Goal: Transaction & Acquisition: Download file/media

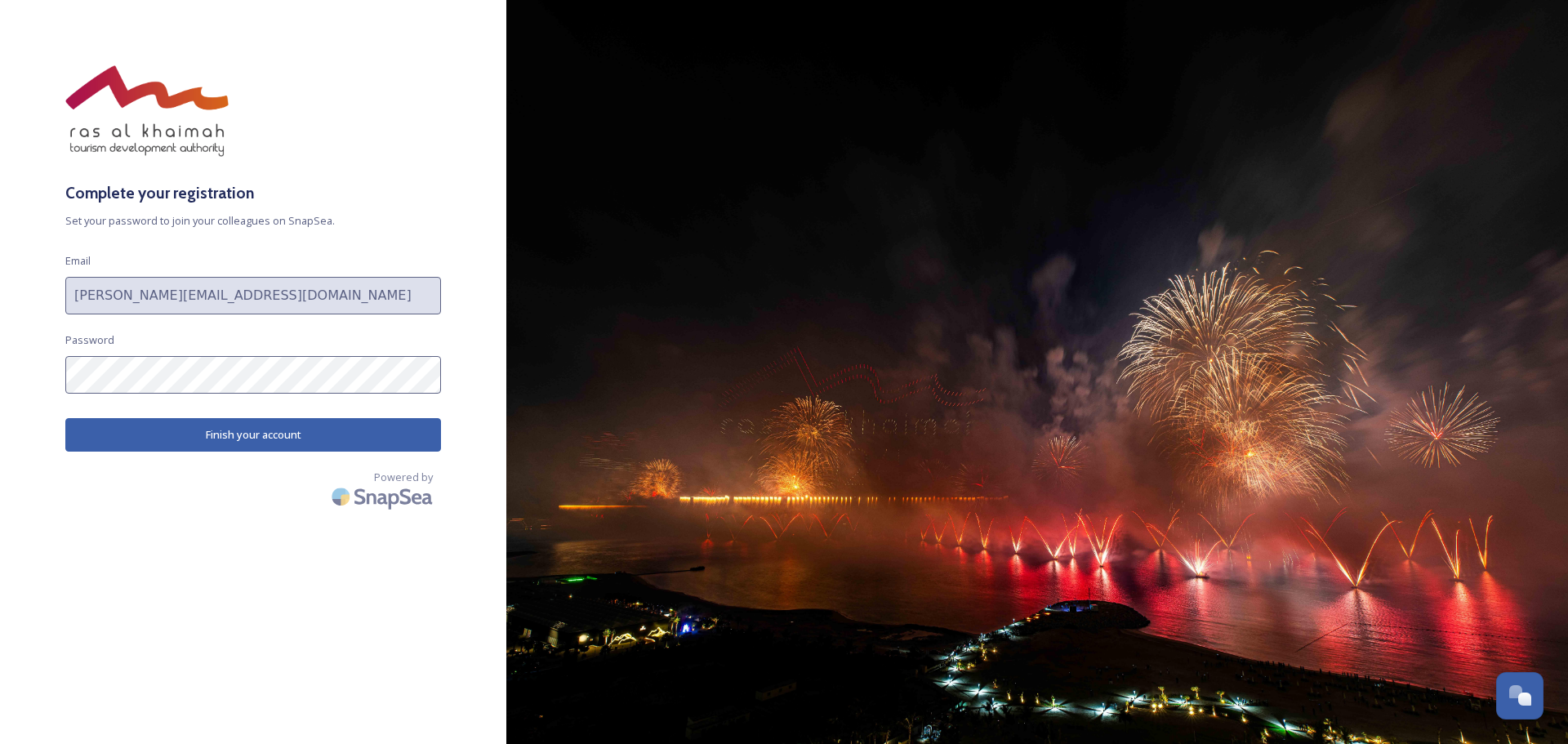
click at [207, 434] on button "Finish your account" at bounding box center [252, 435] width 376 height 34
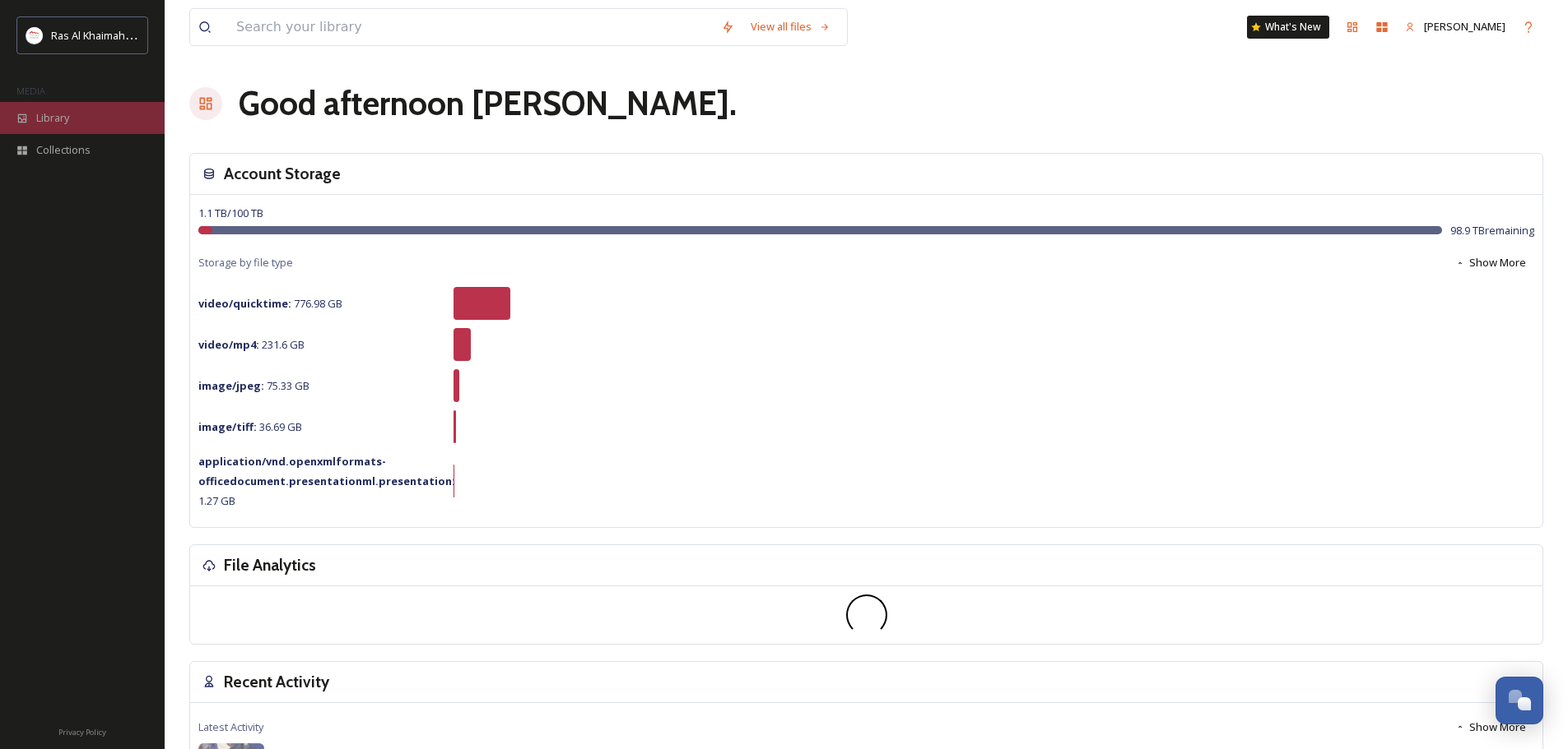
click at [66, 115] on span "Library" at bounding box center [52, 118] width 33 height 15
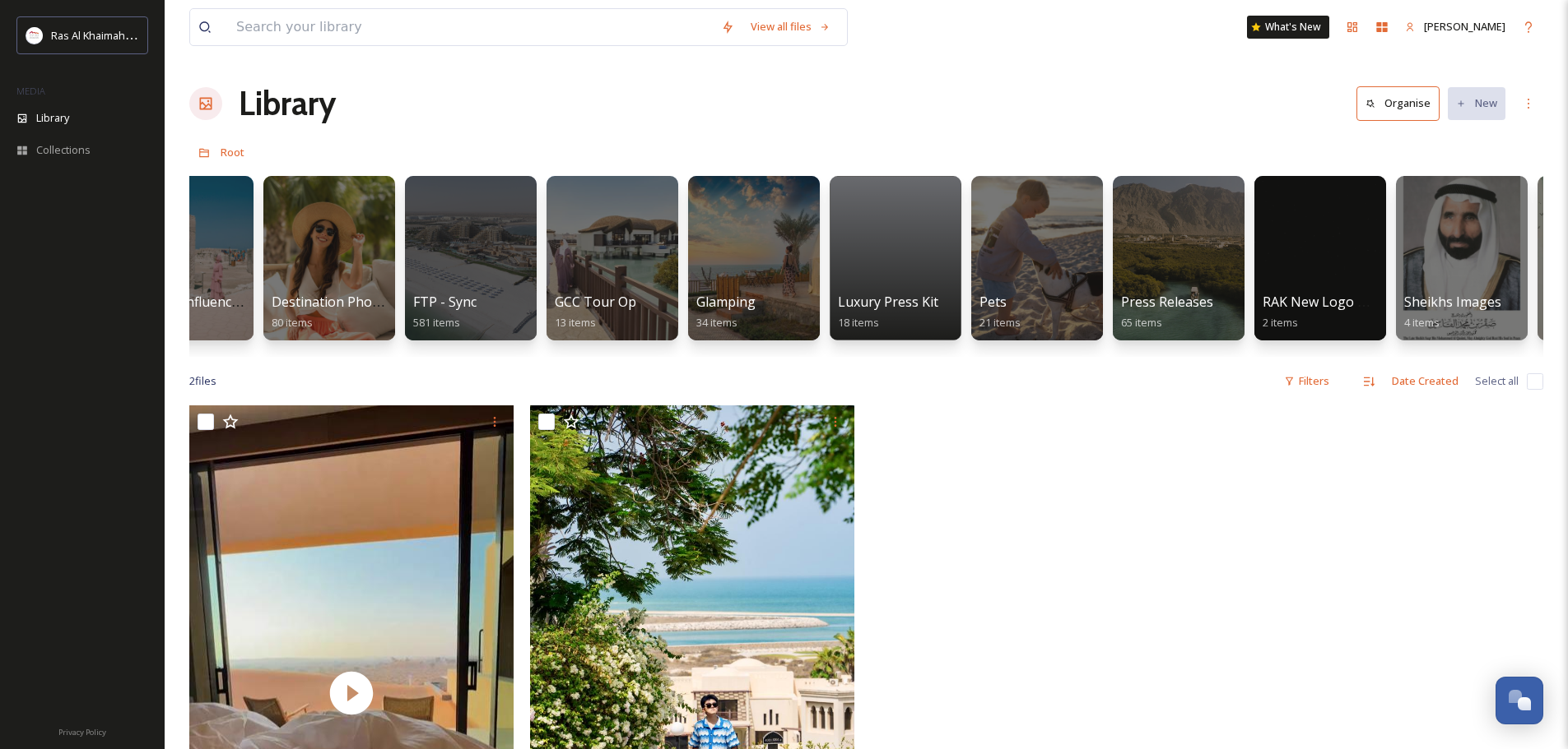
scroll to position [0, 2610]
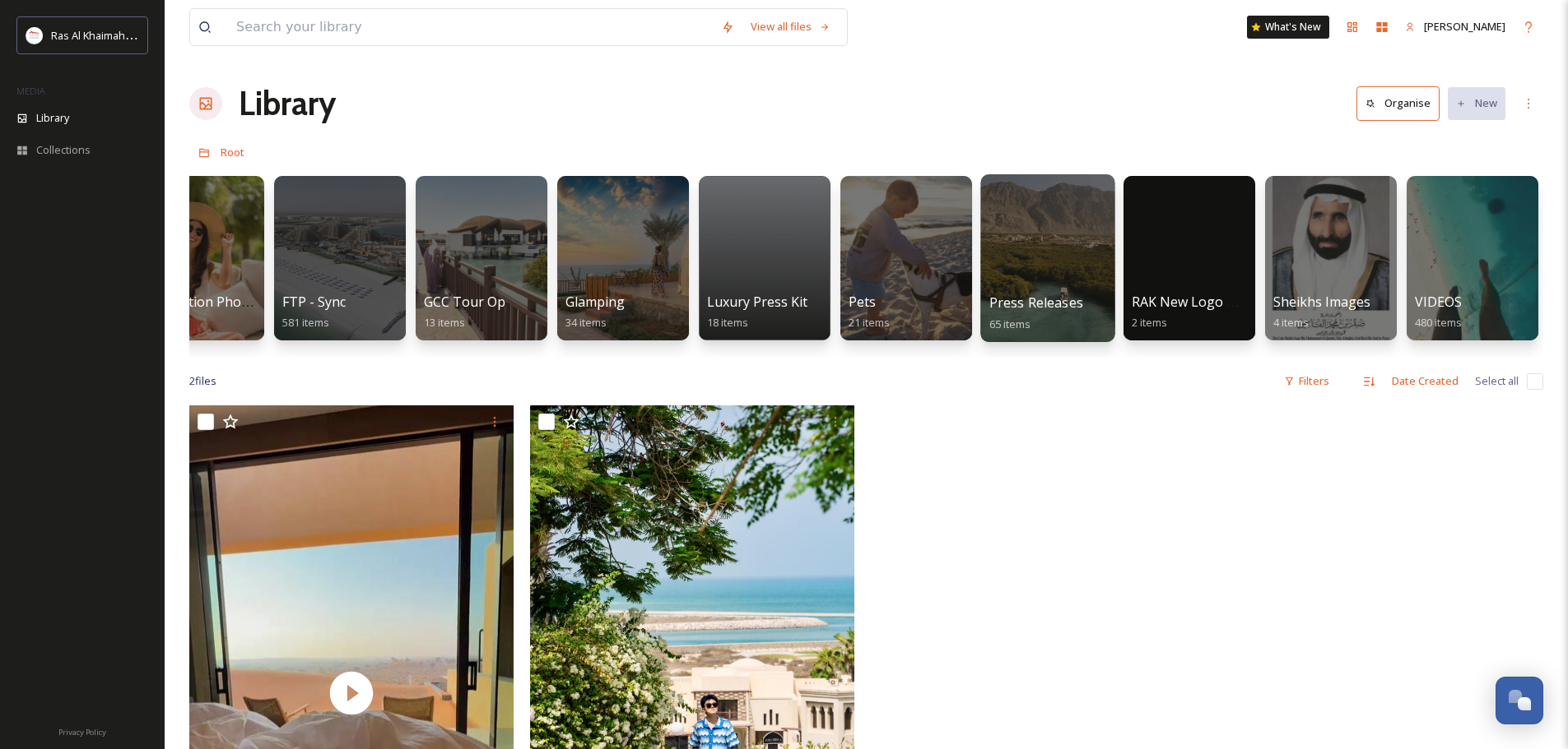
click at [1029, 255] on div at bounding box center [1046, 258] width 134 height 168
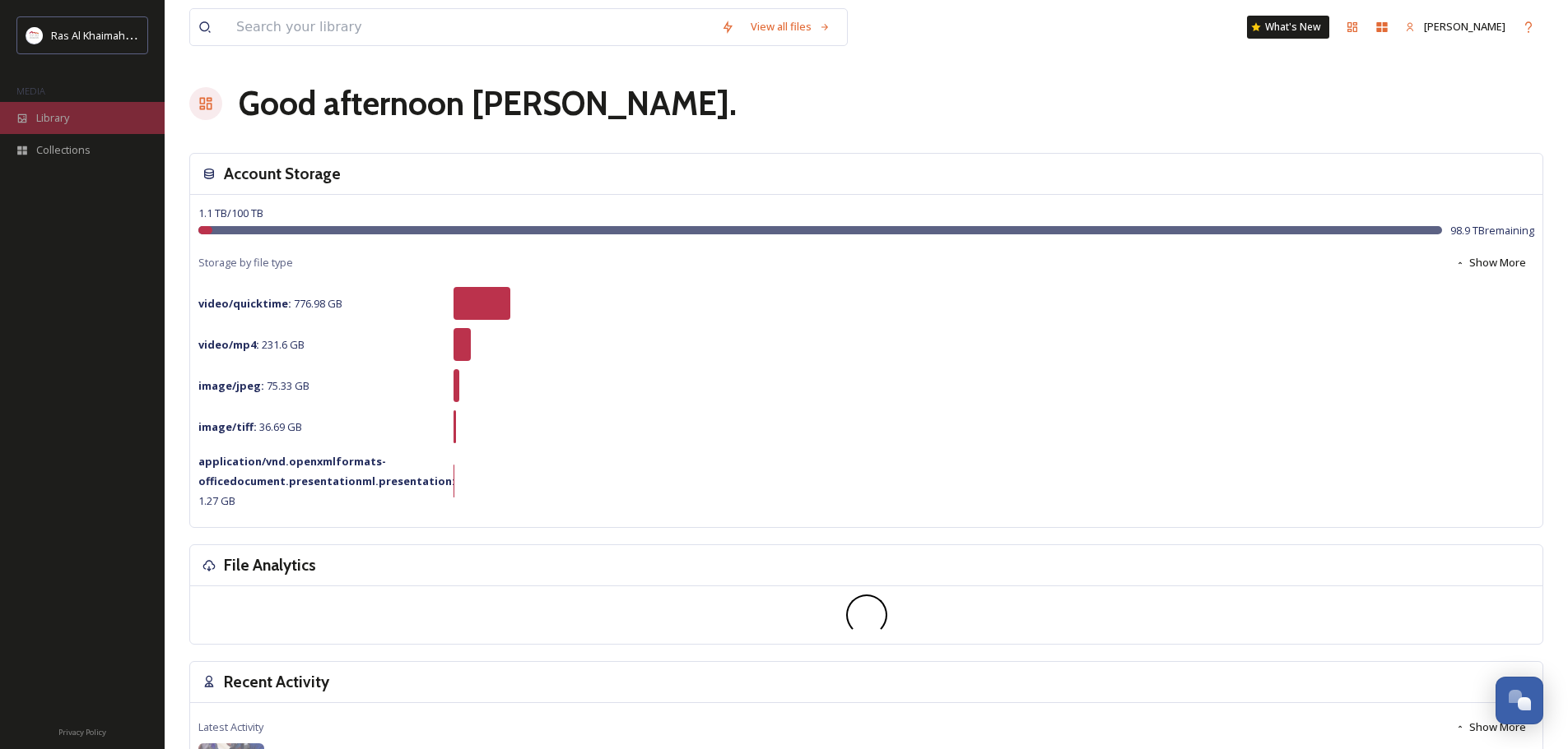
click at [62, 118] on span "Library" at bounding box center [52, 118] width 33 height 15
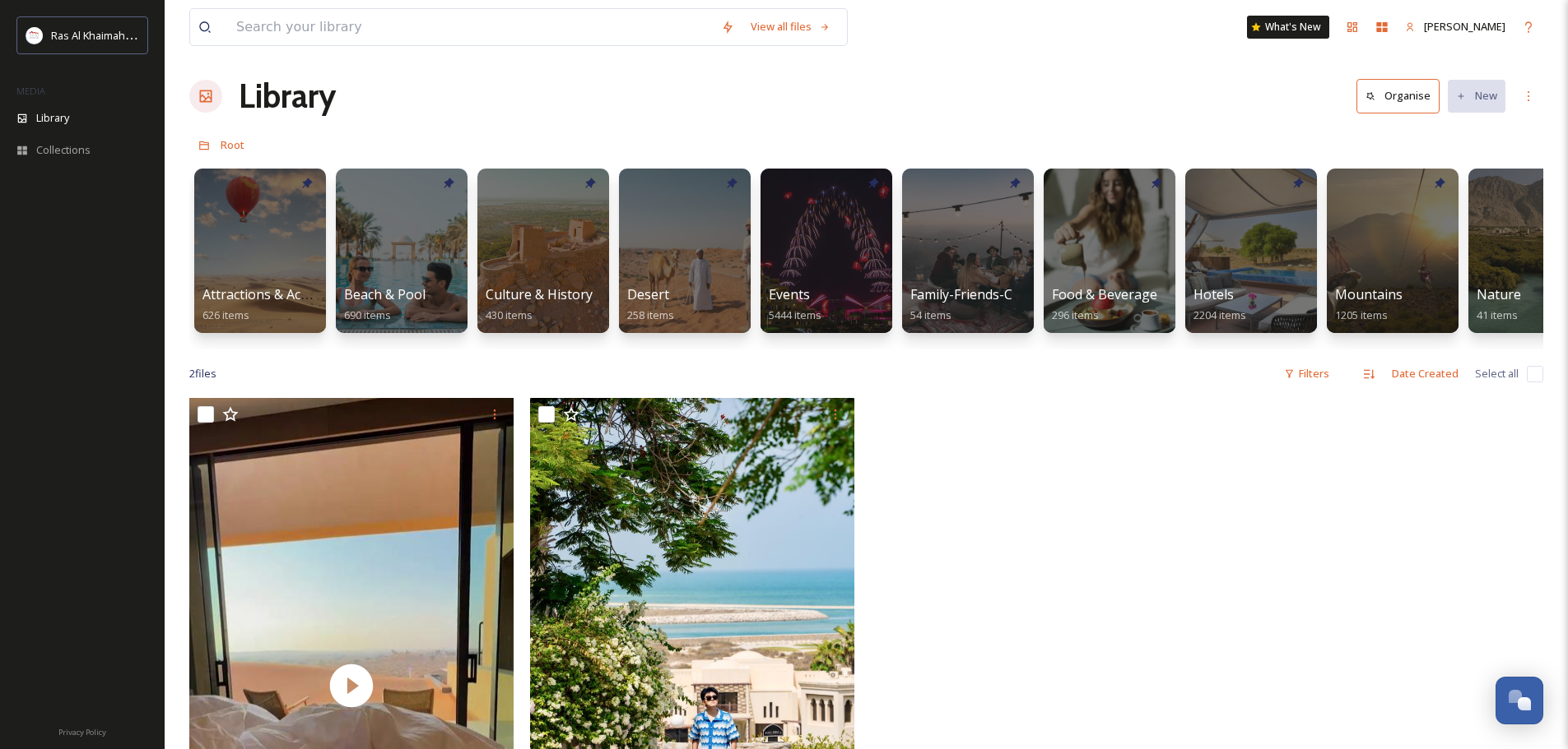
scroll to position [7, 0]
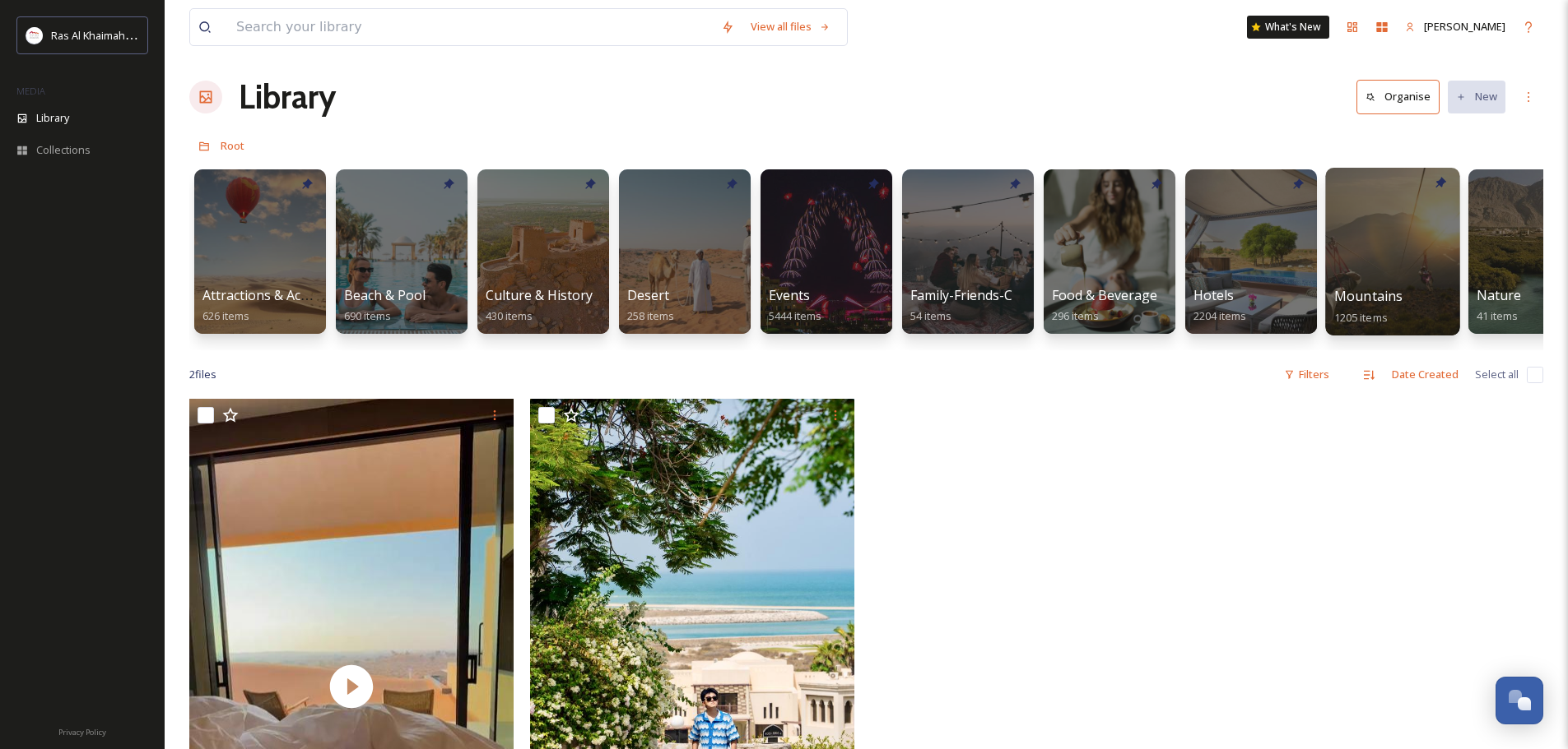
click at [1394, 258] on div at bounding box center [1392, 251] width 134 height 168
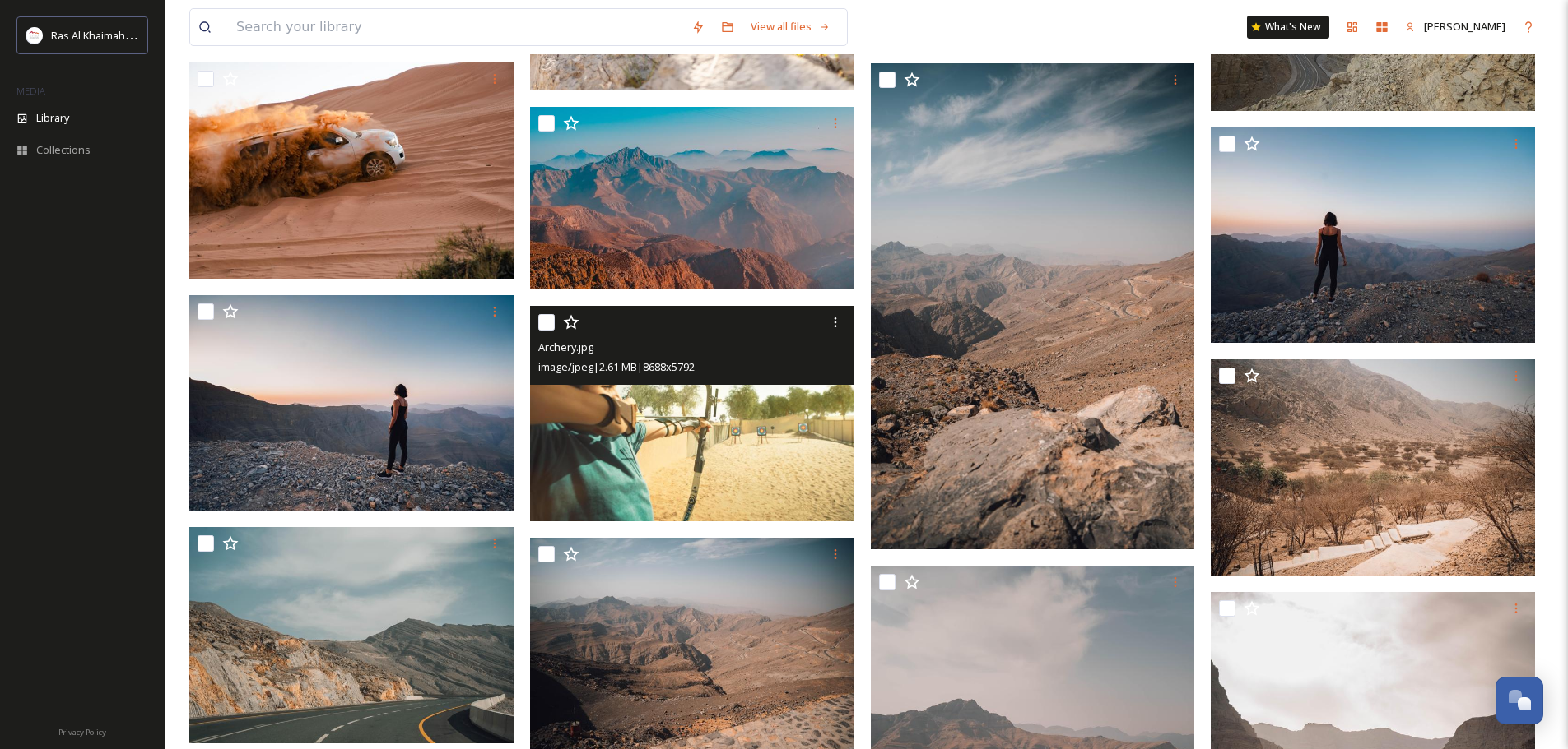
scroll to position [1974, 0]
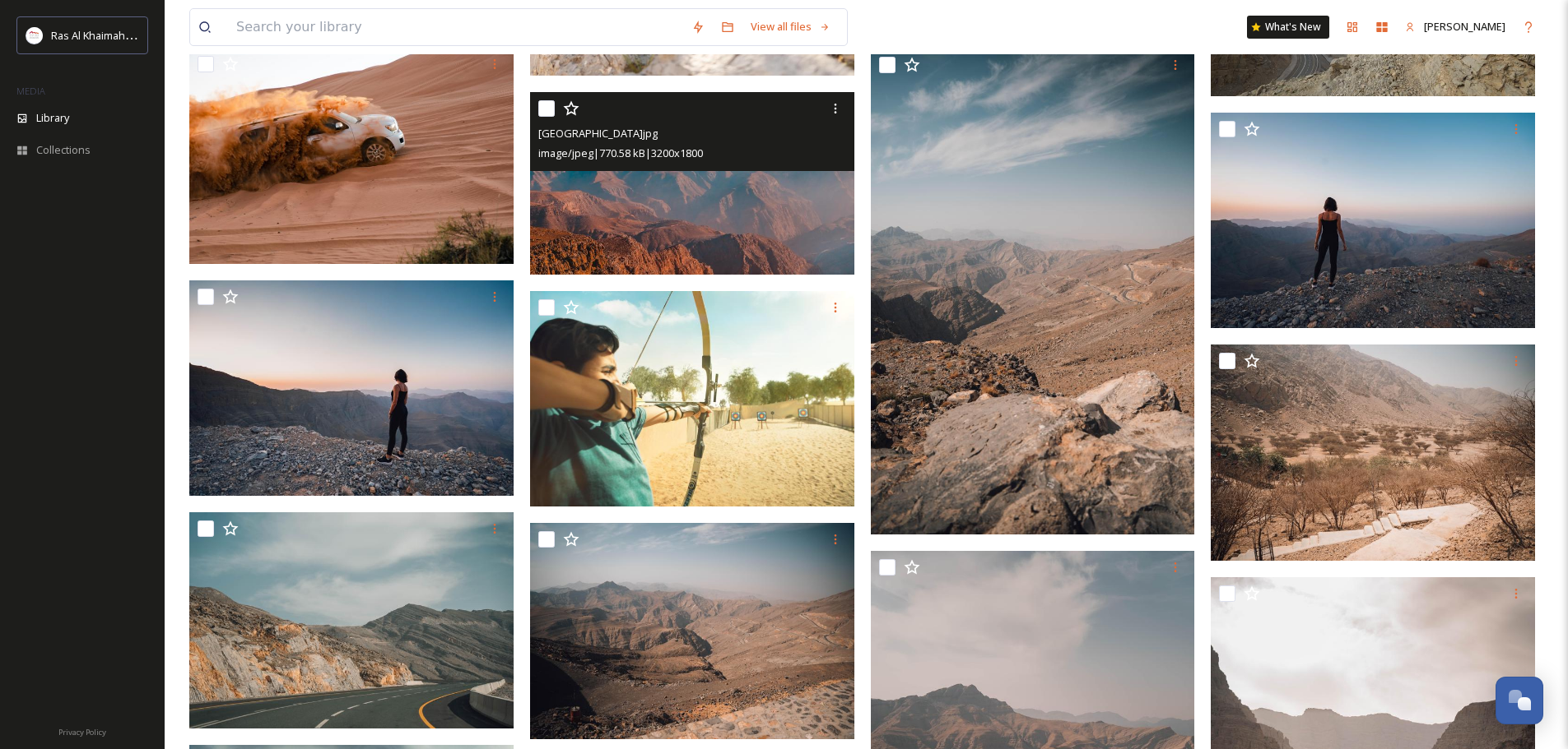
click at [770, 203] on img at bounding box center [692, 183] width 324 height 183
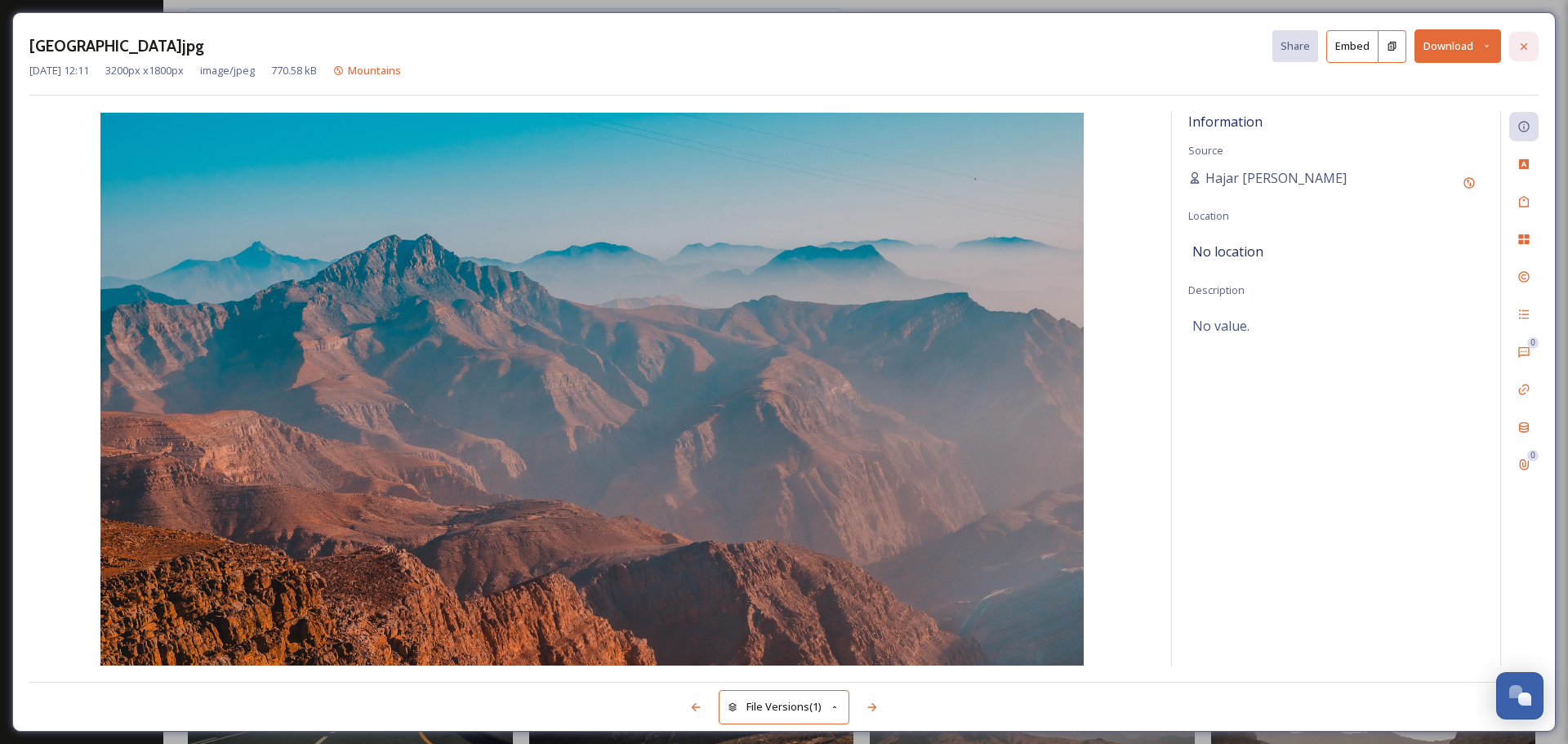
drag, startPoint x: 1521, startPoint y: 42, endPoint x: 1514, endPoint y: 68, distance: 26.9
click at [1521, 43] on icon at bounding box center [1524, 47] width 13 height 13
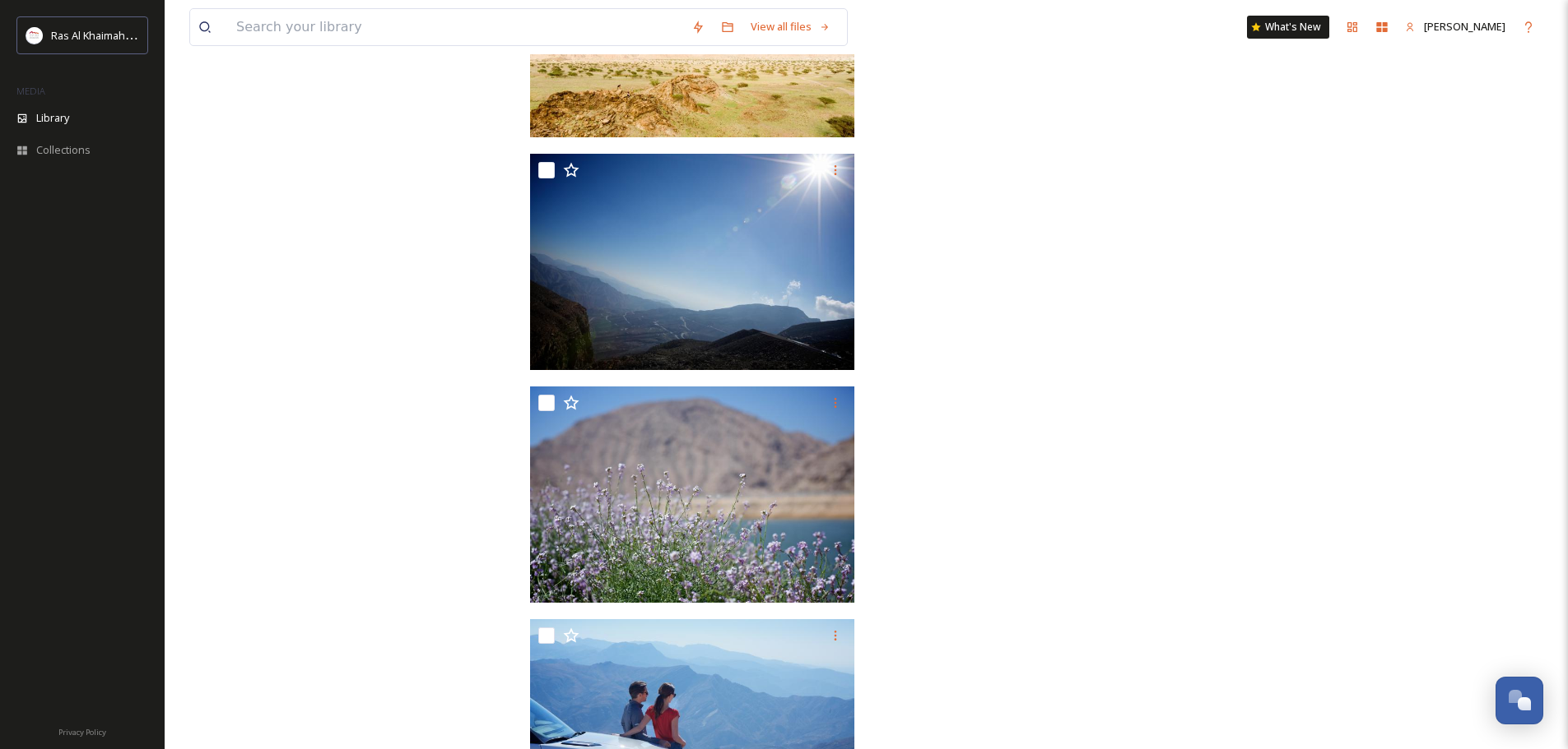
scroll to position [16474, 0]
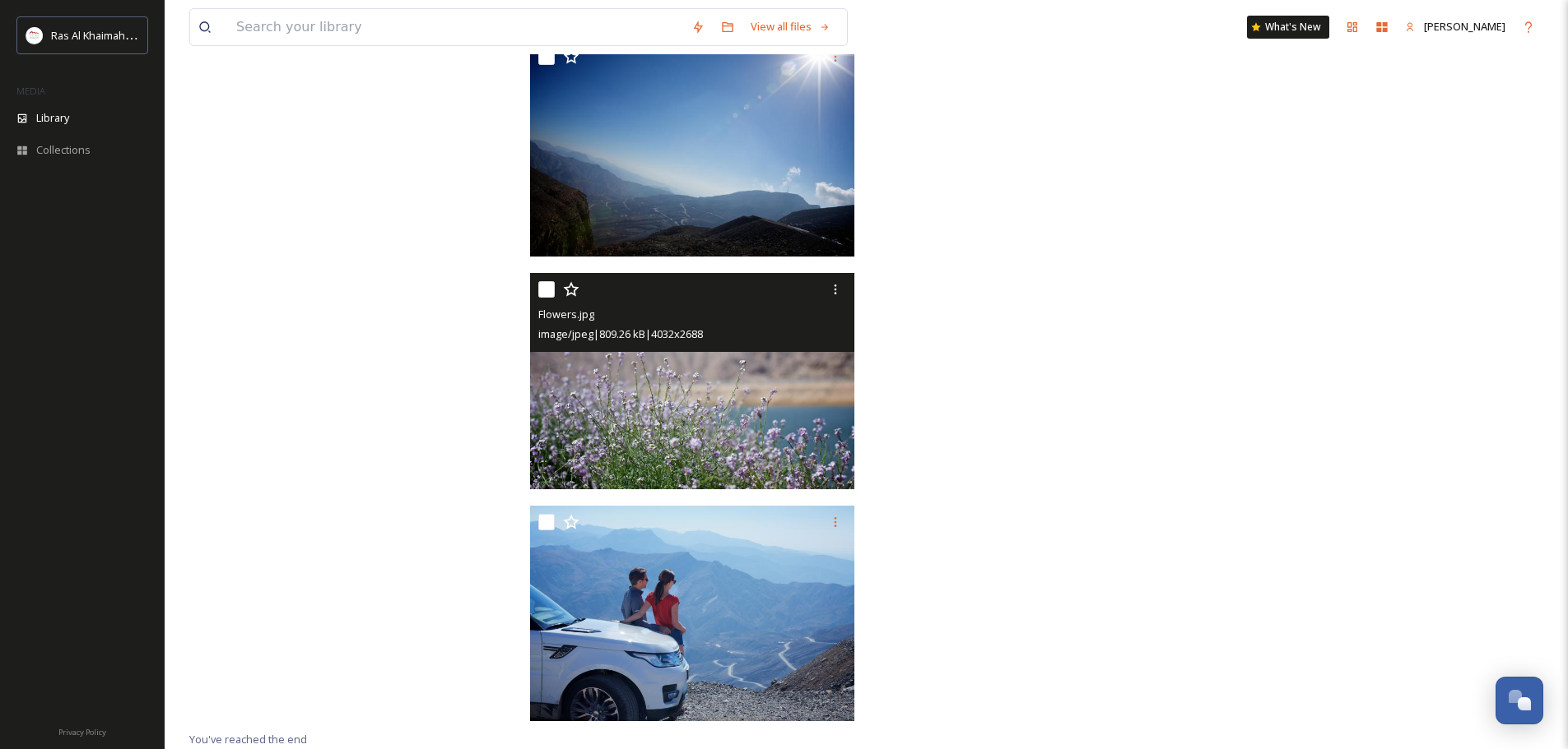
click at [724, 360] on img at bounding box center [692, 381] width 324 height 216
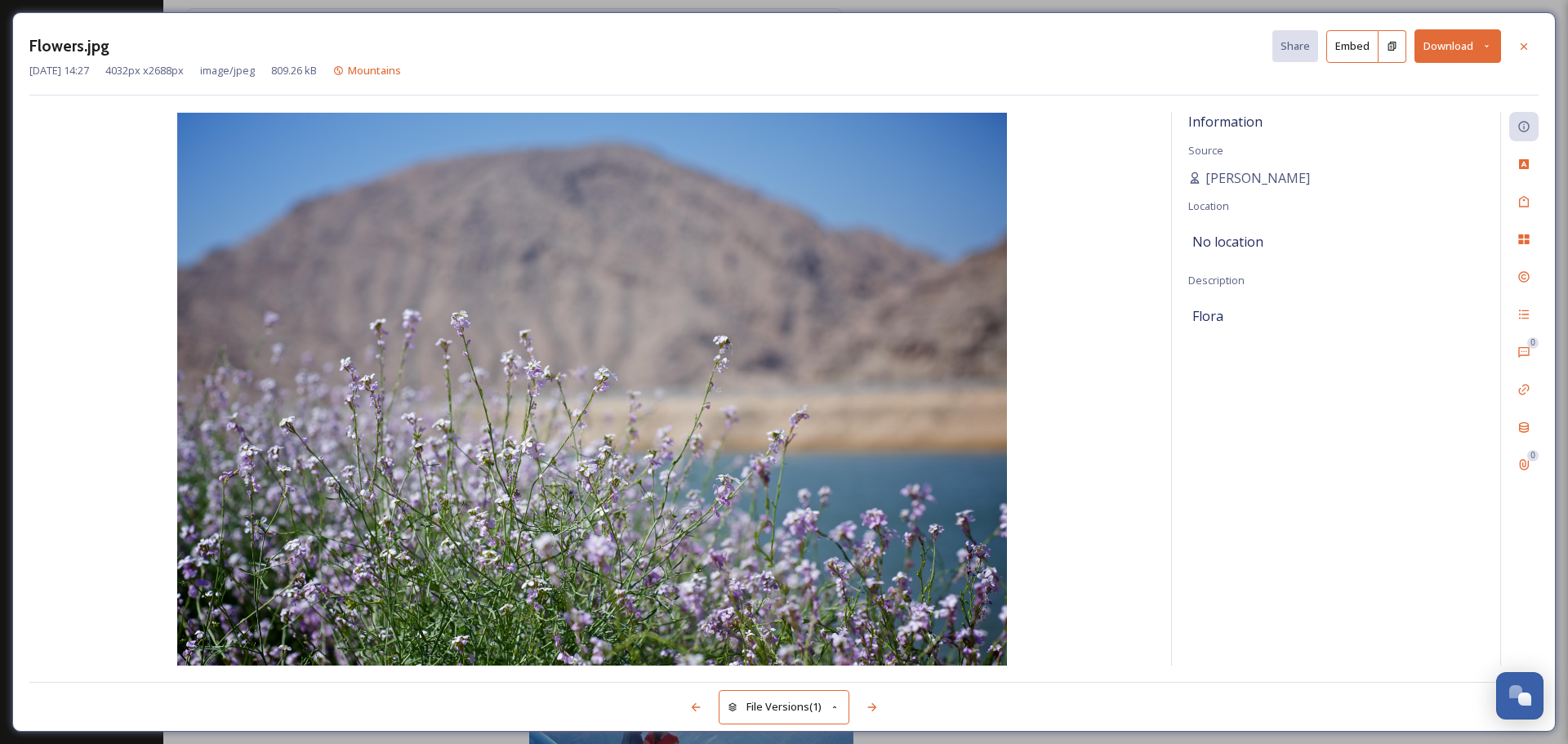
scroll to position [16291, 0]
click at [1523, 46] on icon at bounding box center [1524, 45] width 7 height 7
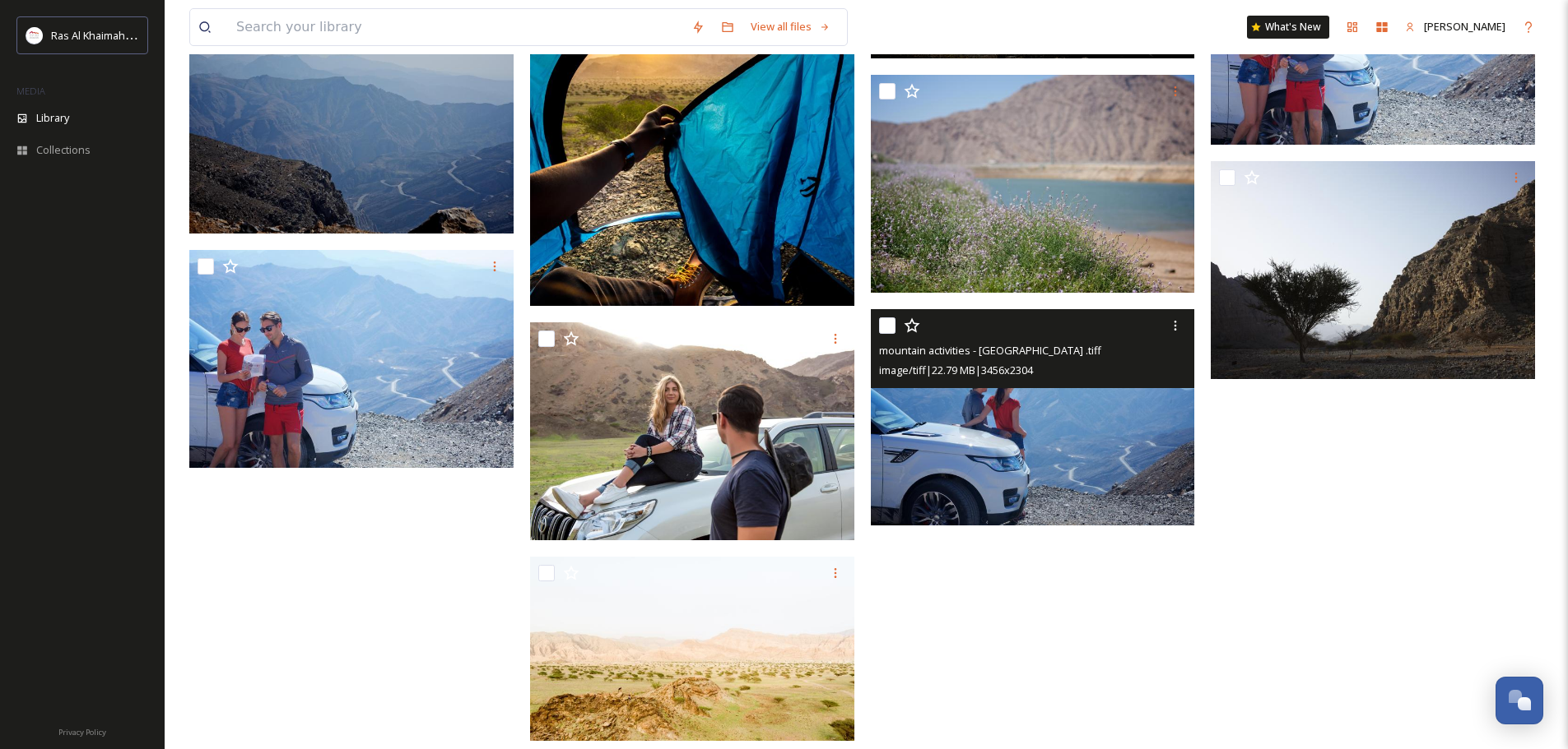
scroll to position [15652, 0]
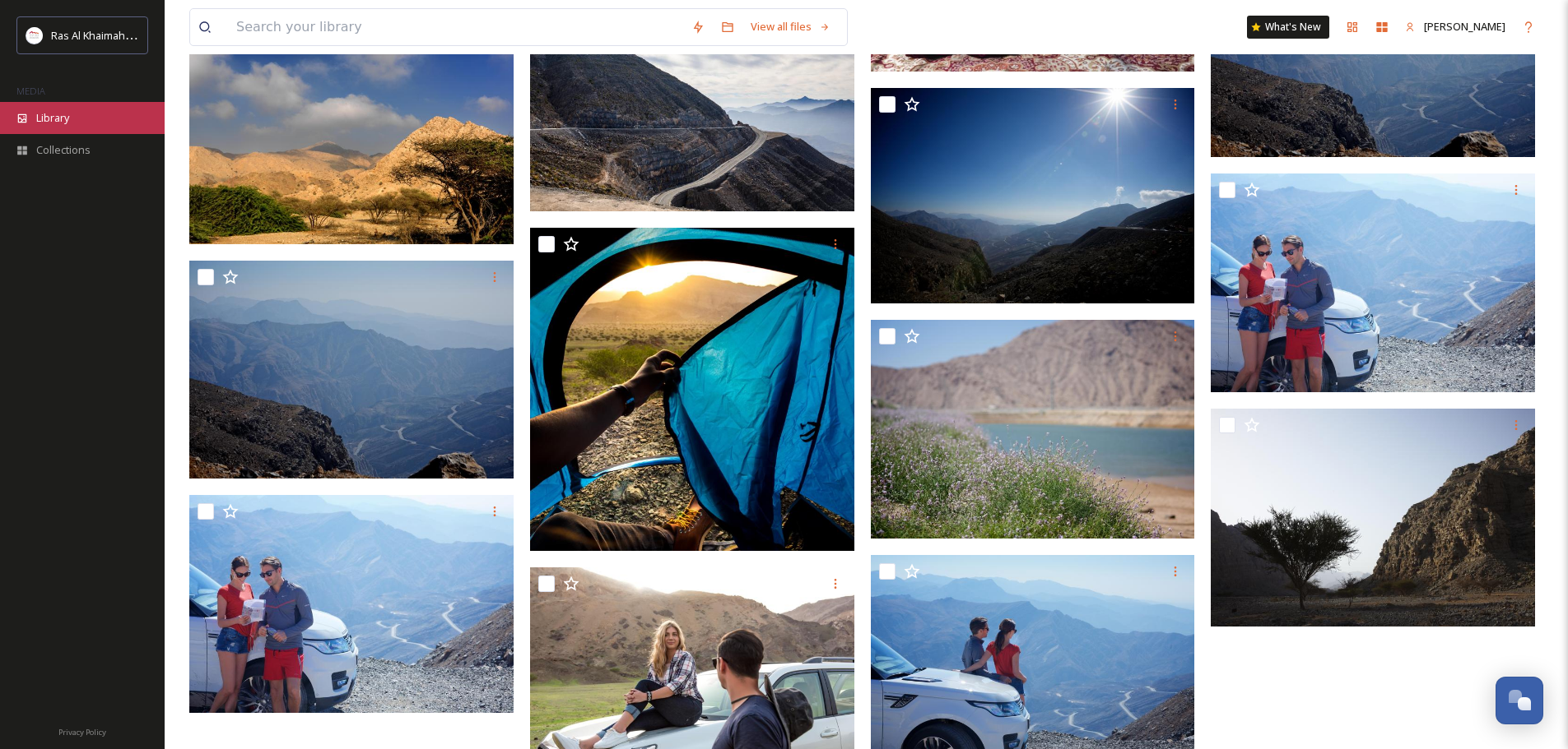
click at [45, 113] on span "Library" at bounding box center [52, 118] width 33 height 15
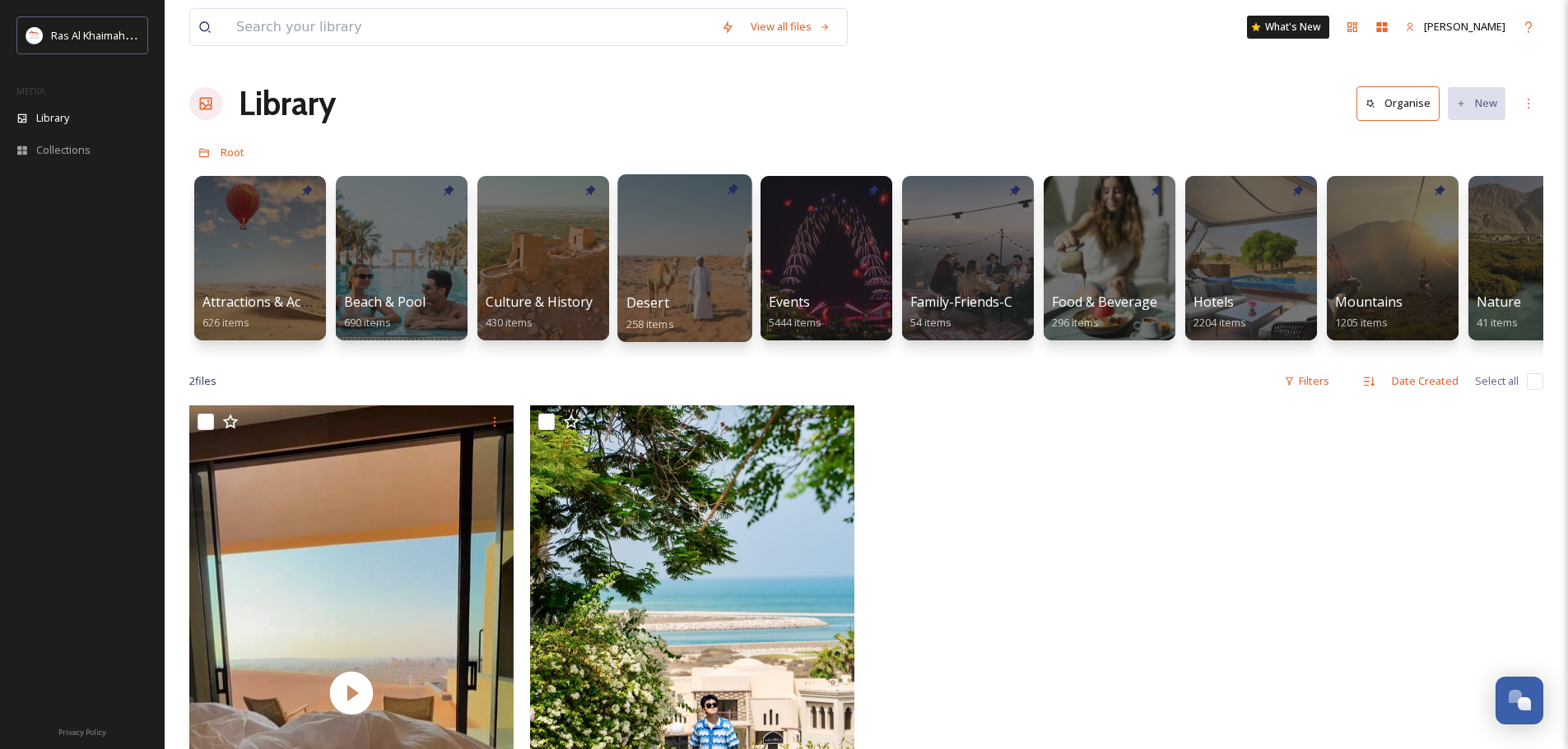
click at [684, 264] on div at bounding box center [684, 258] width 134 height 168
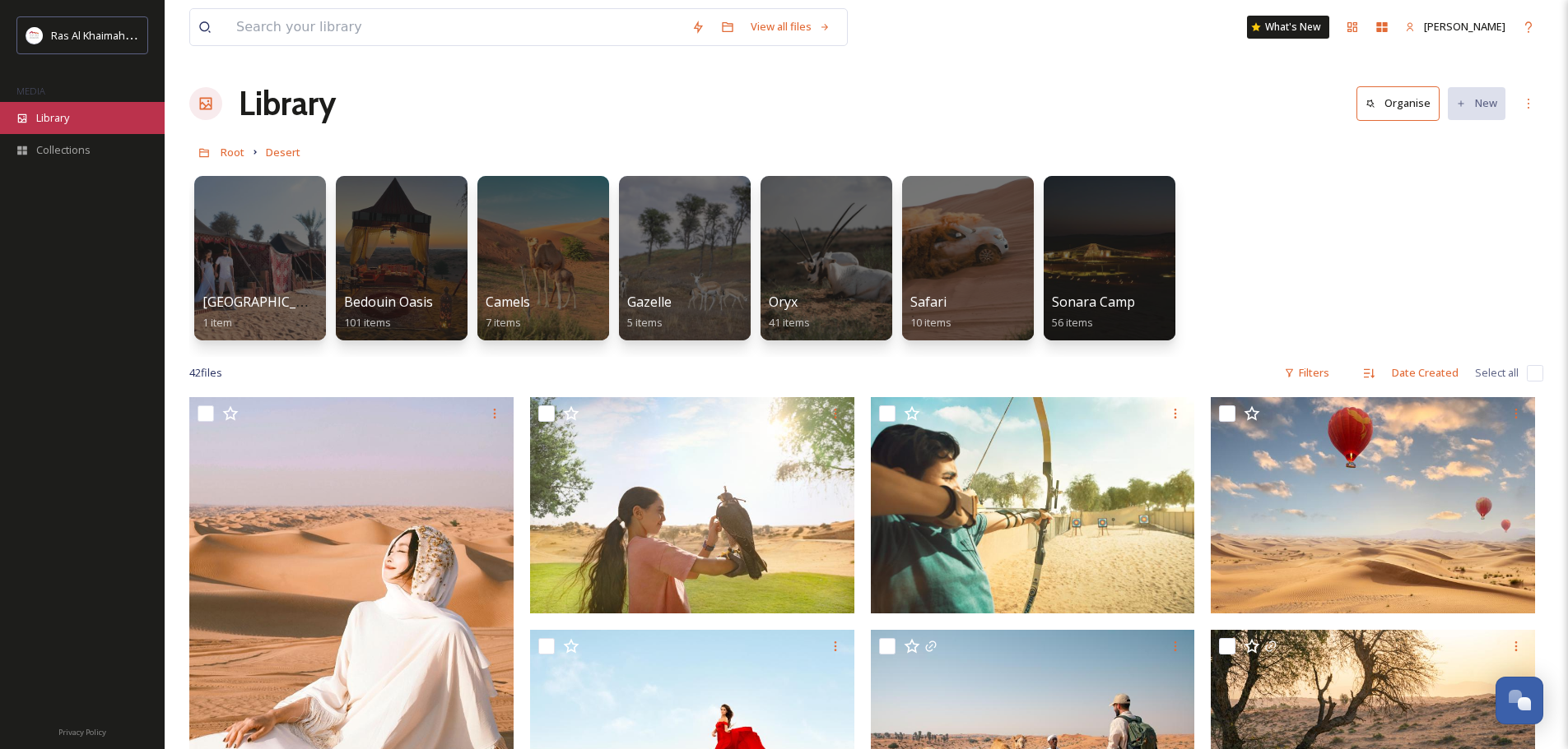
click at [60, 114] on span "Library" at bounding box center [52, 118] width 33 height 15
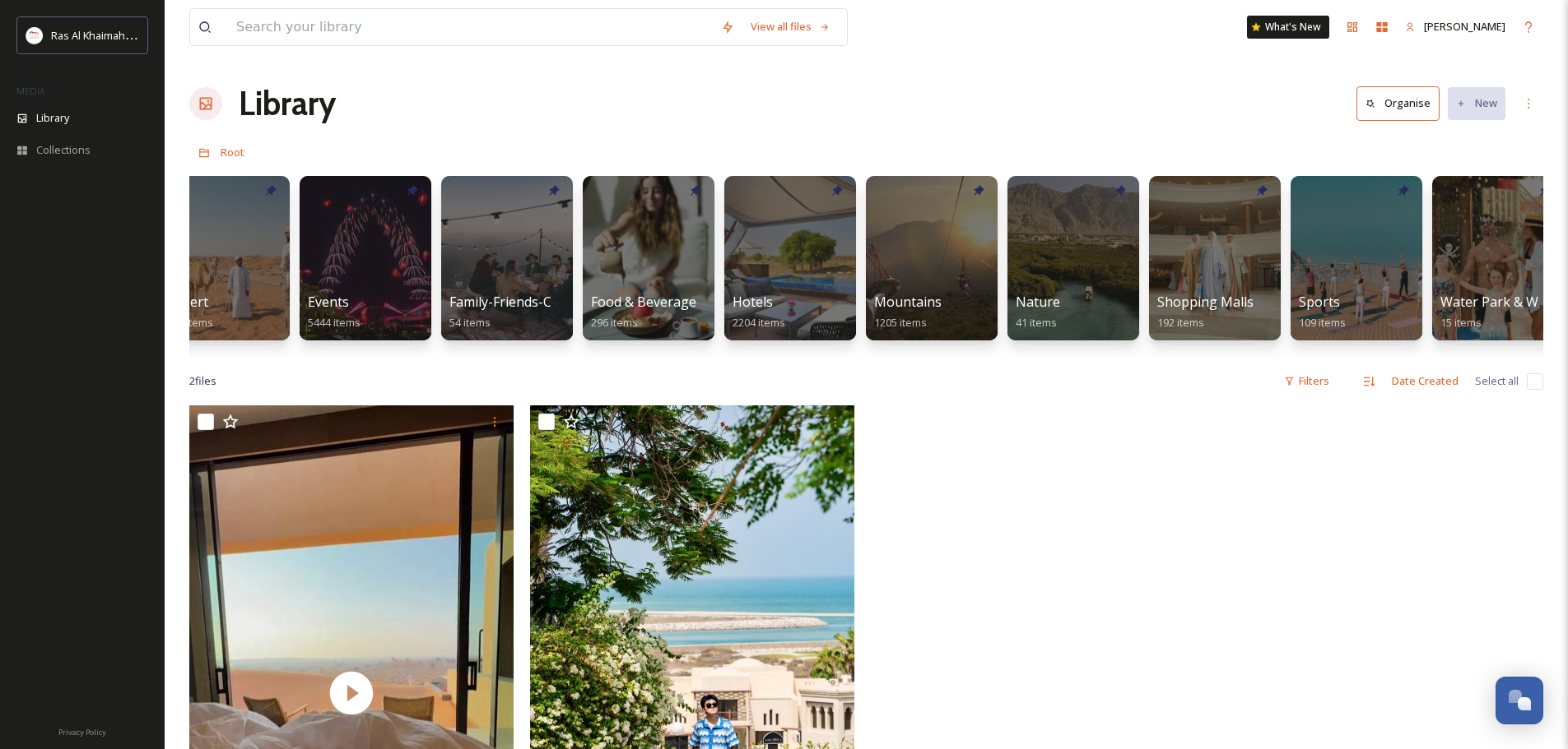
scroll to position [0, 505]
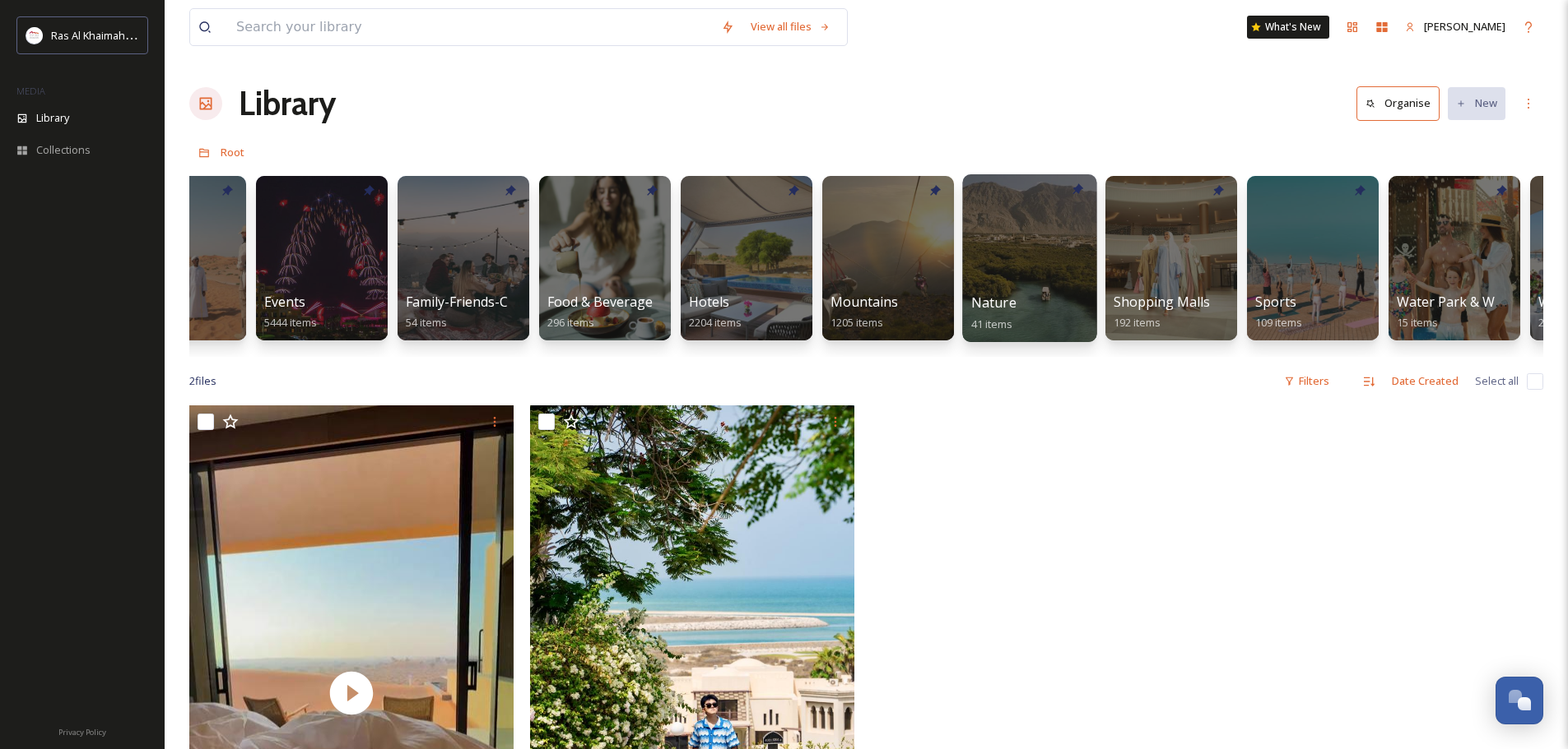
click at [1017, 267] on div at bounding box center [1028, 258] width 134 height 168
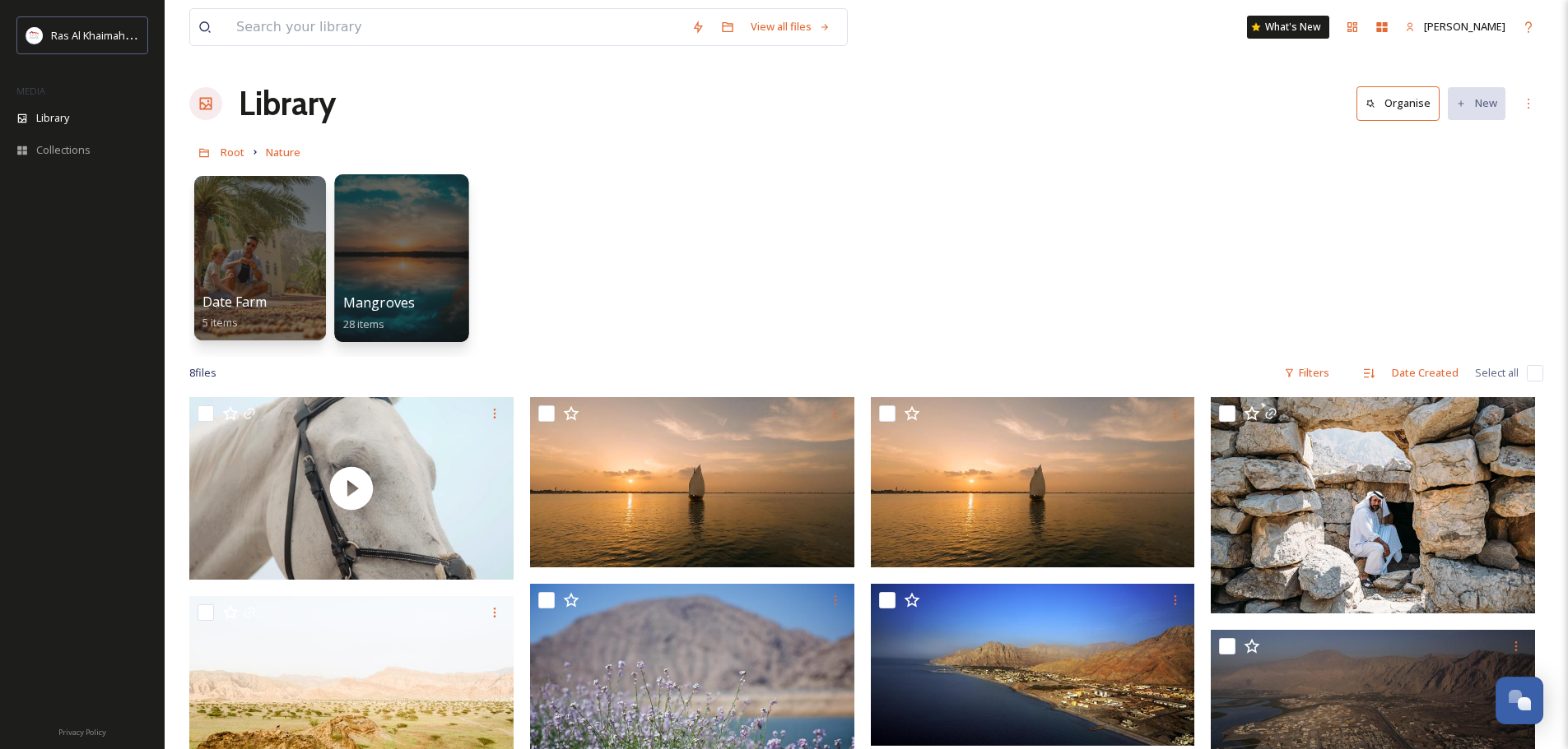
click at [401, 262] on div at bounding box center [400, 258] width 134 height 168
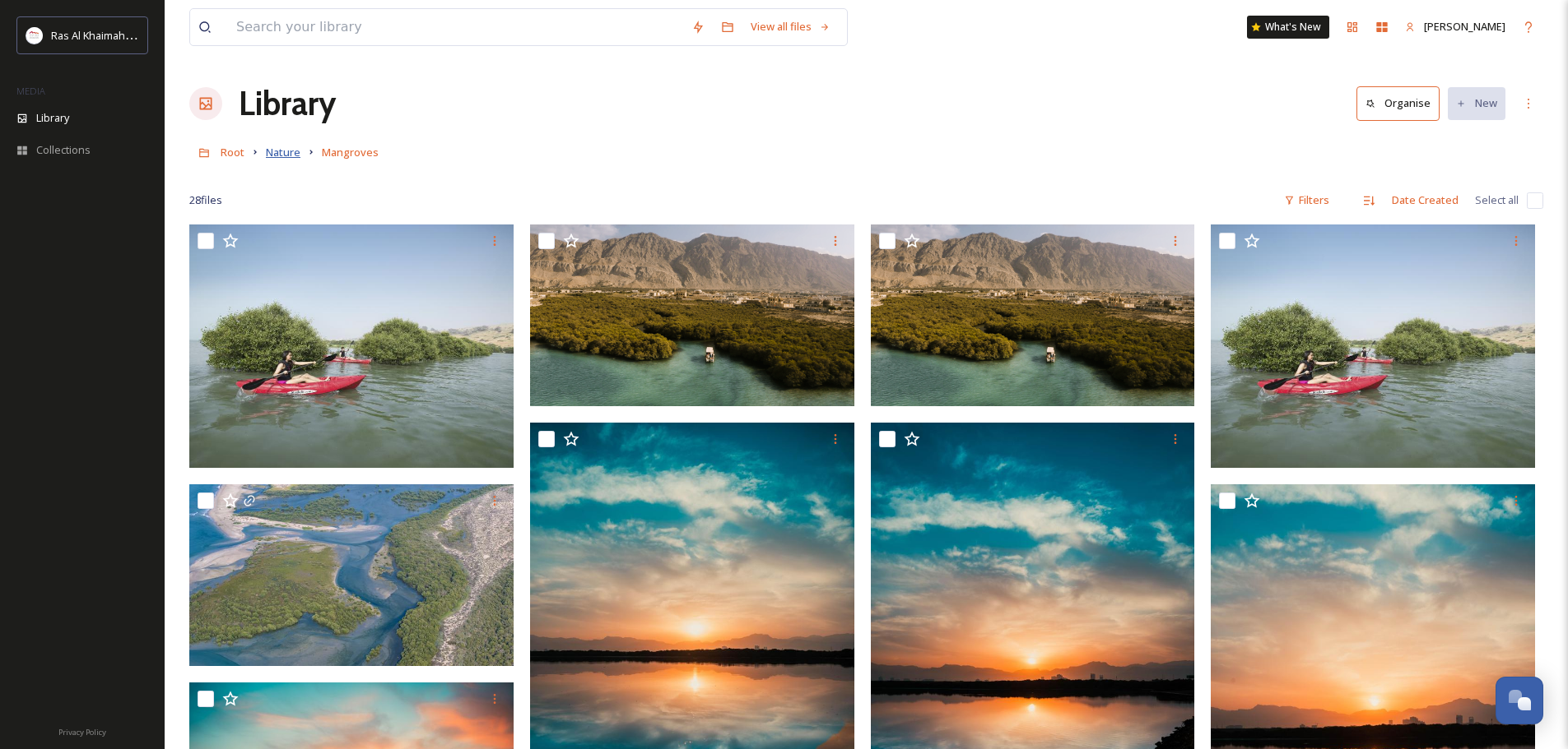
click at [283, 153] on span "Nature" at bounding box center [283, 153] width 34 height 15
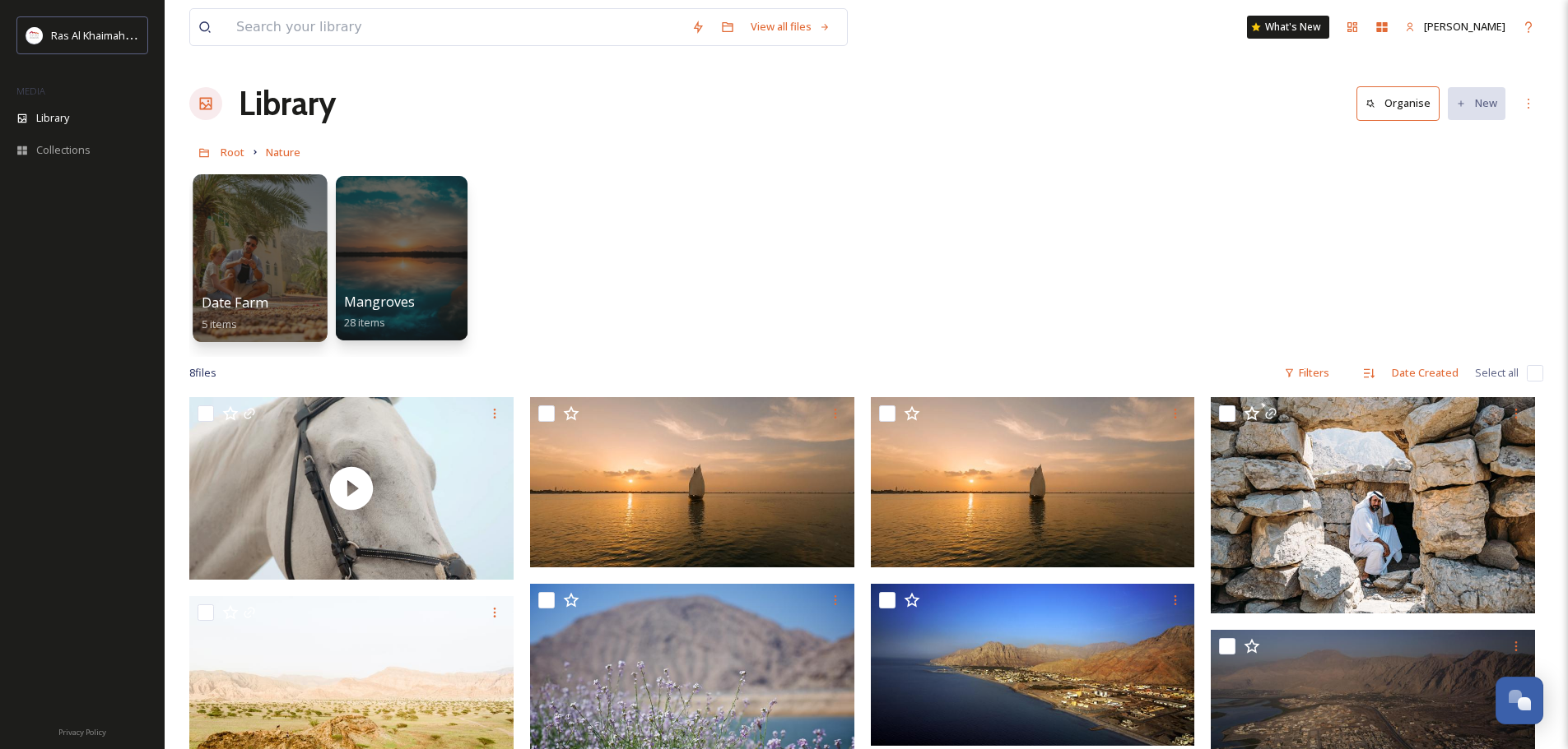
click at [246, 232] on div at bounding box center [259, 258] width 134 height 168
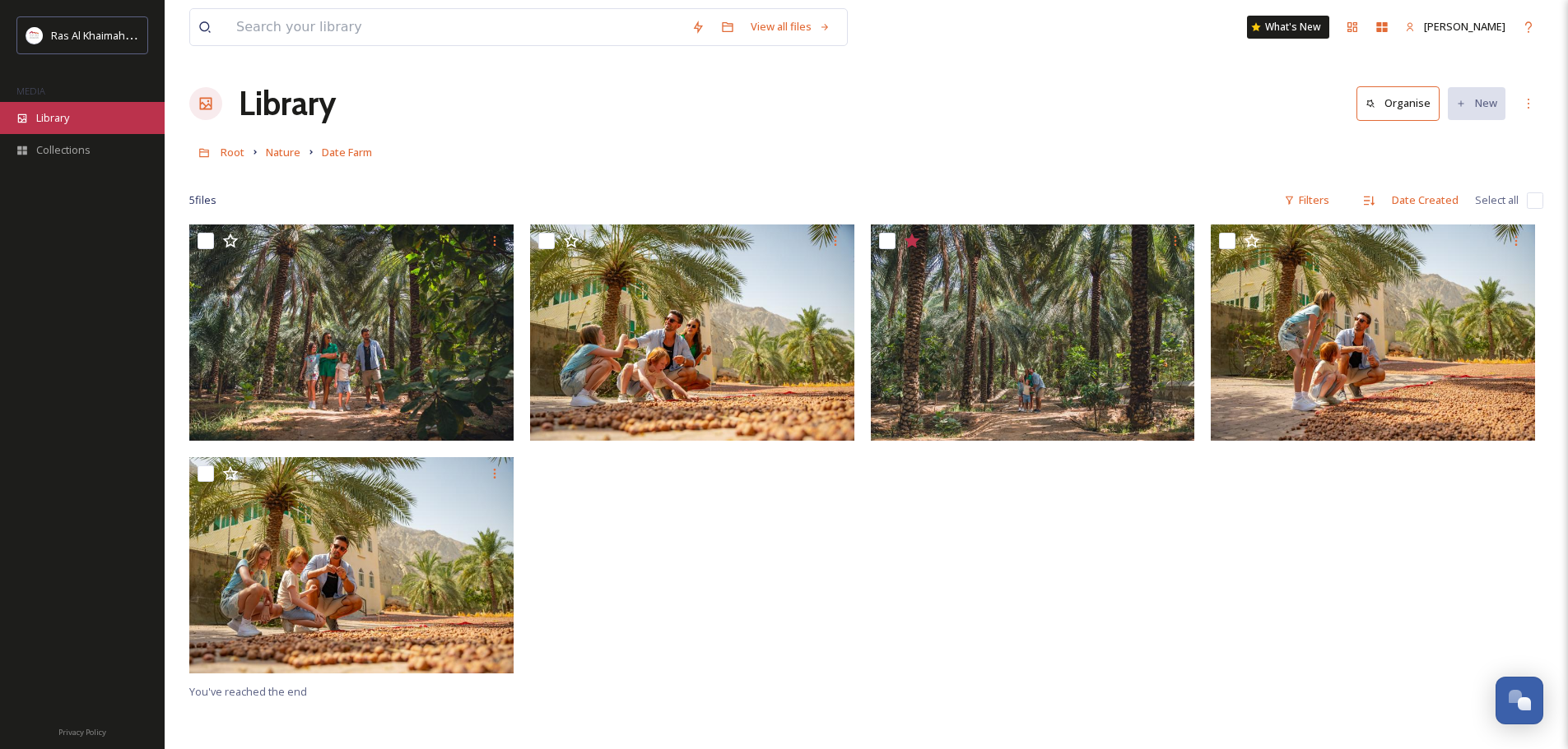
click at [69, 117] on span "Library" at bounding box center [52, 118] width 33 height 15
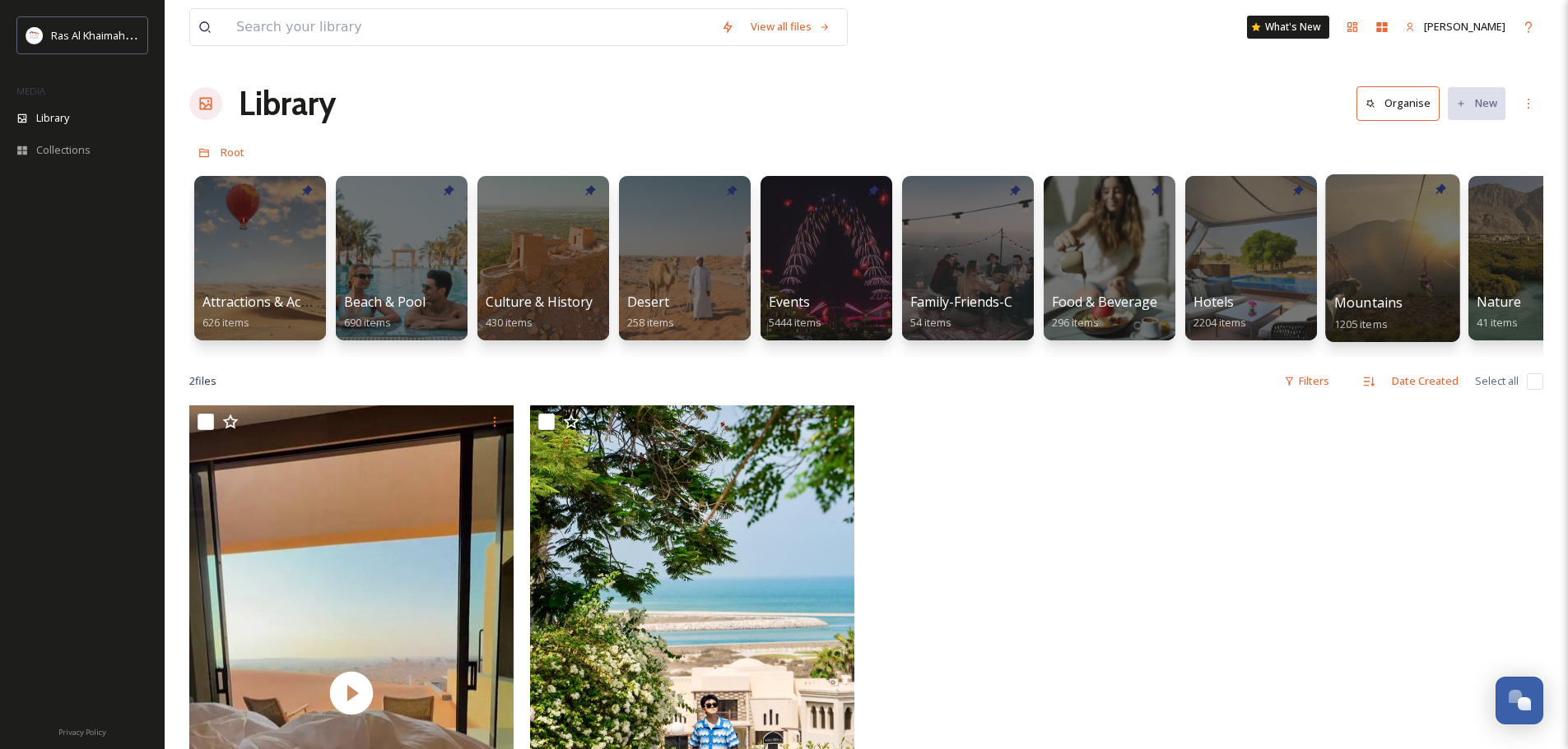
click at [1390, 259] on div at bounding box center [1392, 258] width 134 height 168
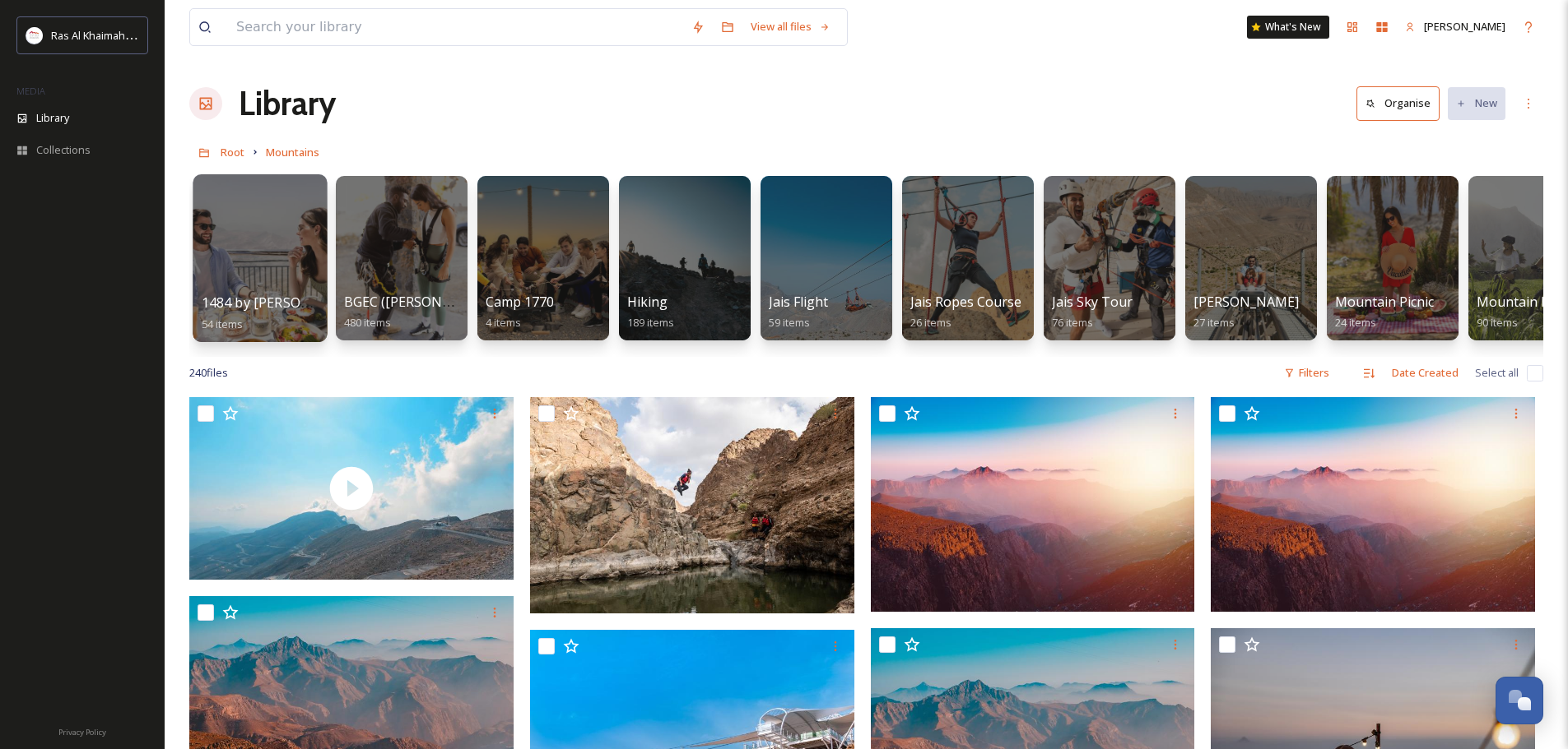
click at [277, 258] on div at bounding box center [259, 258] width 134 height 168
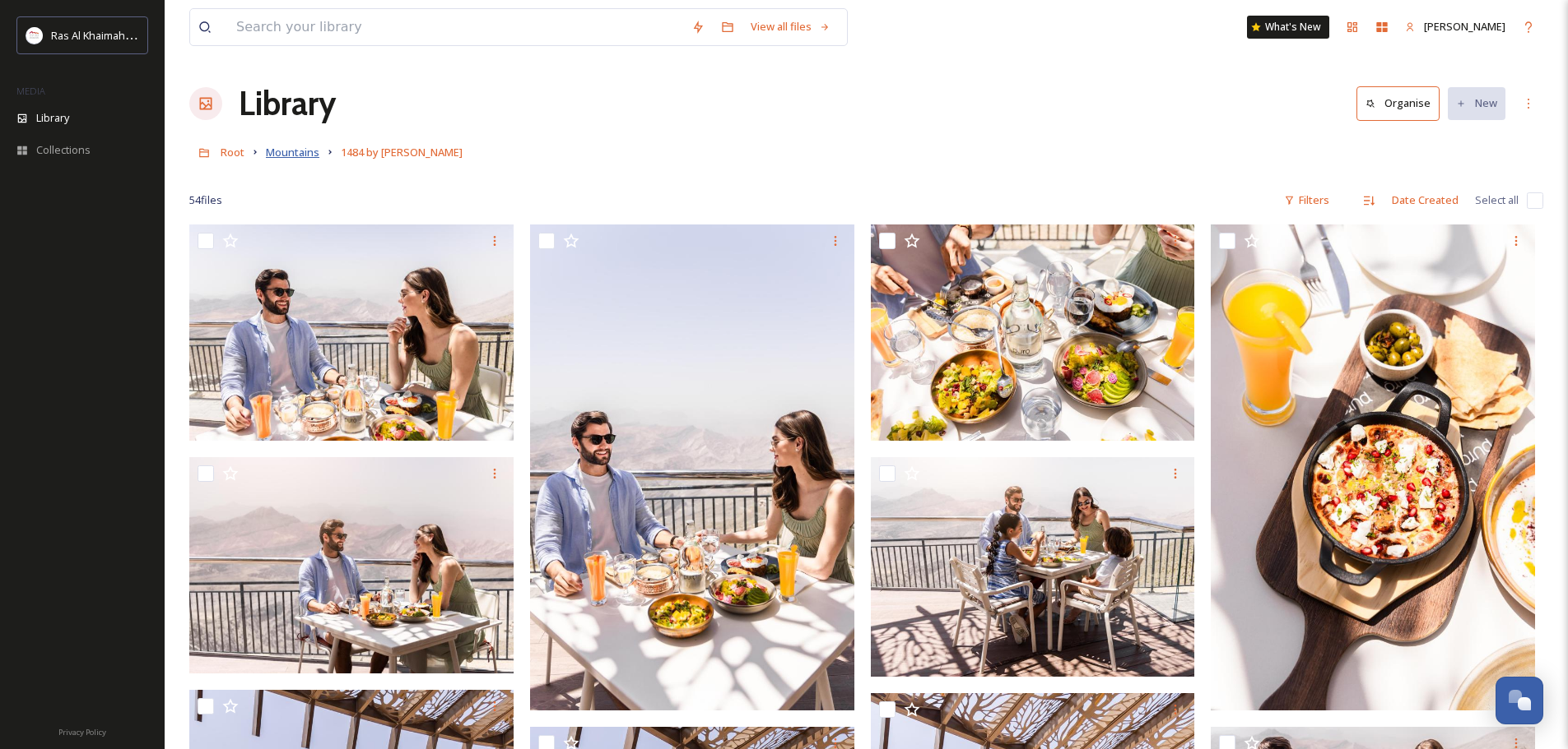
click at [302, 153] on span "Mountains" at bounding box center [292, 153] width 53 height 15
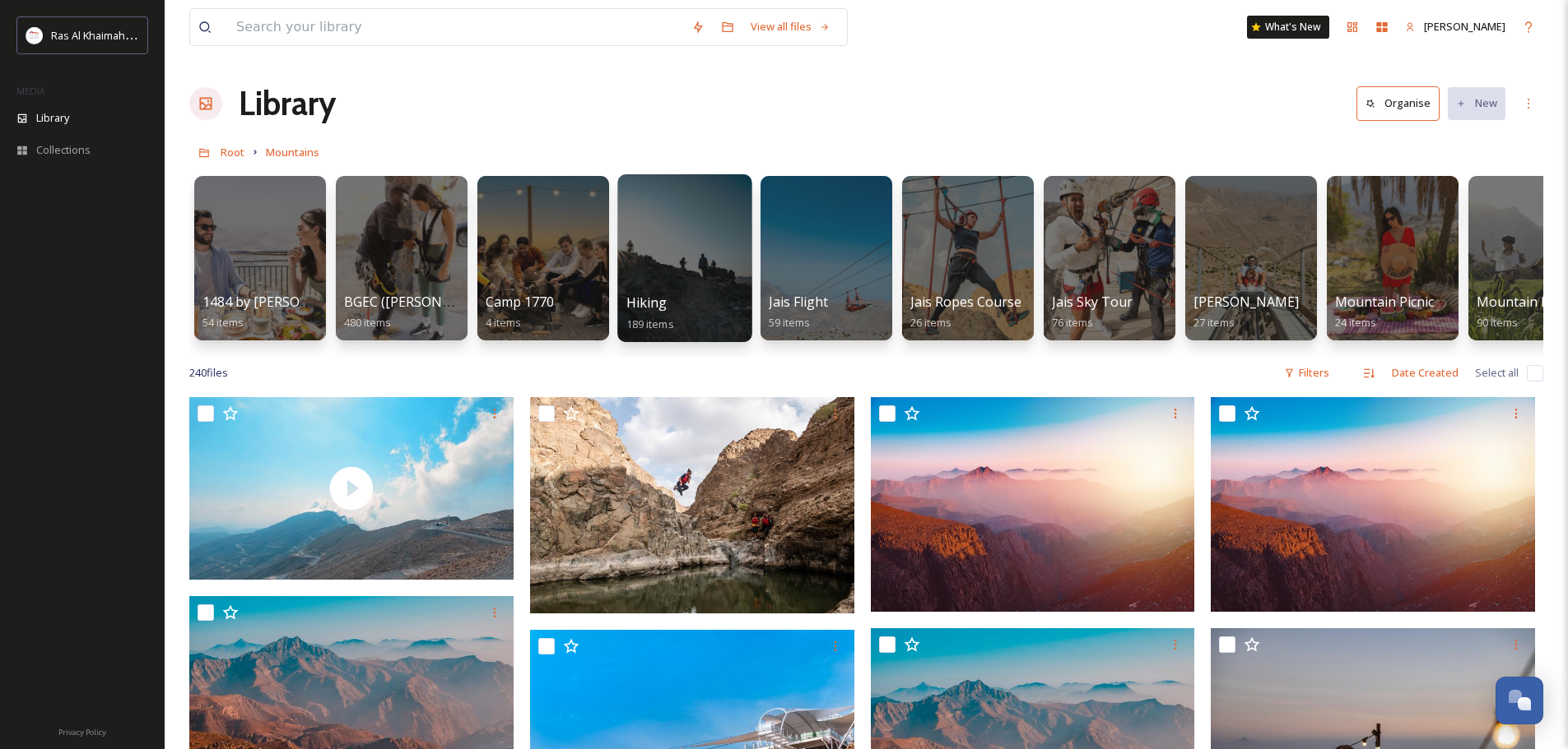
click at [687, 265] on div at bounding box center [684, 258] width 134 height 168
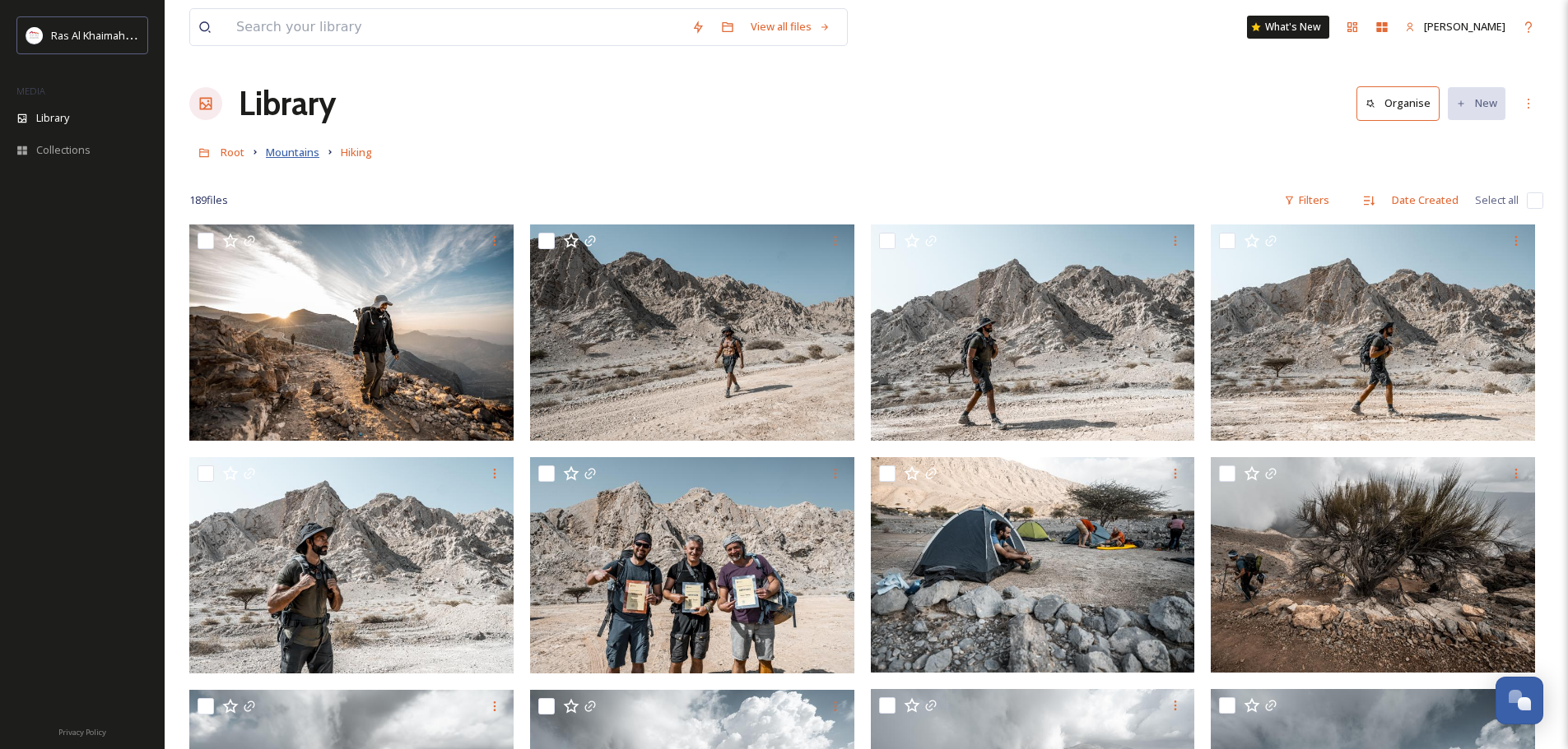
click at [295, 151] on span "Mountains" at bounding box center [292, 153] width 53 height 15
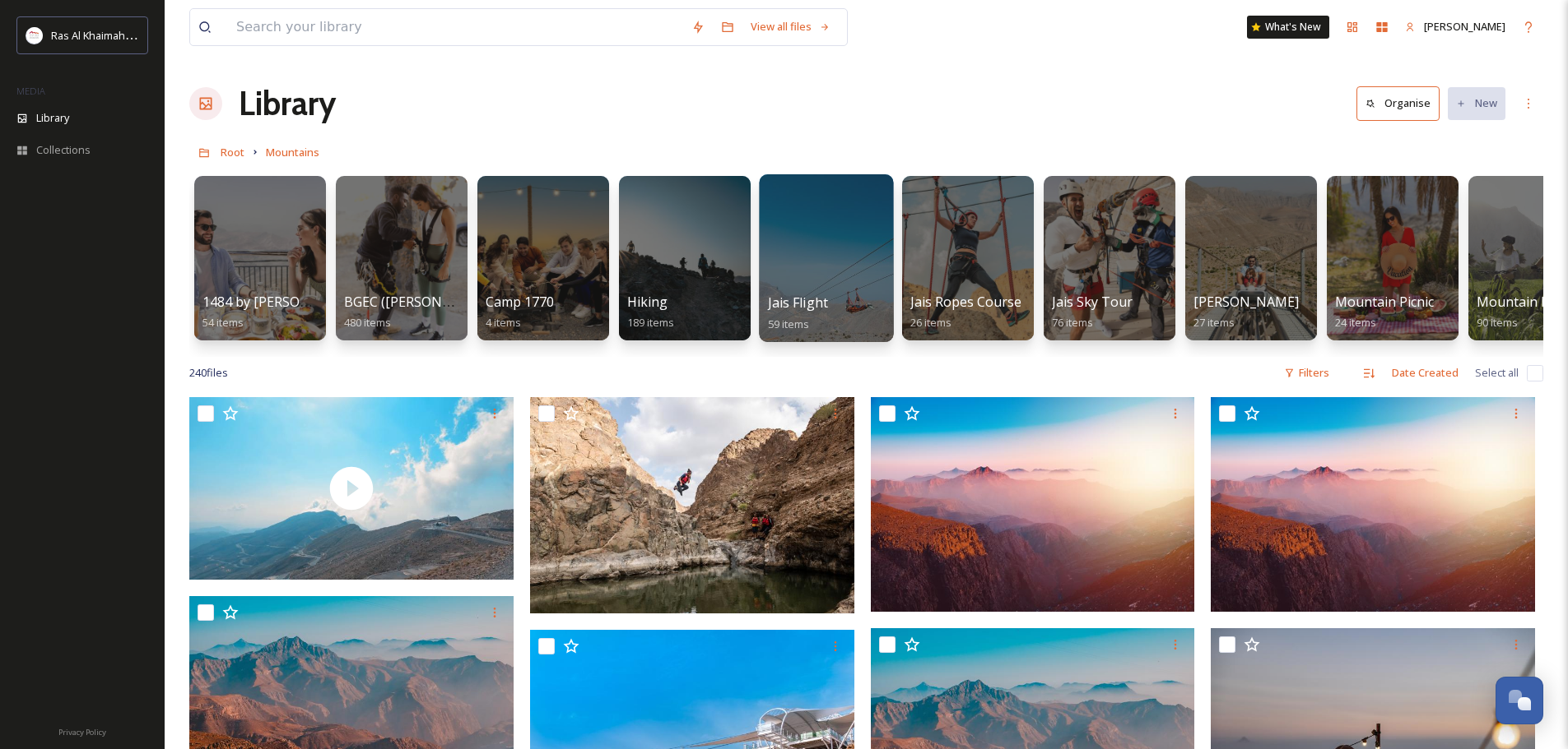
click at [855, 277] on div at bounding box center [825, 258] width 134 height 168
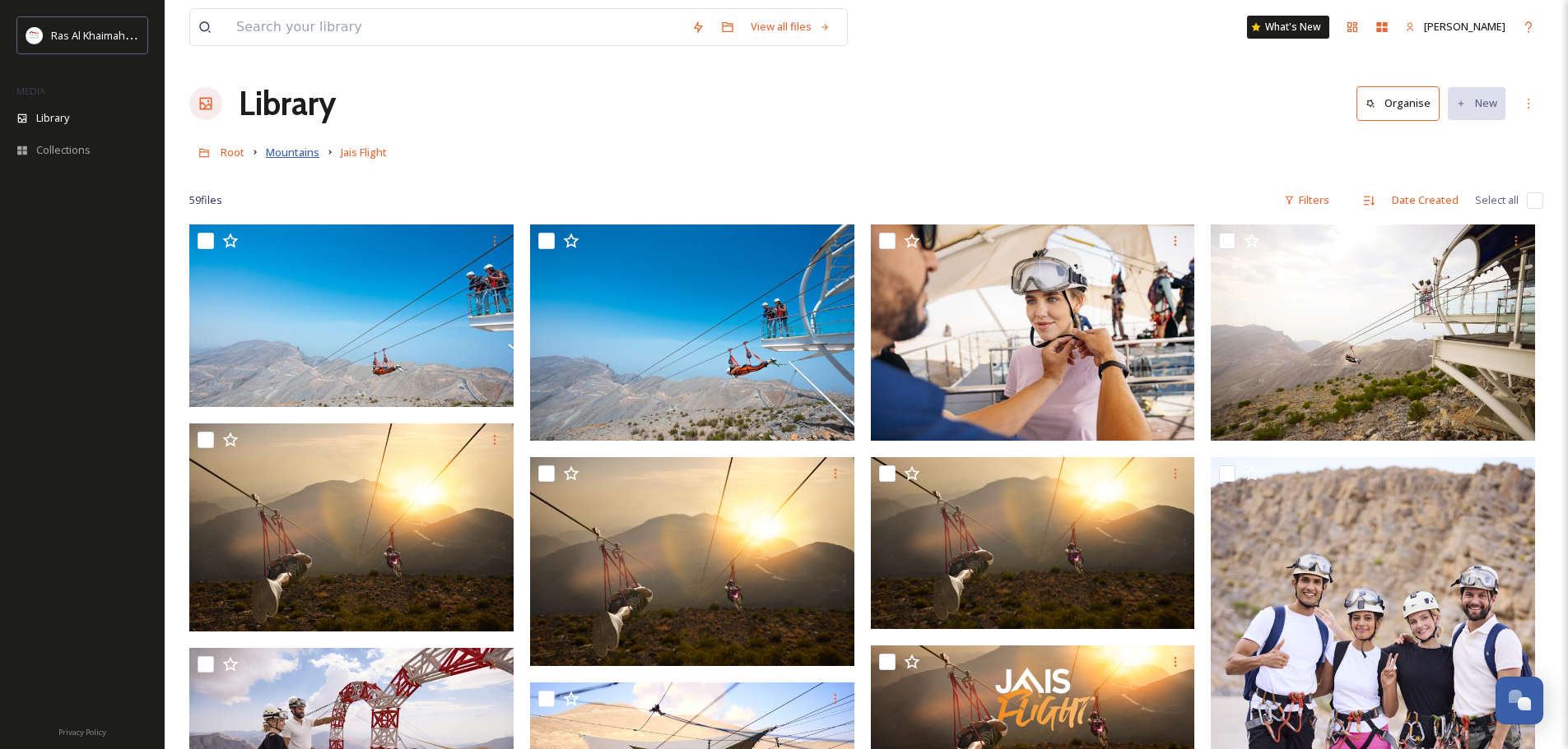
click at [278, 154] on span "Mountains" at bounding box center [292, 153] width 53 height 15
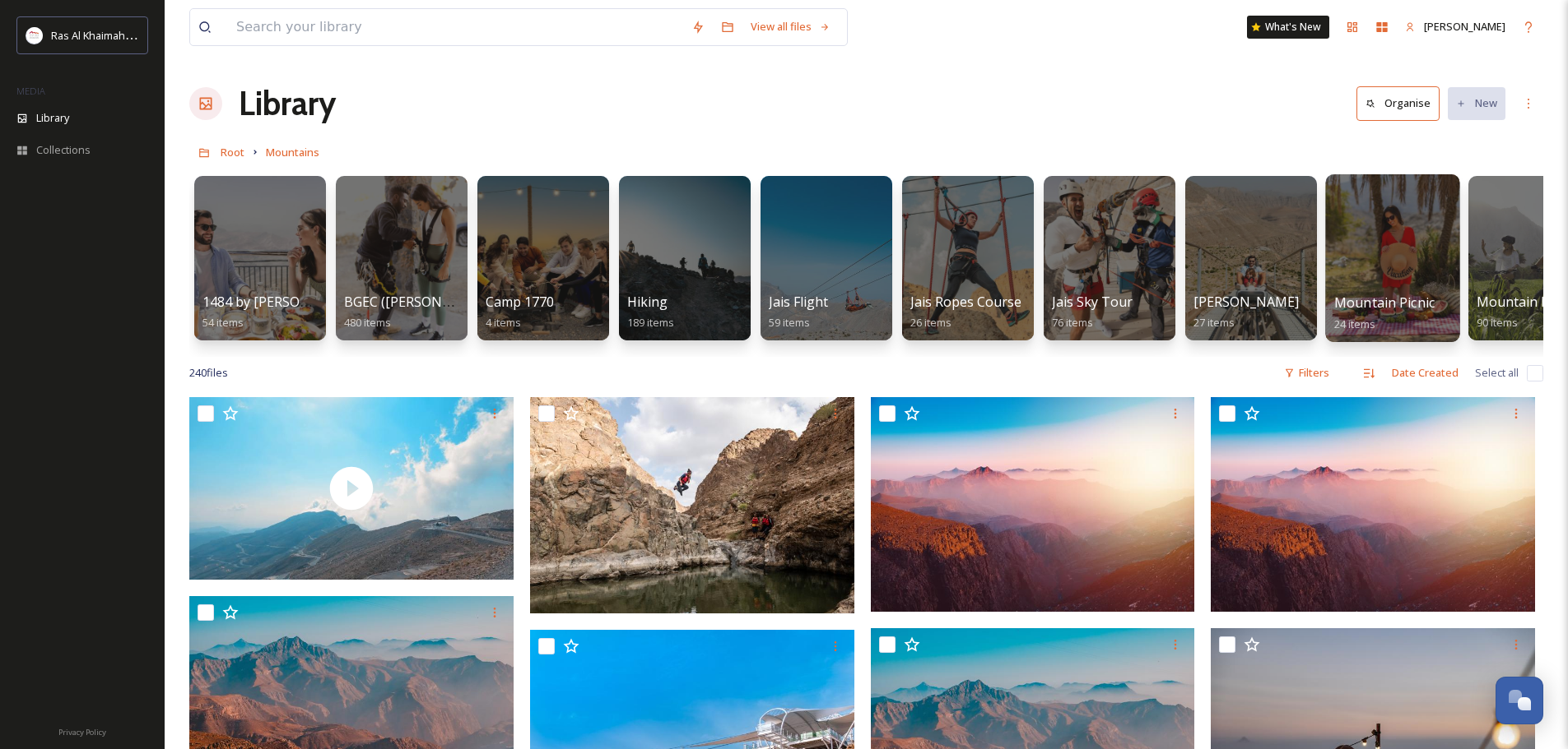
click at [1409, 268] on div at bounding box center [1392, 258] width 134 height 168
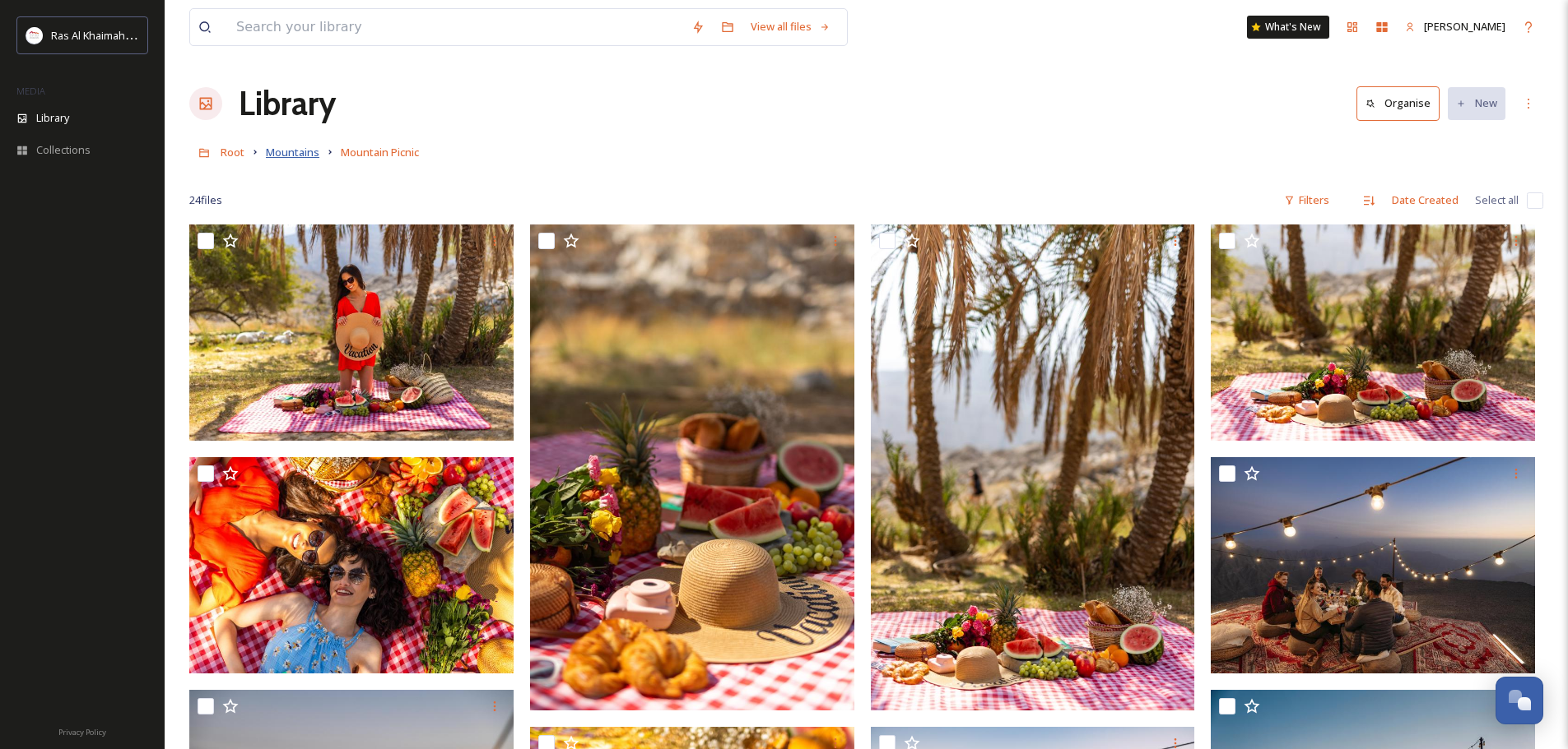
click at [283, 151] on span "Mountains" at bounding box center [292, 153] width 53 height 15
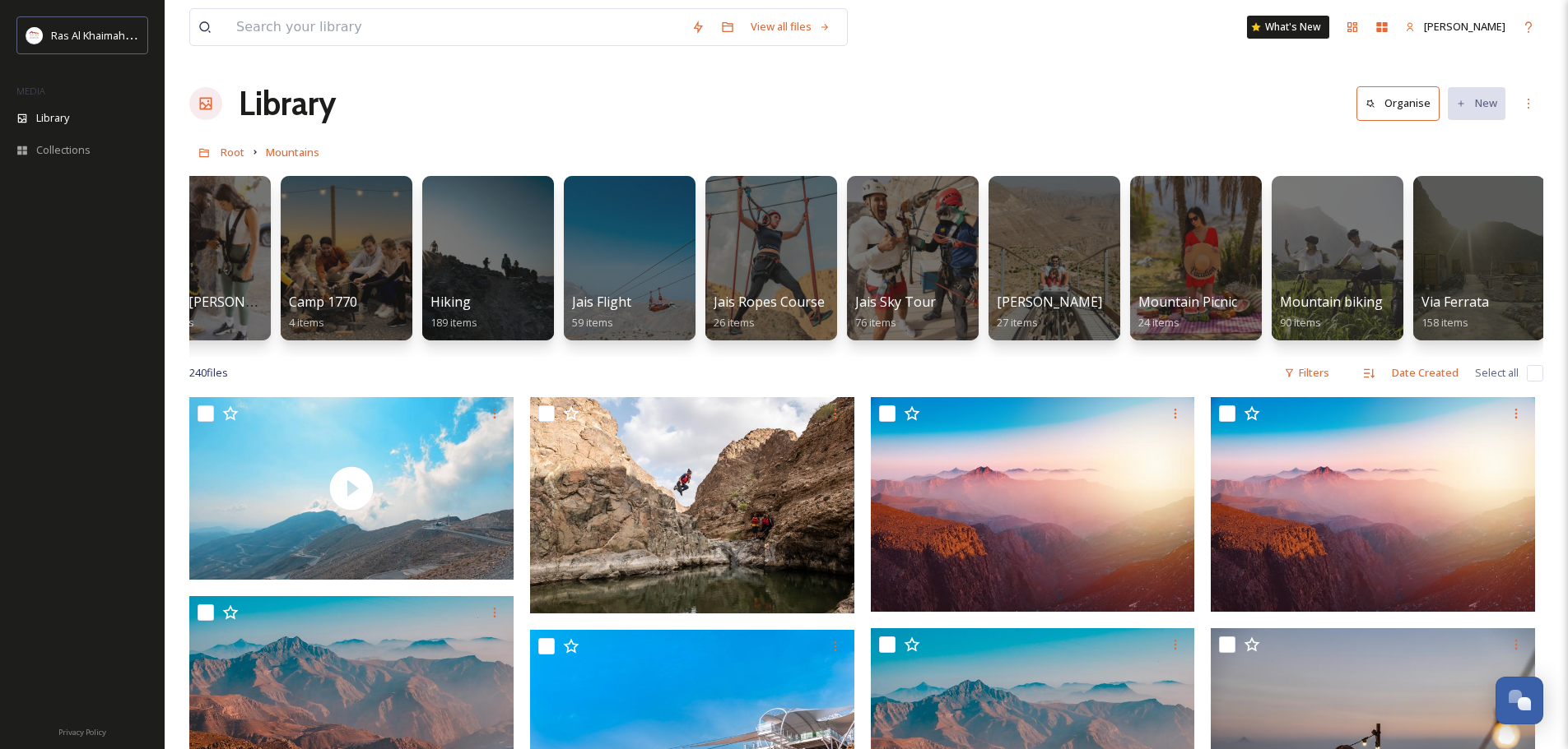
scroll to position [0, 203]
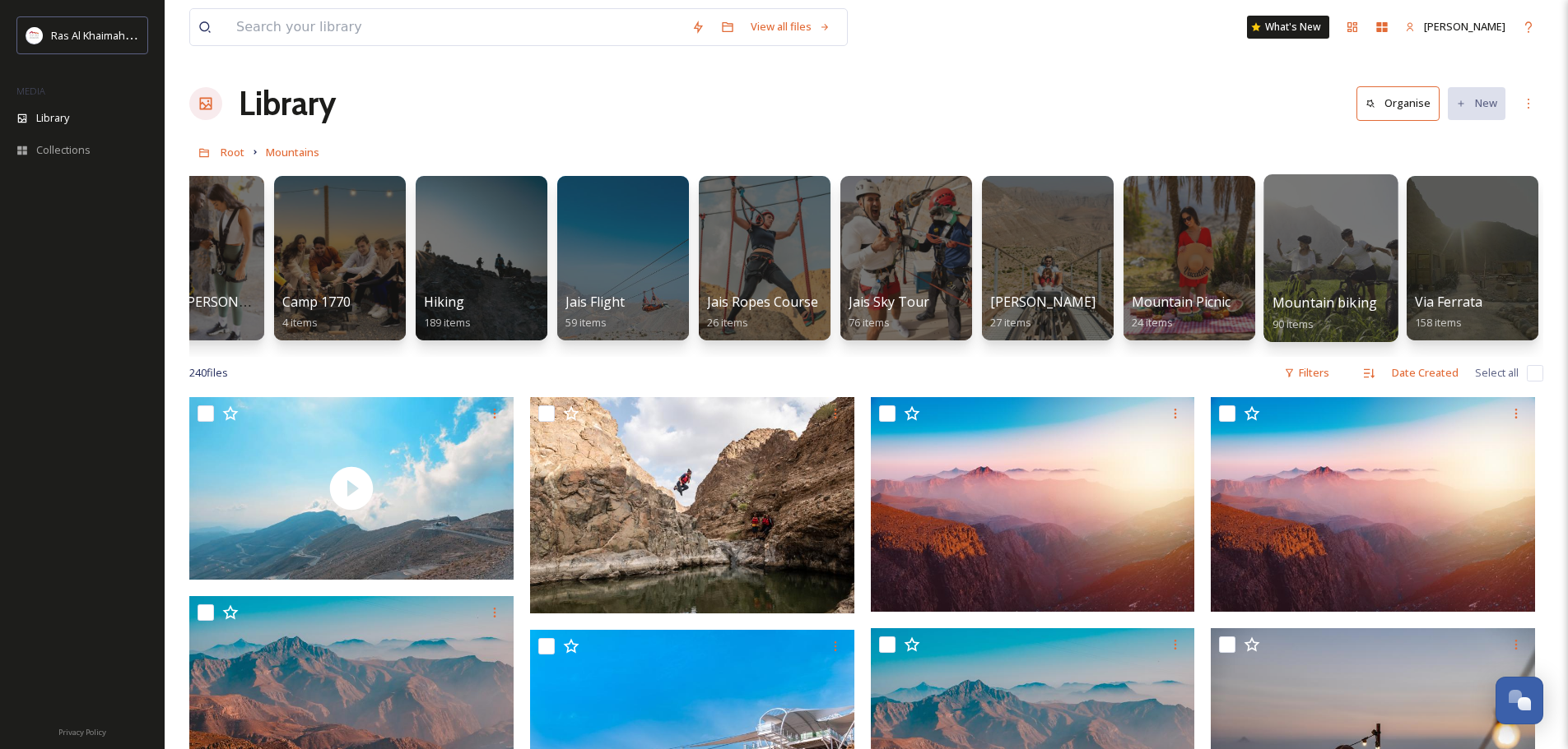
click at [1338, 268] on div at bounding box center [1330, 258] width 134 height 168
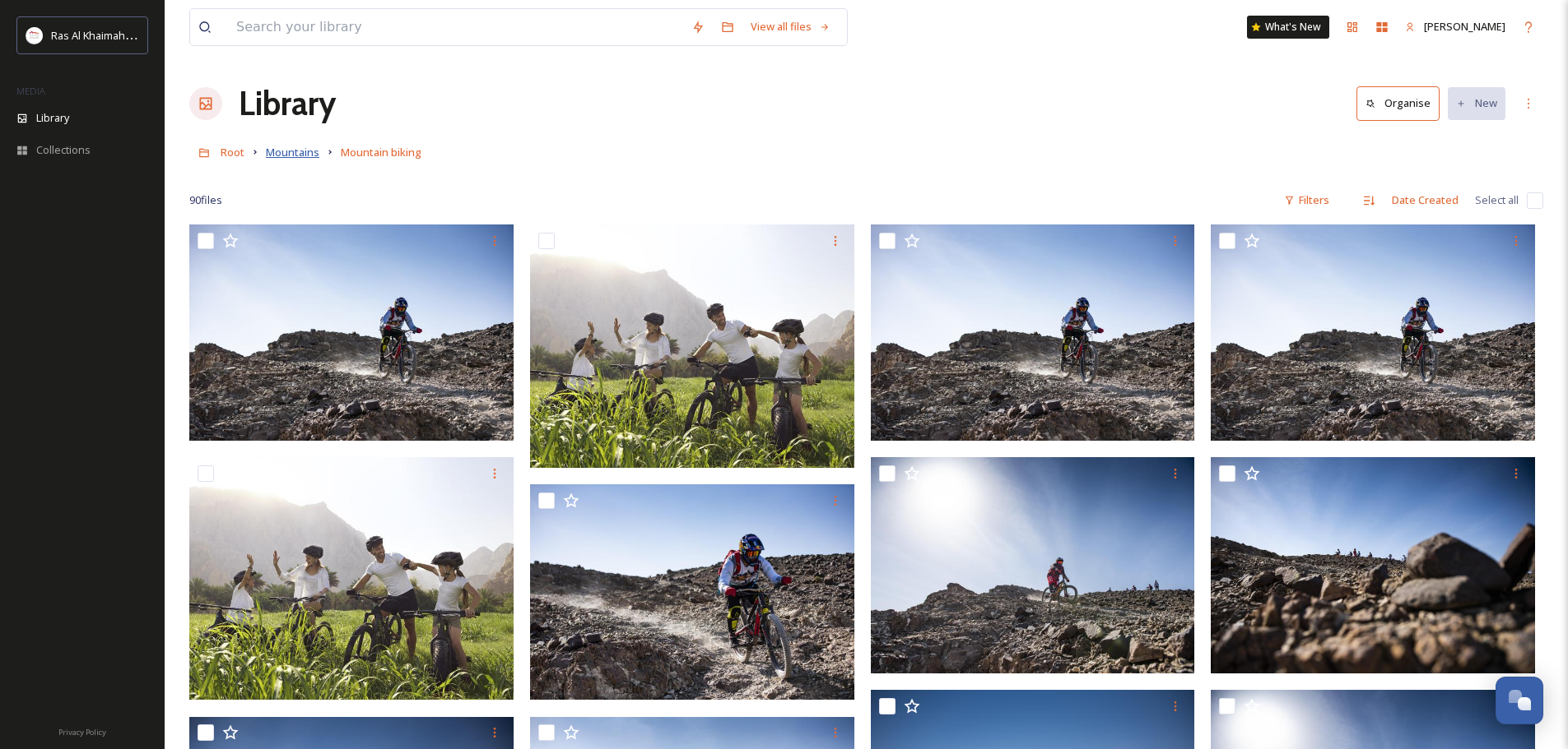
click at [300, 154] on span "Mountains" at bounding box center [292, 153] width 53 height 15
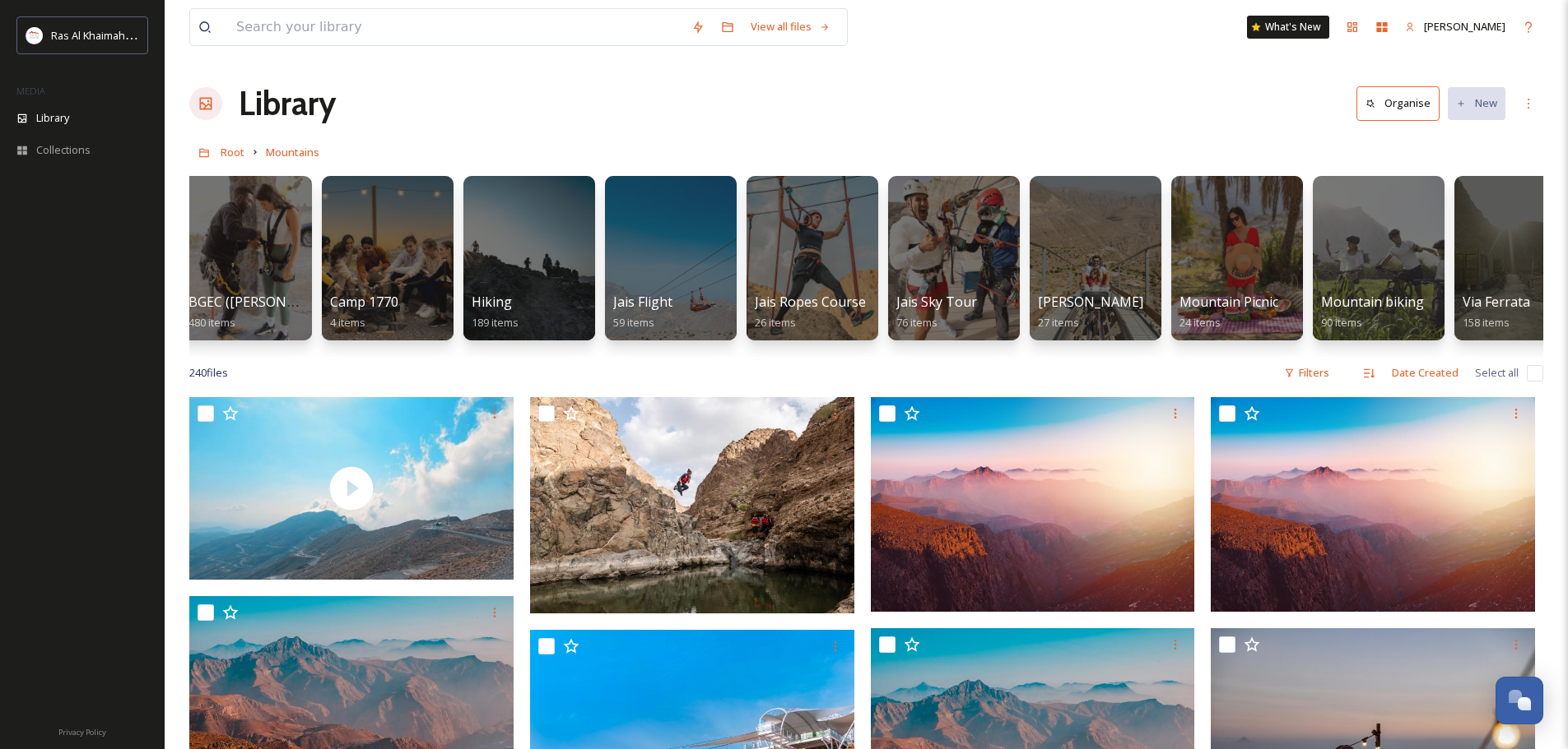
scroll to position [0, 203]
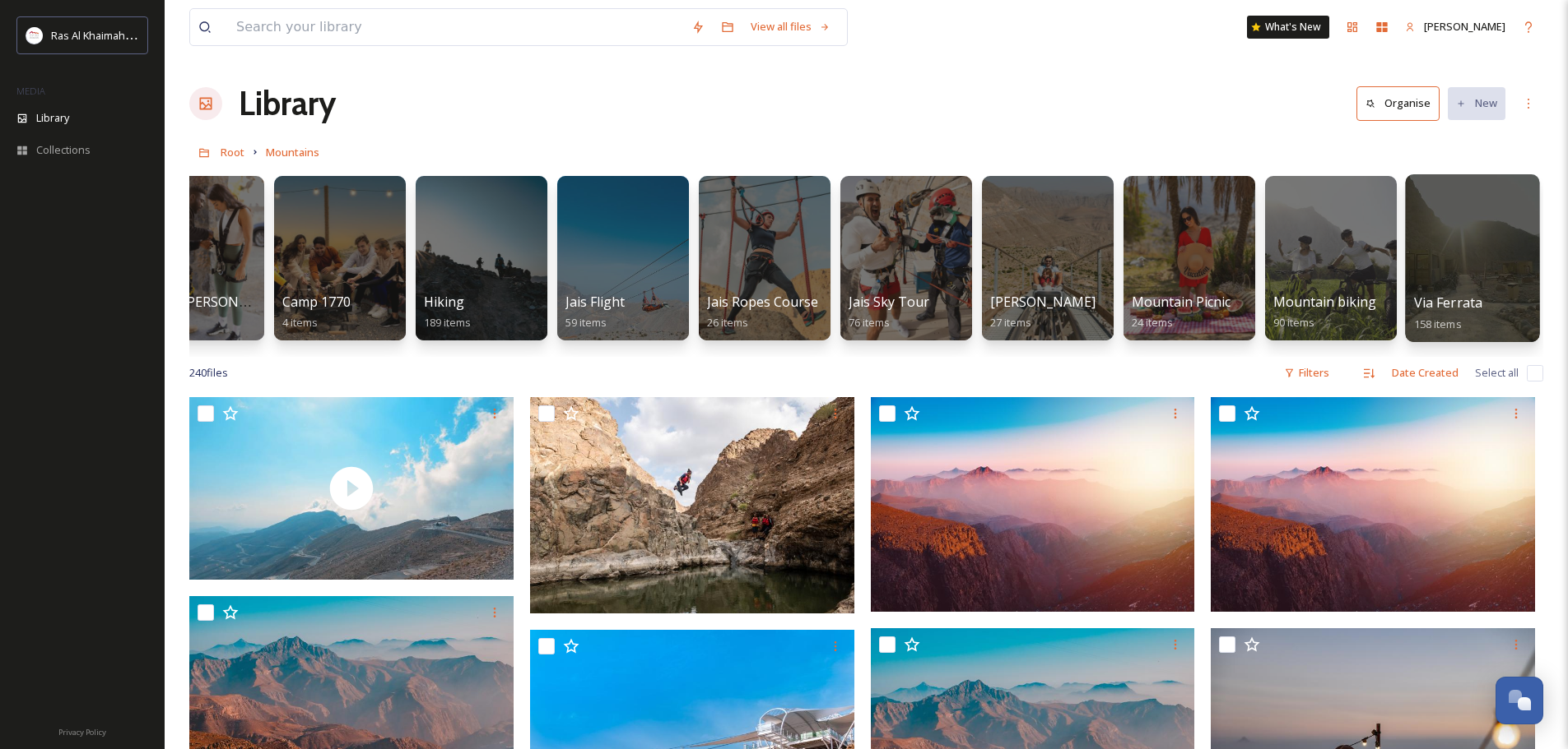
click at [1478, 282] on div at bounding box center [1471, 258] width 134 height 168
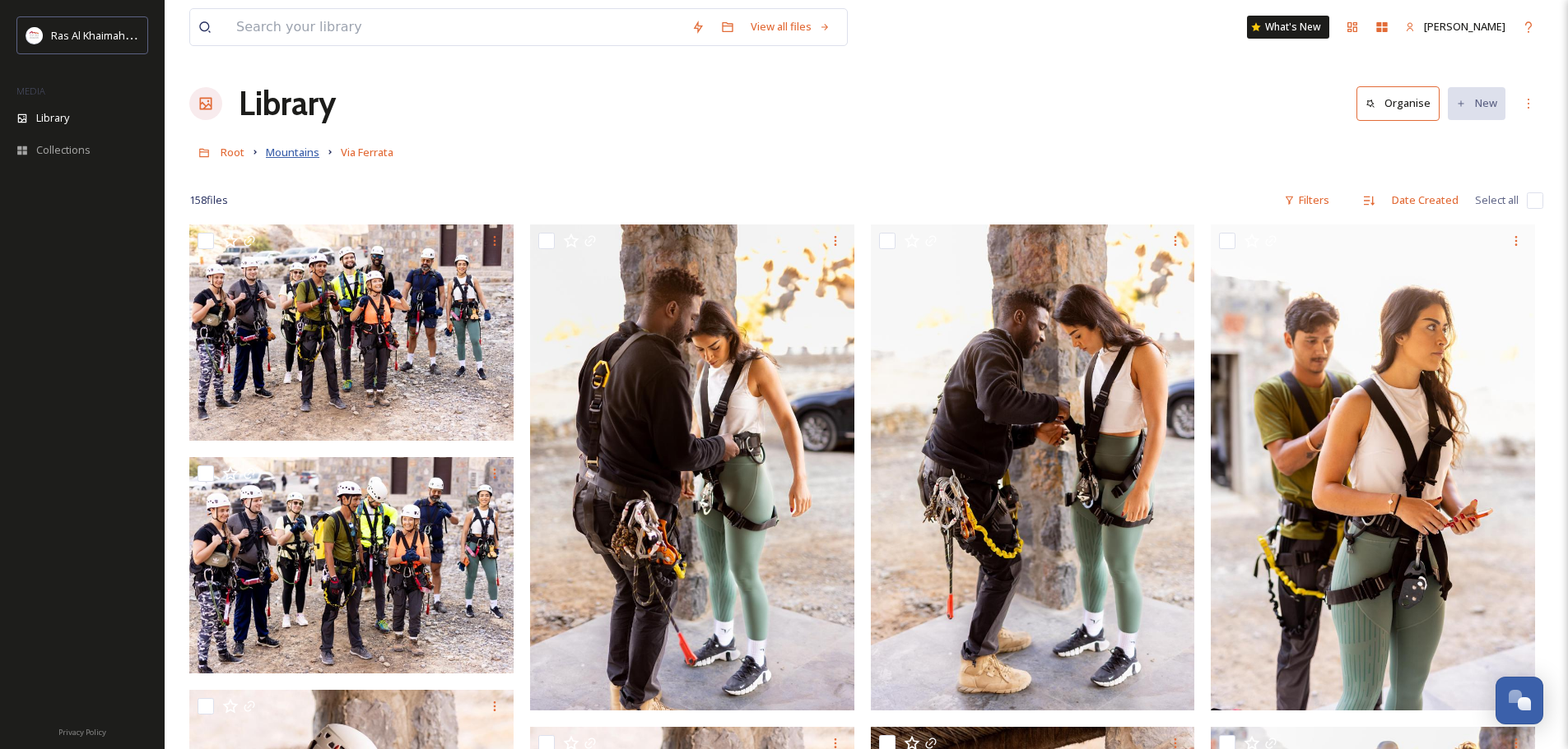
click at [298, 149] on span "Mountains" at bounding box center [292, 153] width 53 height 15
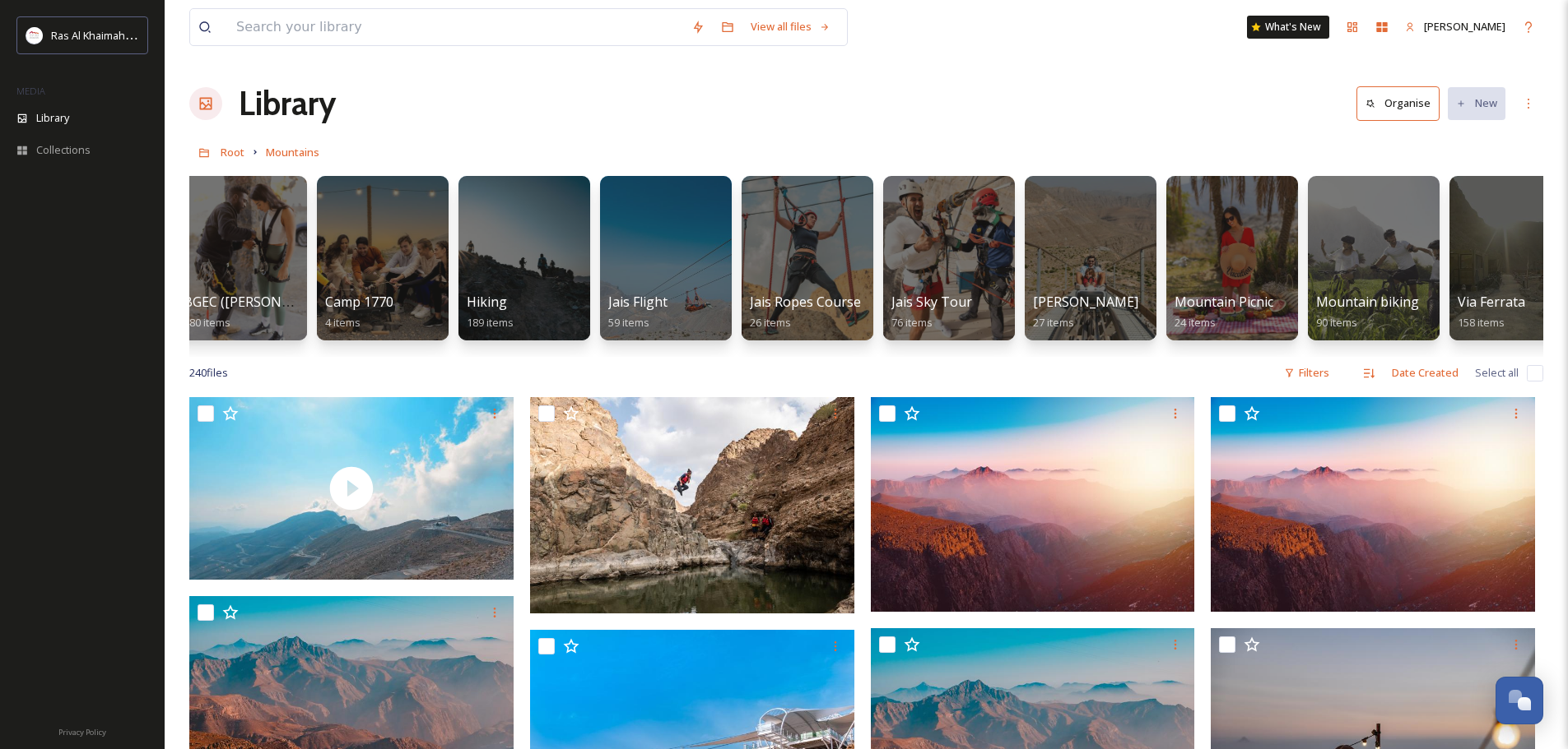
scroll to position [0, 203]
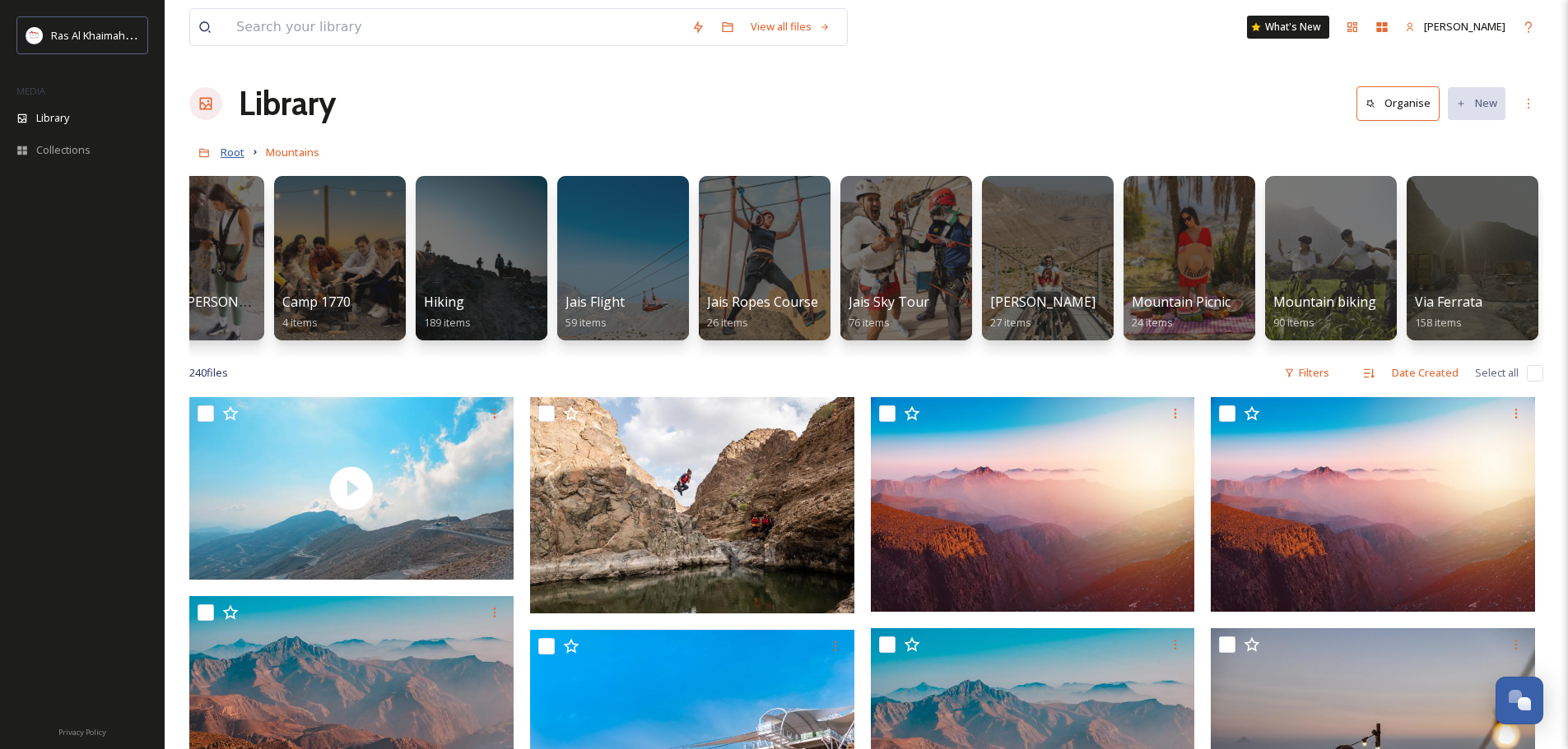
click at [227, 150] on span "Root" at bounding box center [232, 153] width 24 height 15
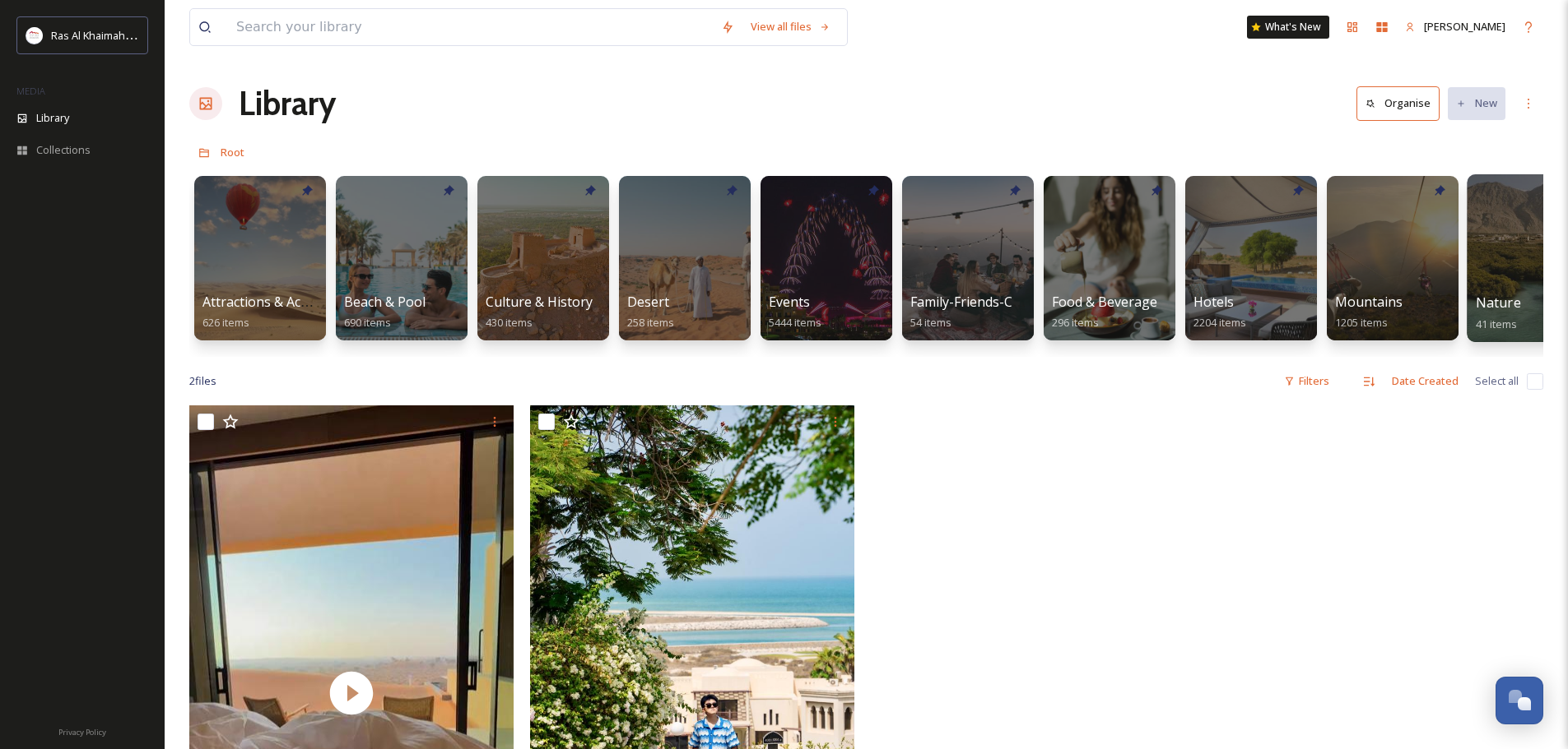
click at [1502, 262] on div at bounding box center [1533, 258] width 134 height 168
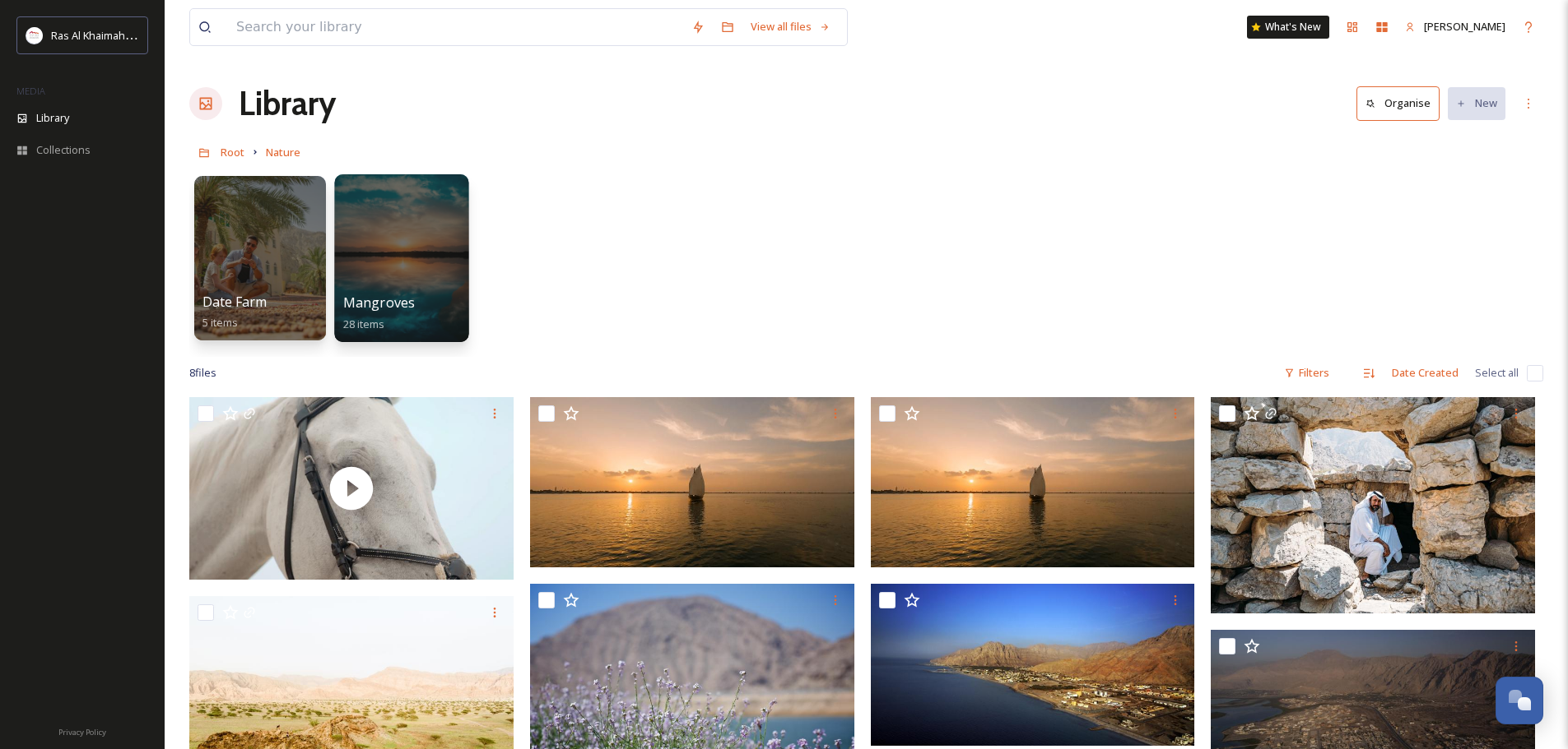
click at [427, 253] on div at bounding box center [400, 258] width 134 height 168
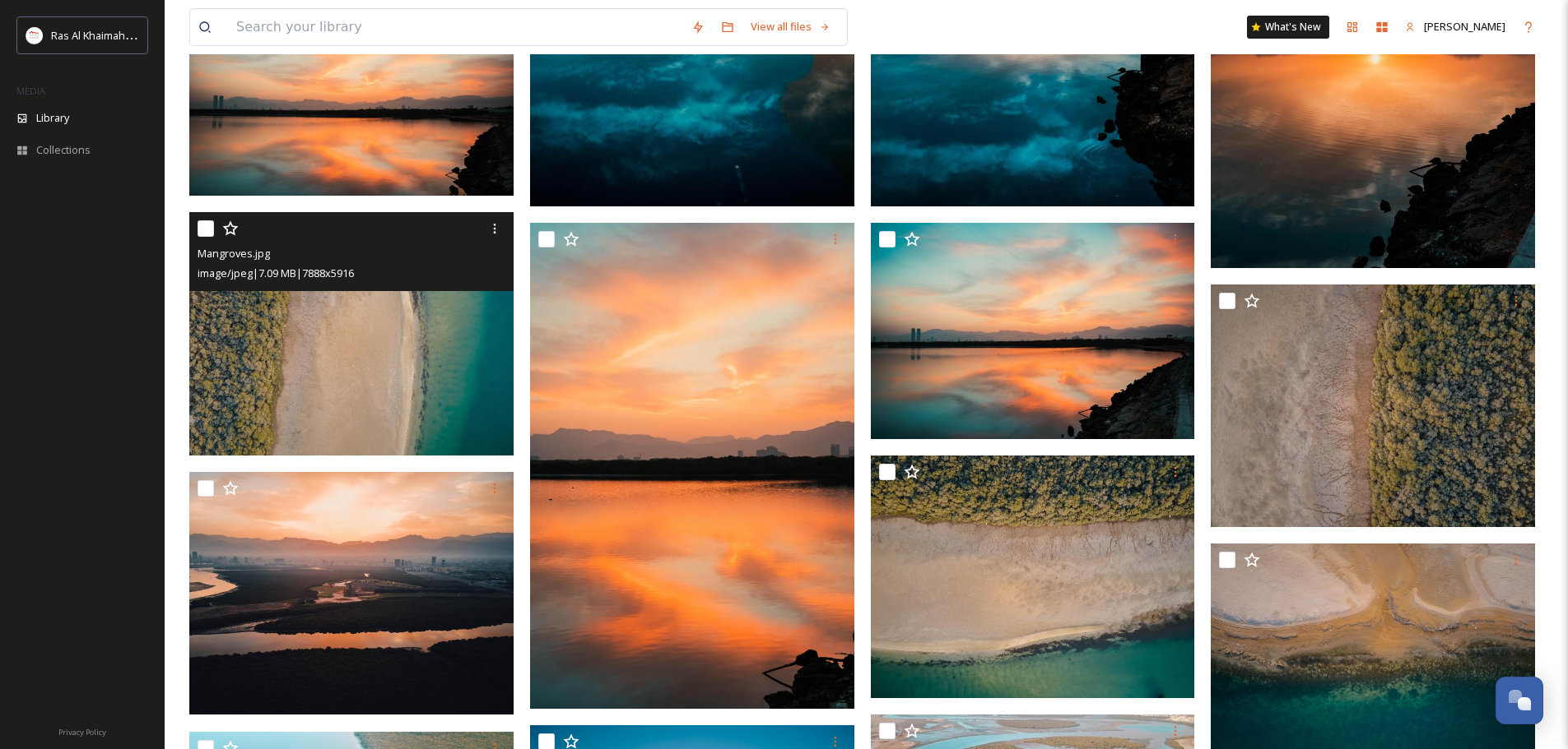
scroll to position [740, 0]
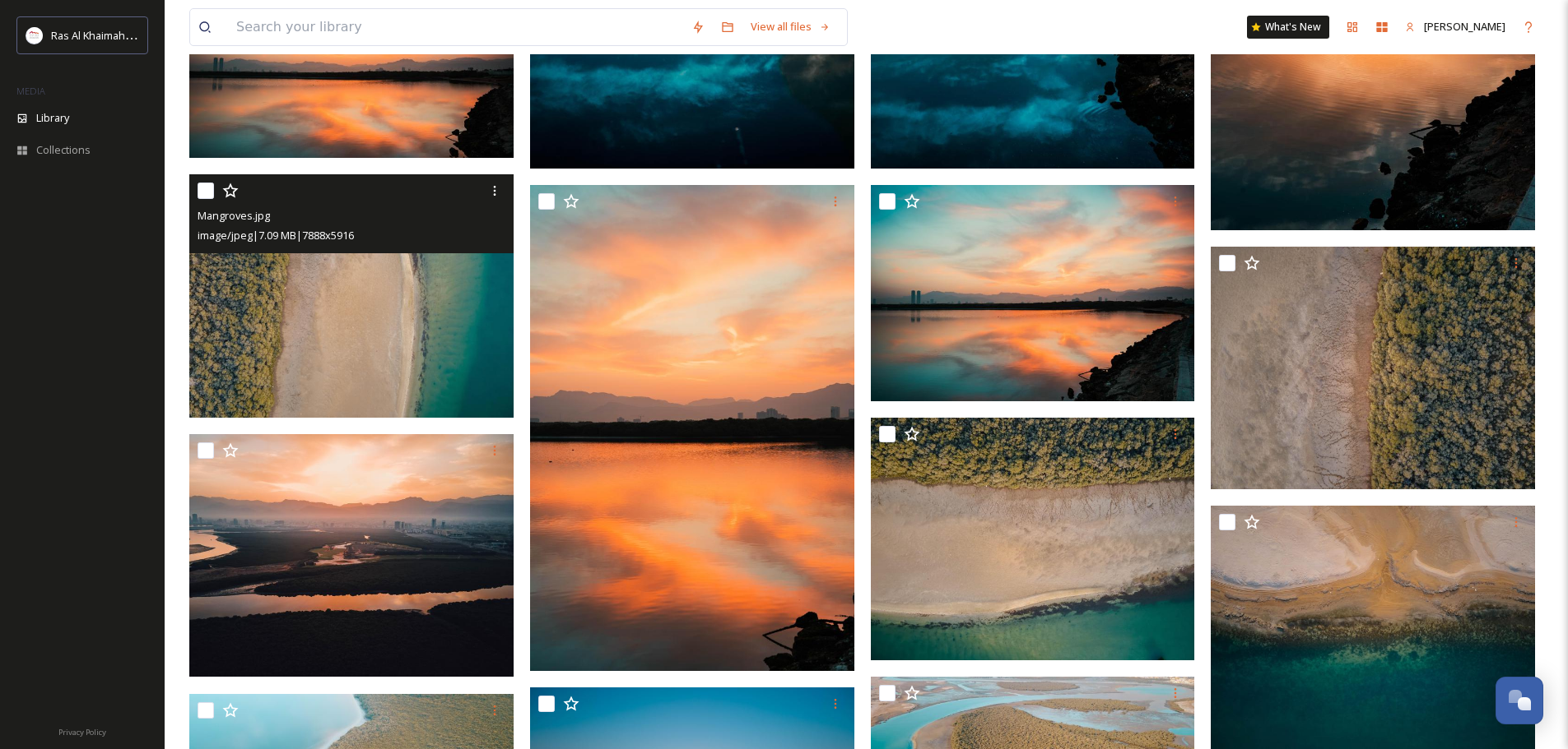
click at [435, 311] on img at bounding box center [352, 296] width 324 height 244
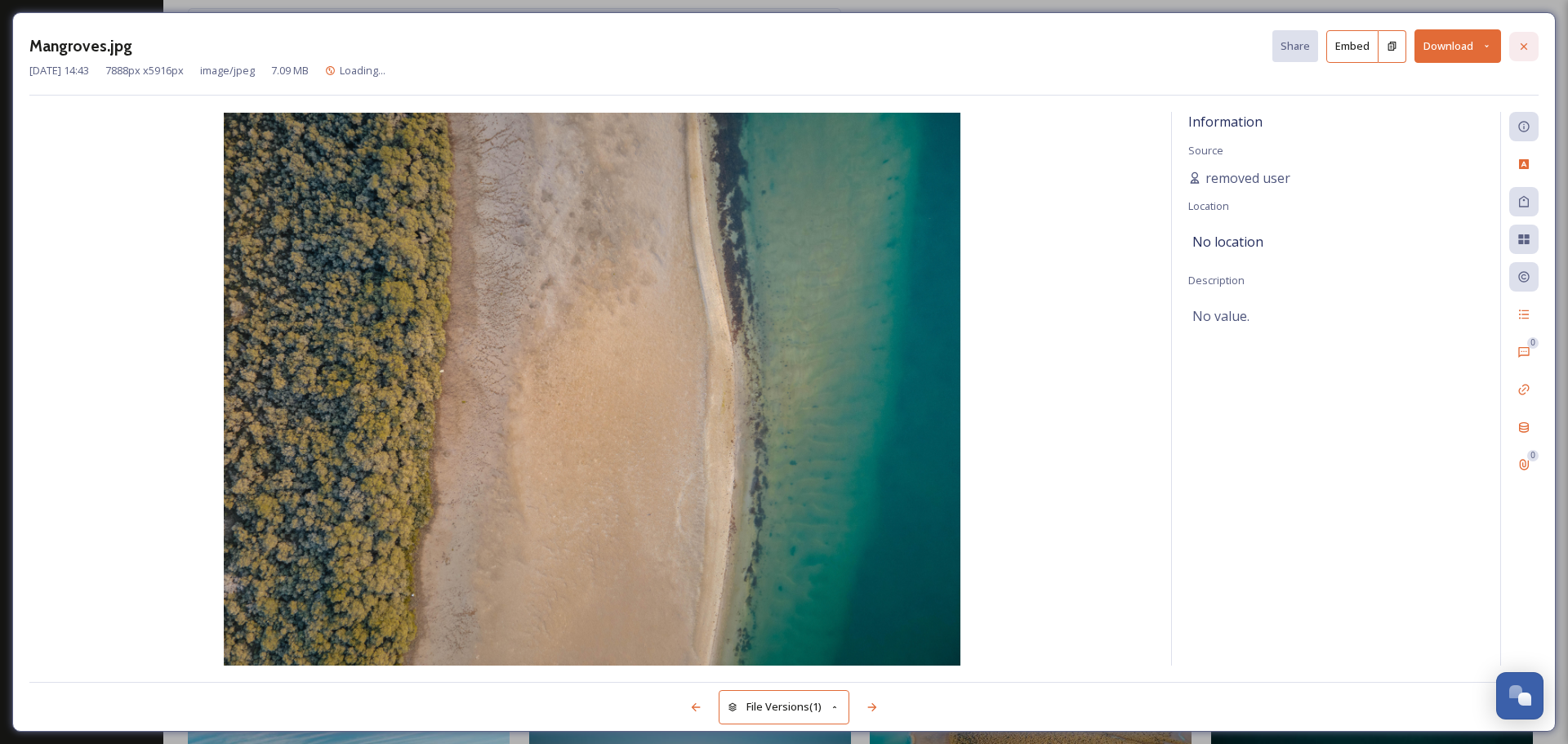
click at [1525, 50] on icon at bounding box center [1524, 47] width 13 height 13
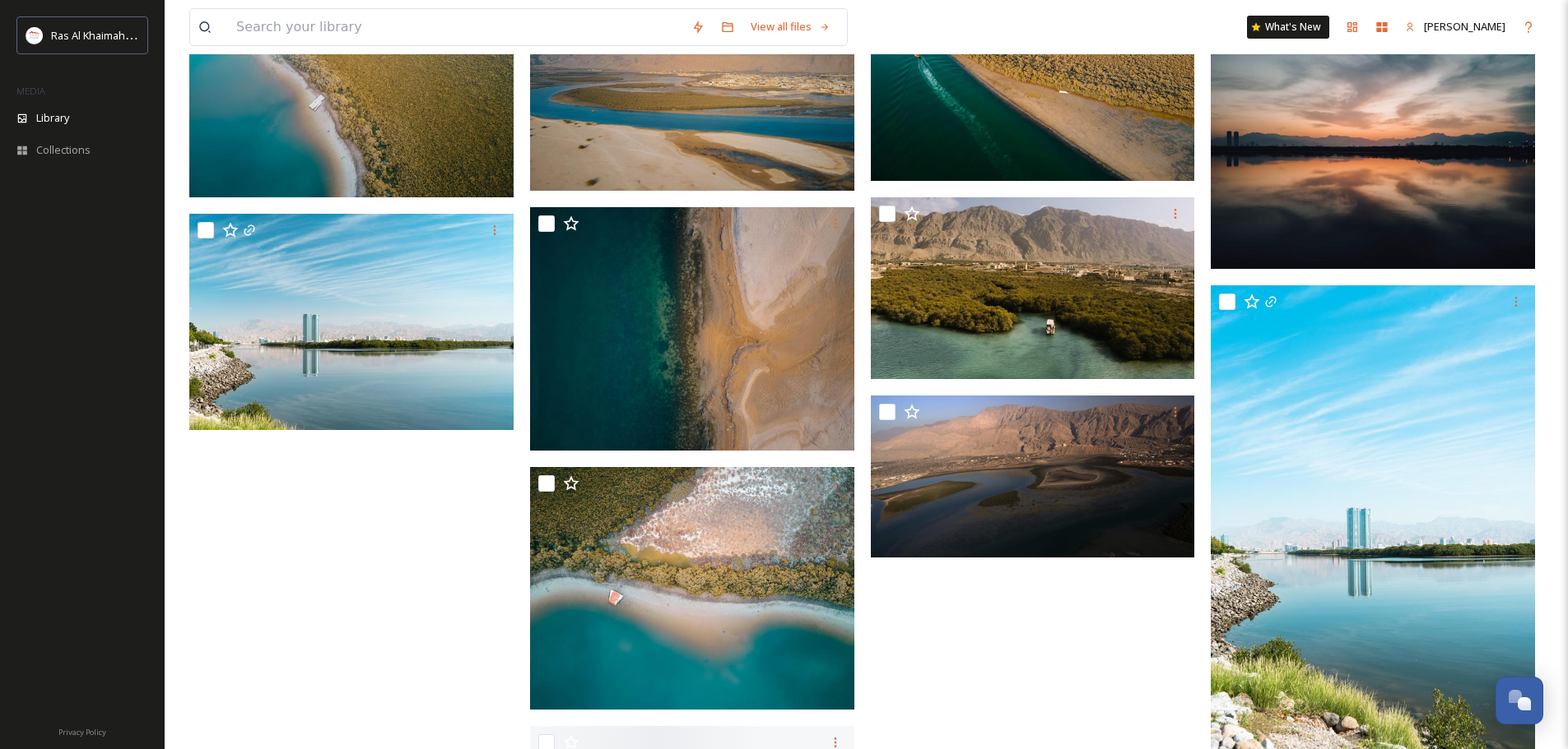
scroll to position [1481, 0]
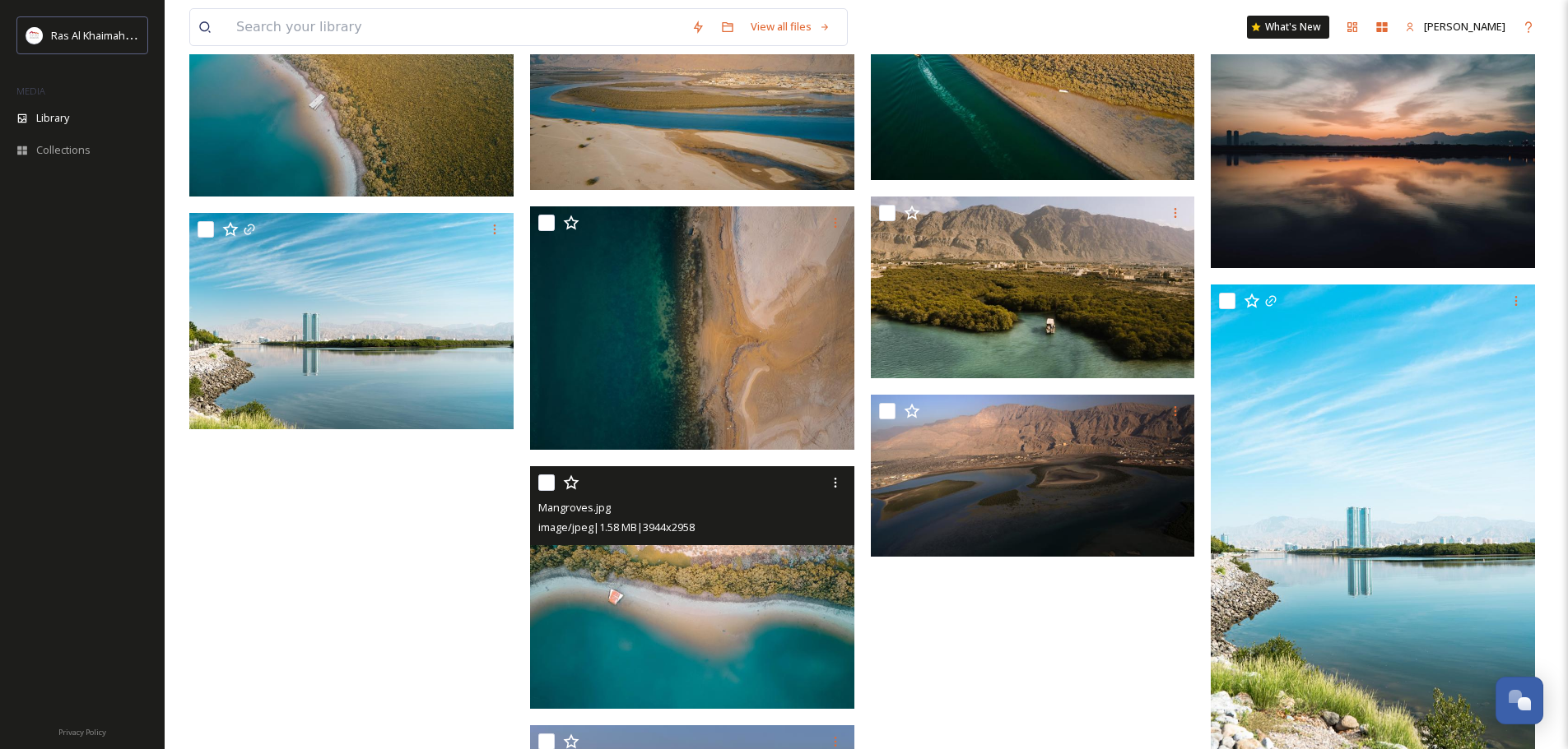
click at [693, 565] on img at bounding box center [692, 588] width 324 height 244
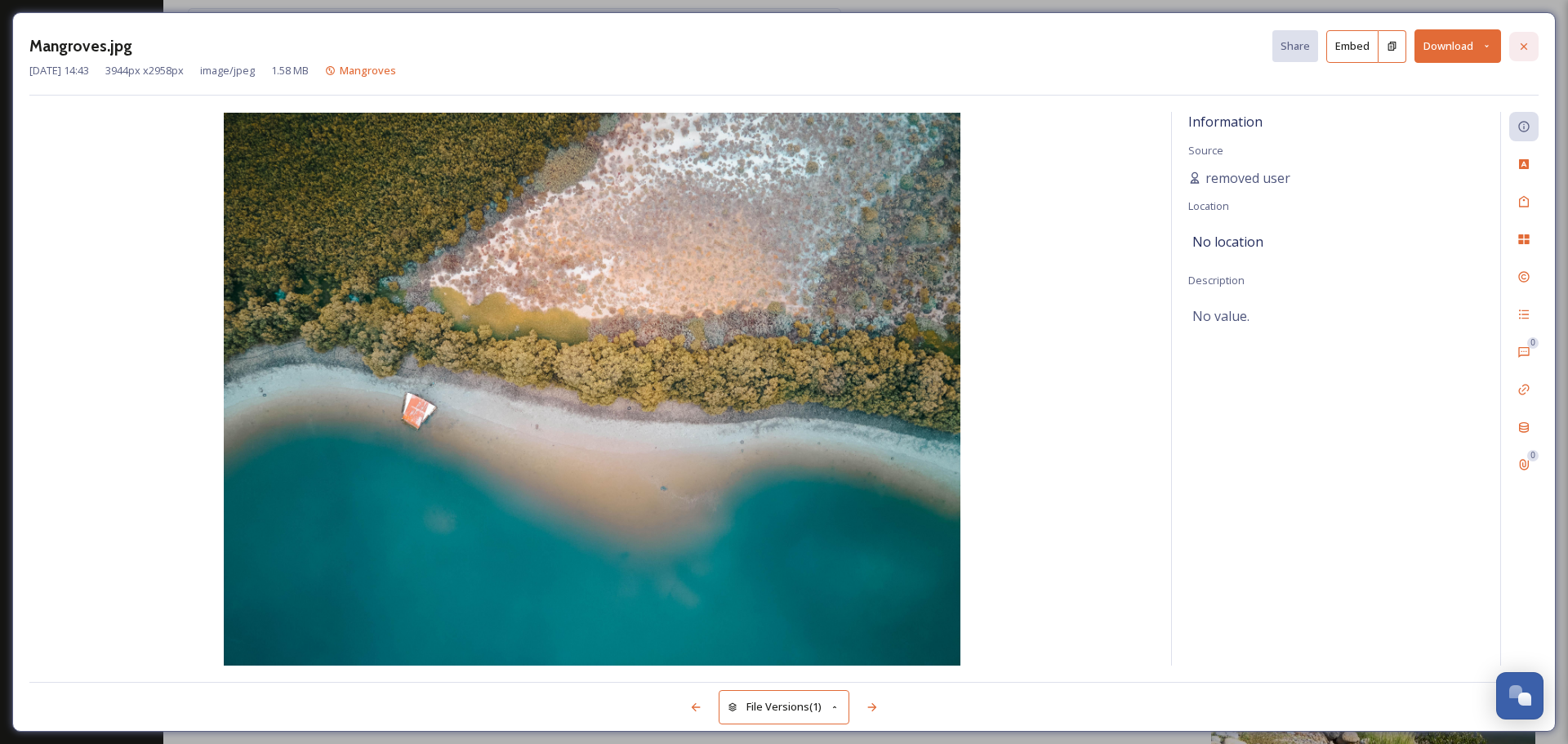
click at [1521, 45] on icon at bounding box center [1524, 47] width 13 height 13
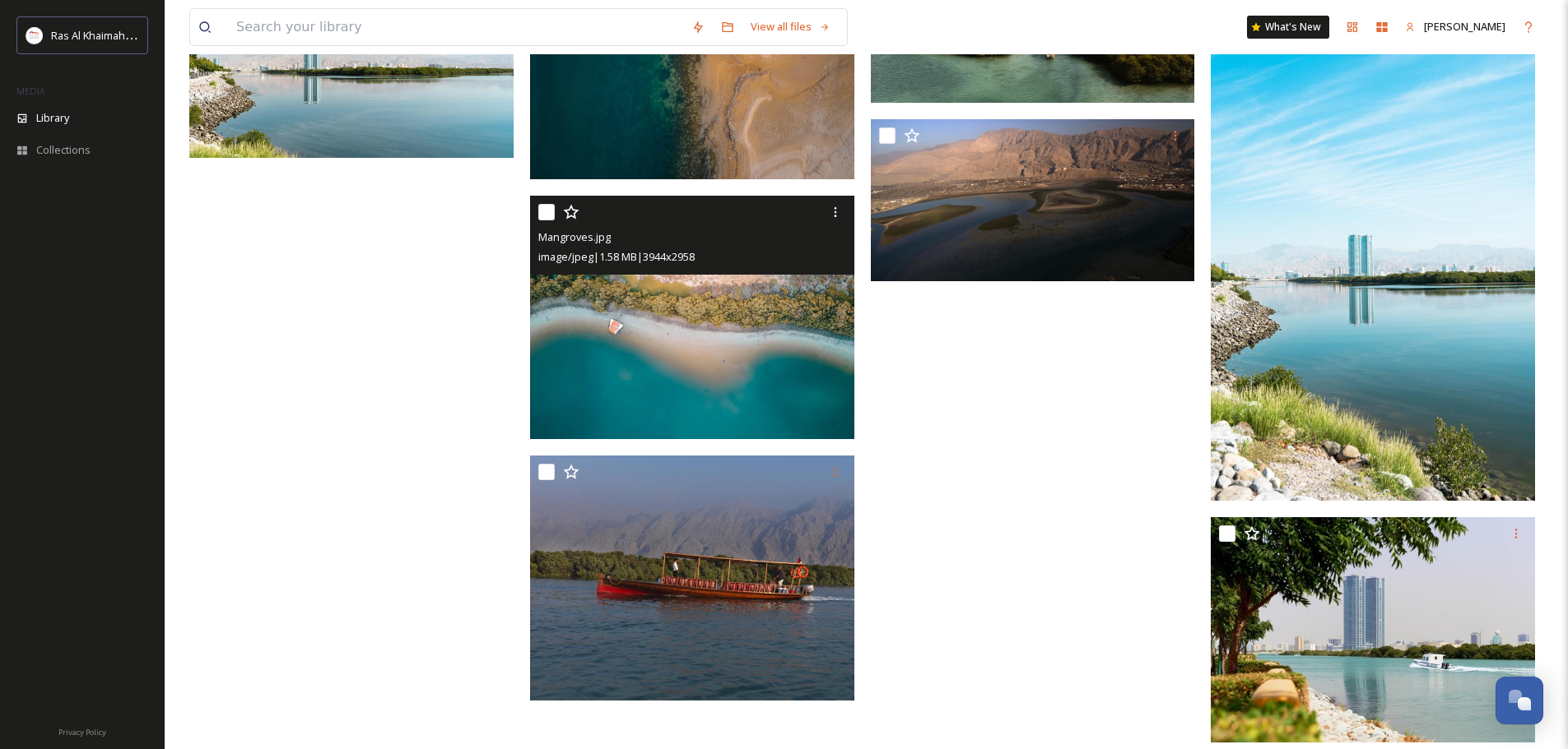
scroll to position [1789, 0]
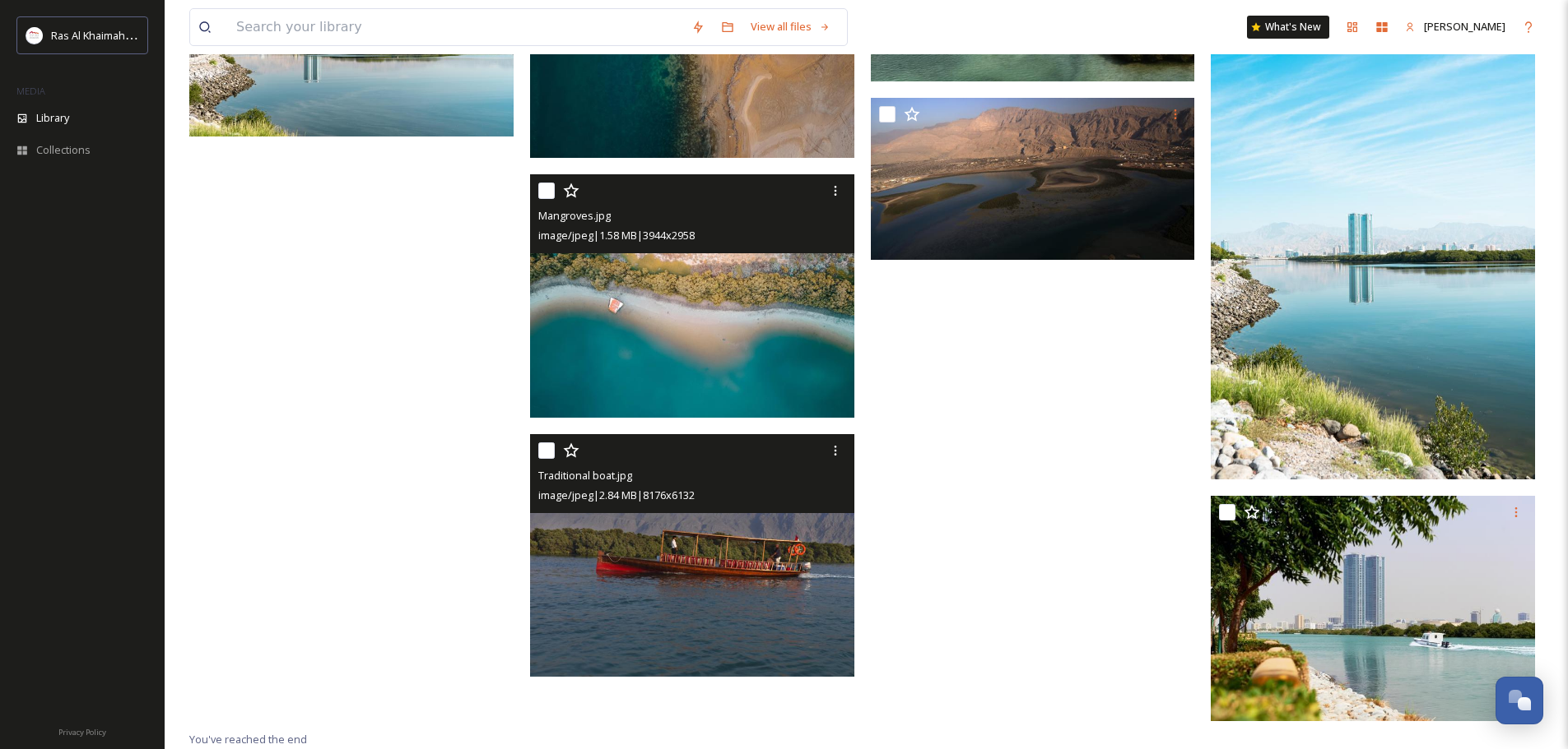
click at [717, 564] on img at bounding box center [692, 556] width 324 height 244
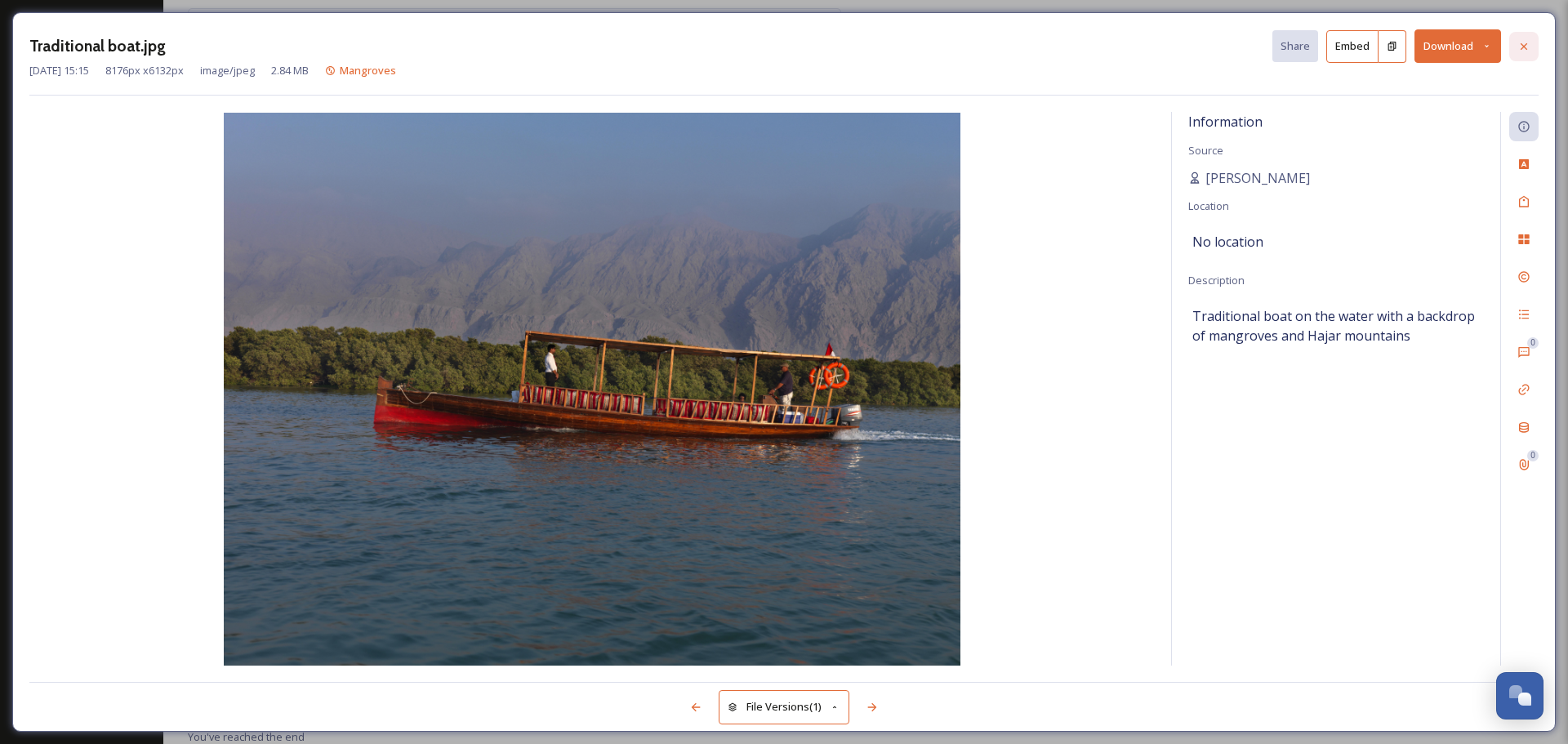
click at [1526, 48] on icon at bounding box center [1524, 45] width 7 height 7
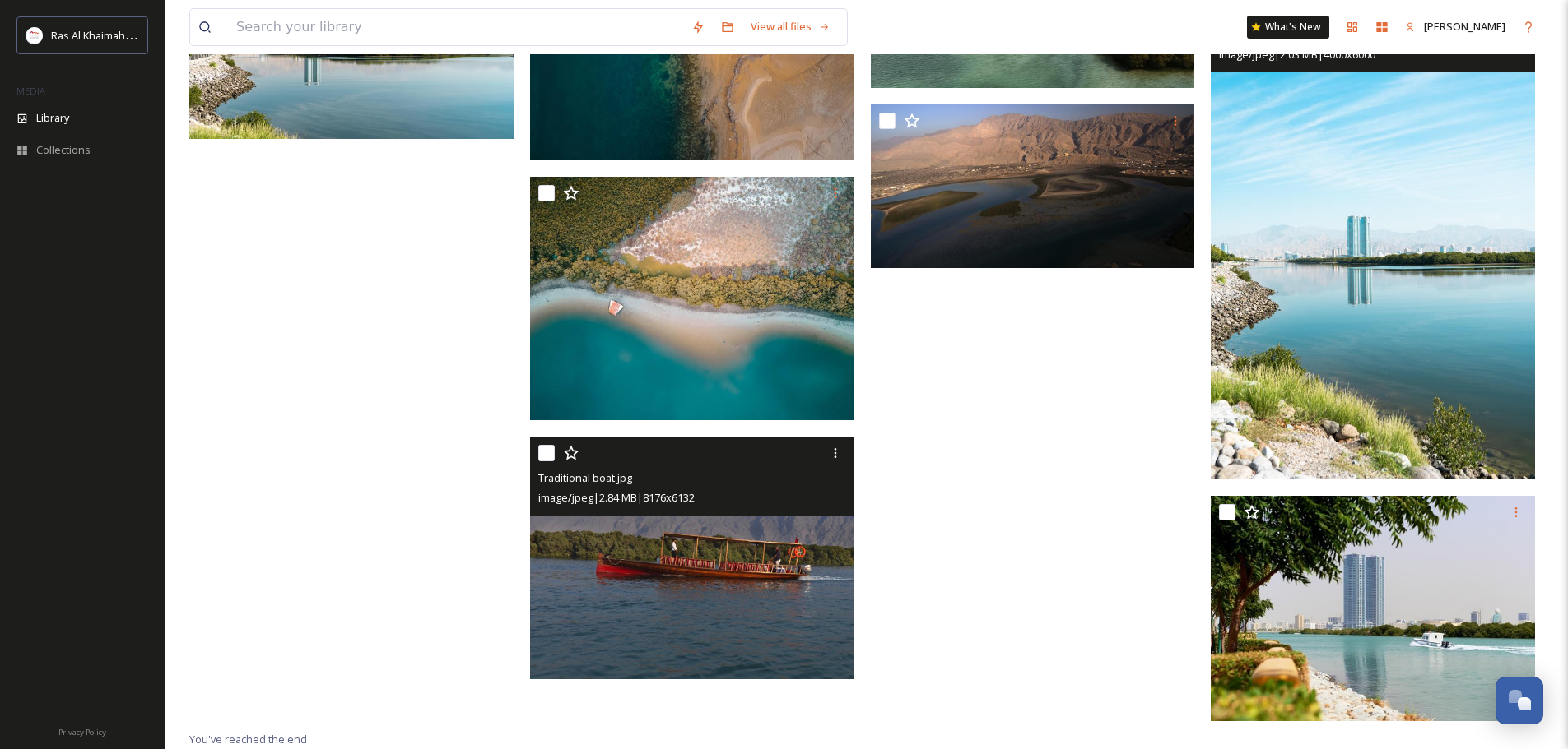
scroll to position [1785, 0]
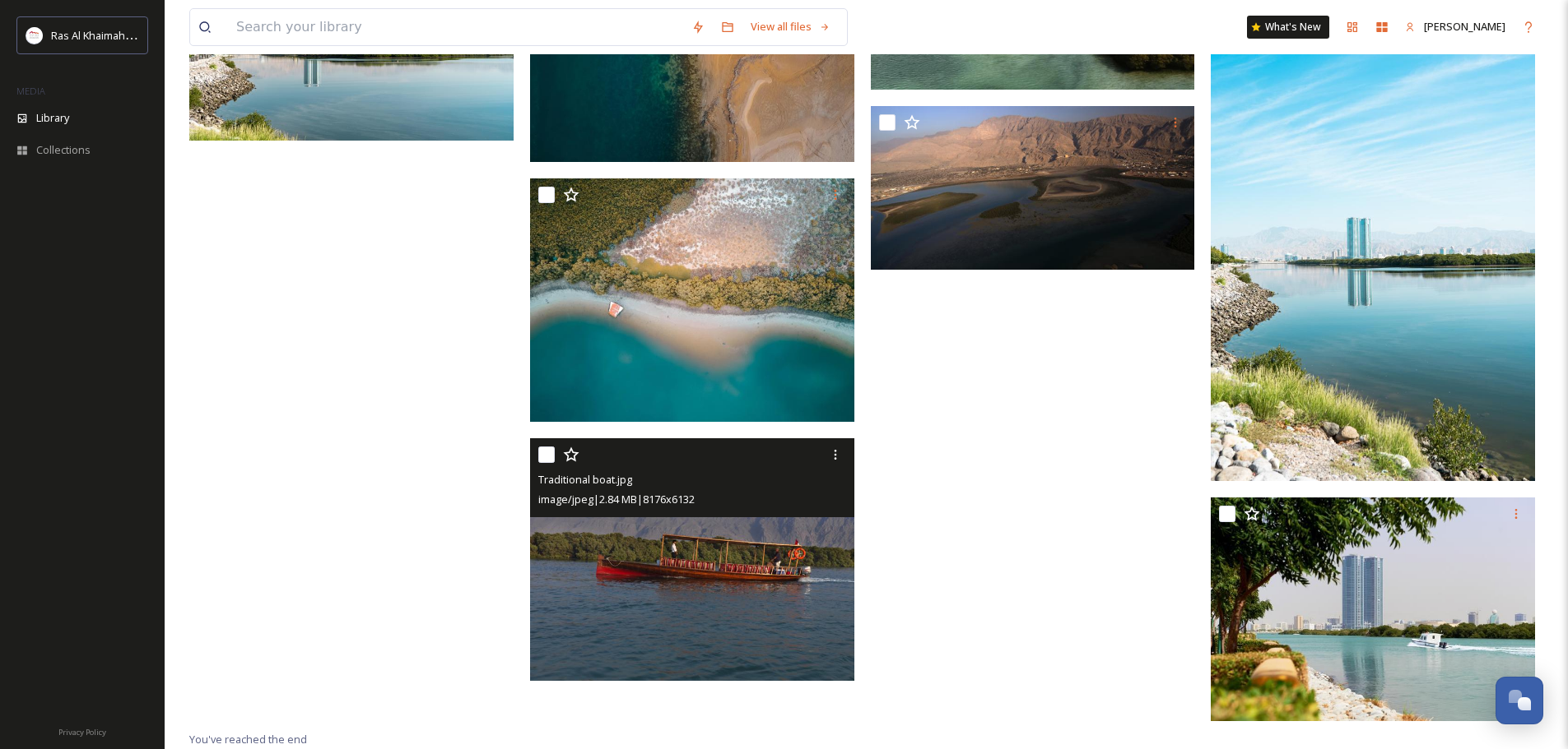
click at [806, 467] on div at bounding box center [693, 454] width 312 height 29
click at [833, 452] on icon at bounding box center [836, 455] width 13 height 13
click at [821, 521] on span "Download" at bounding box center [816, 522] width 50 height 15
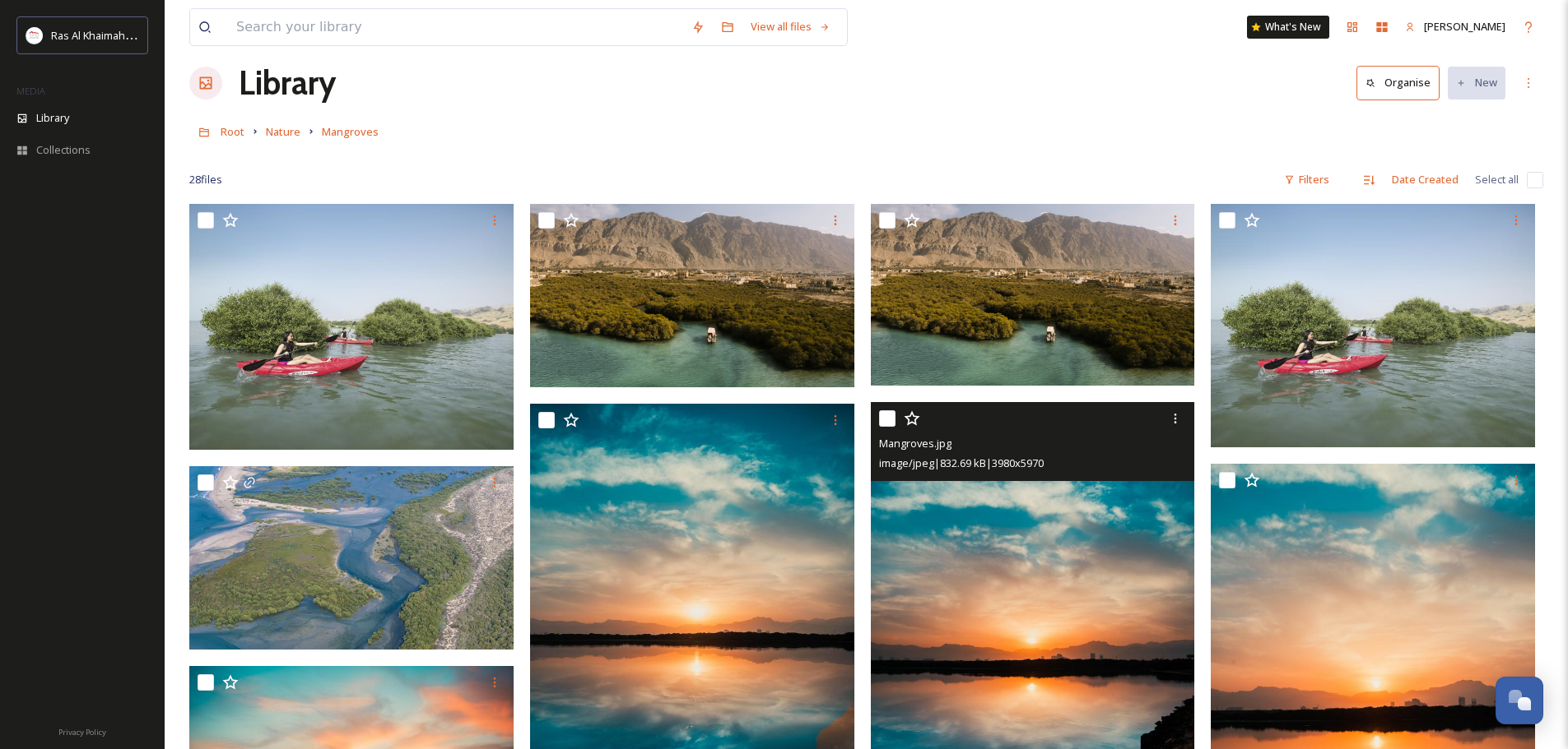
scroll to position [0, 0]
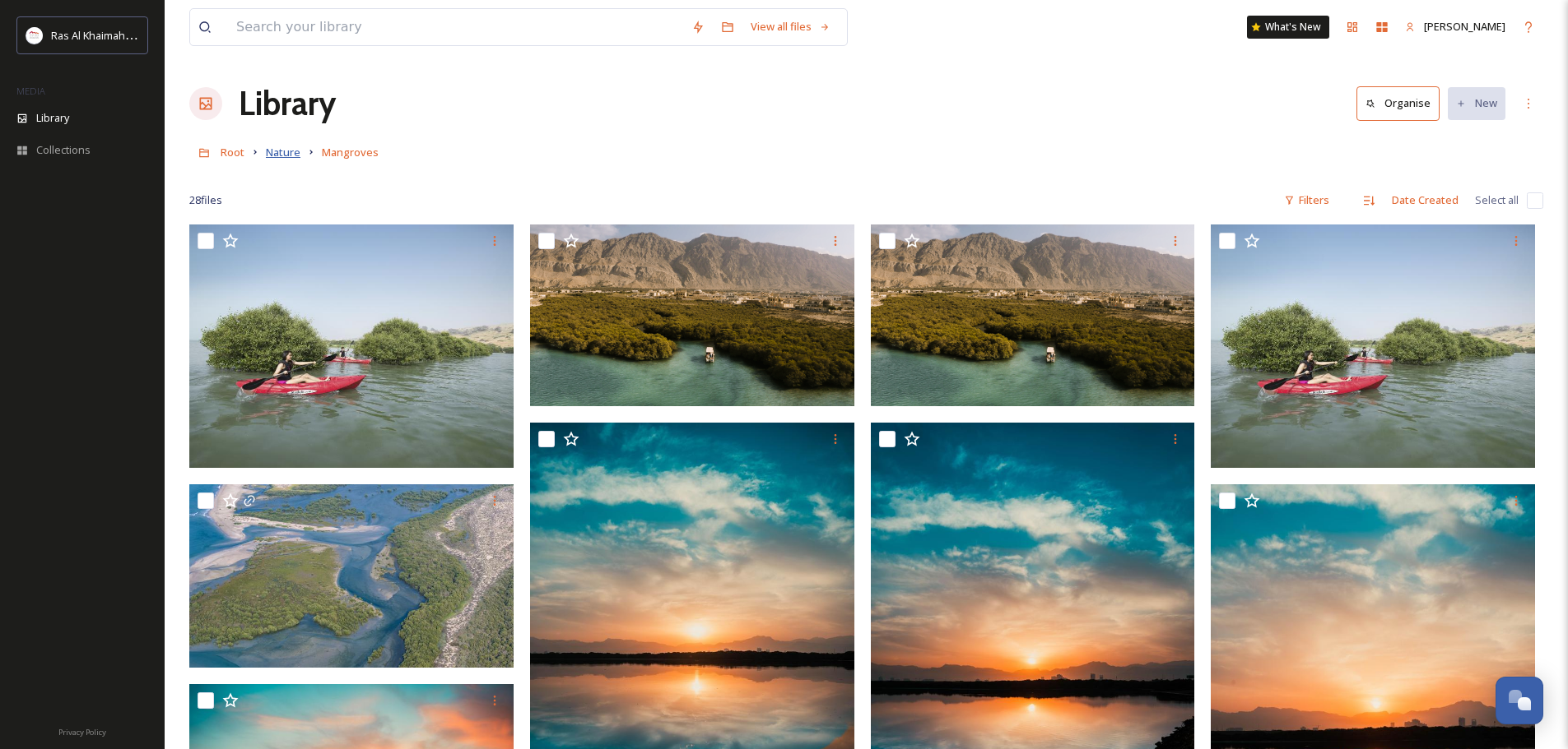
click at [289, 153] on span "Nature" at bounding box center [283, 153] width 34 height 15
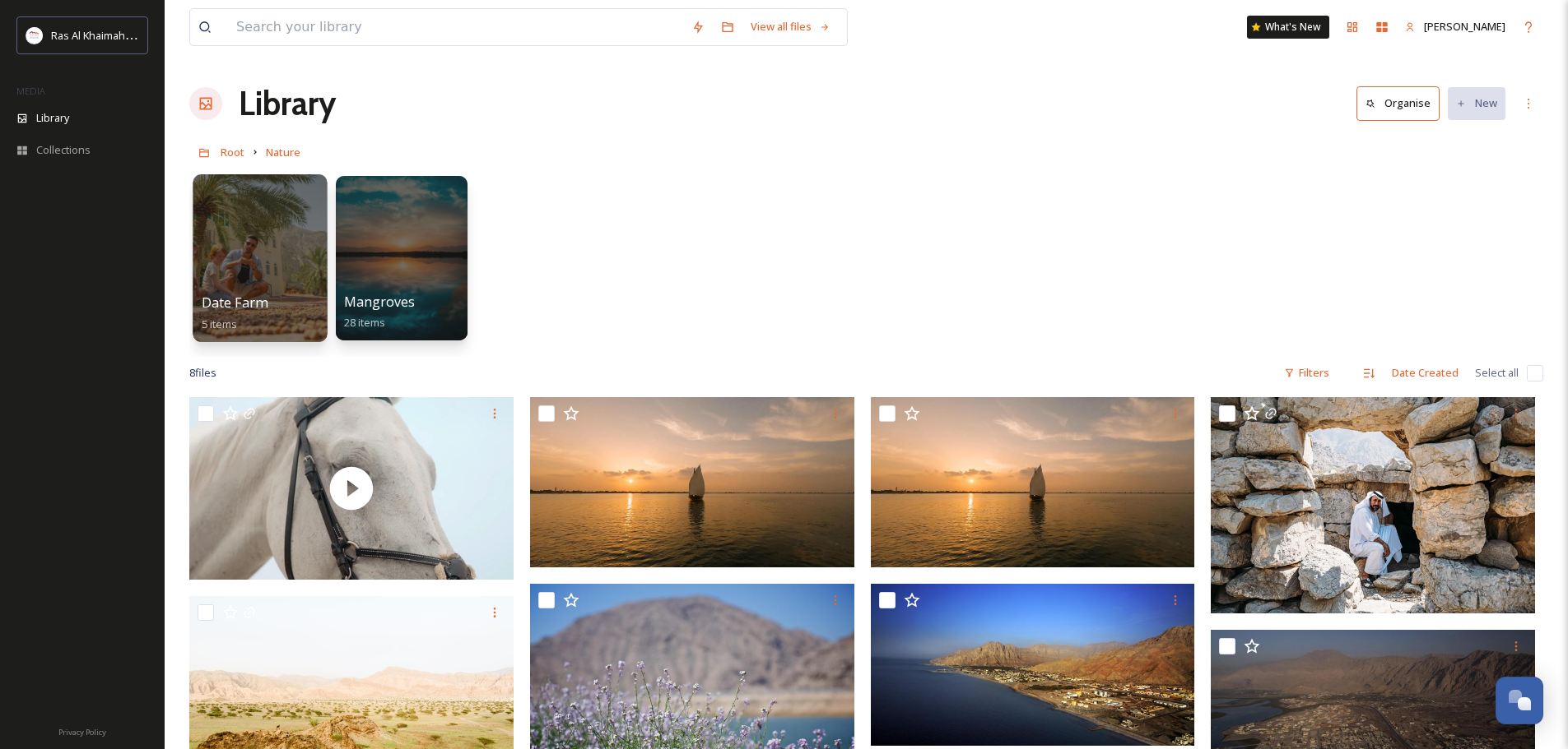
click at [263, 258] on div at bounding box center [259, 258] width 134 height 168
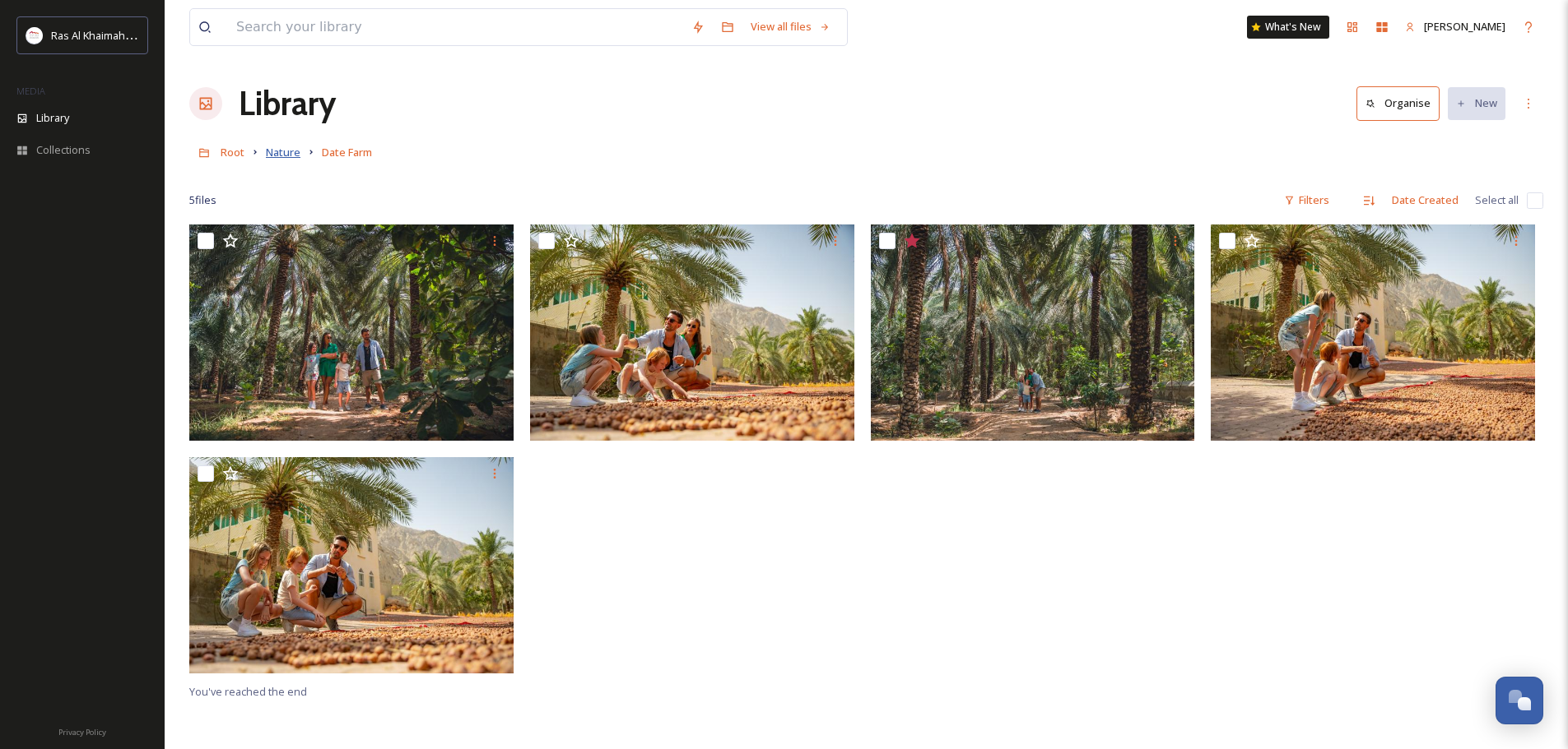
click at [284, 151] on span "Nature" at bounding box center [283, 153] width 34 height 15
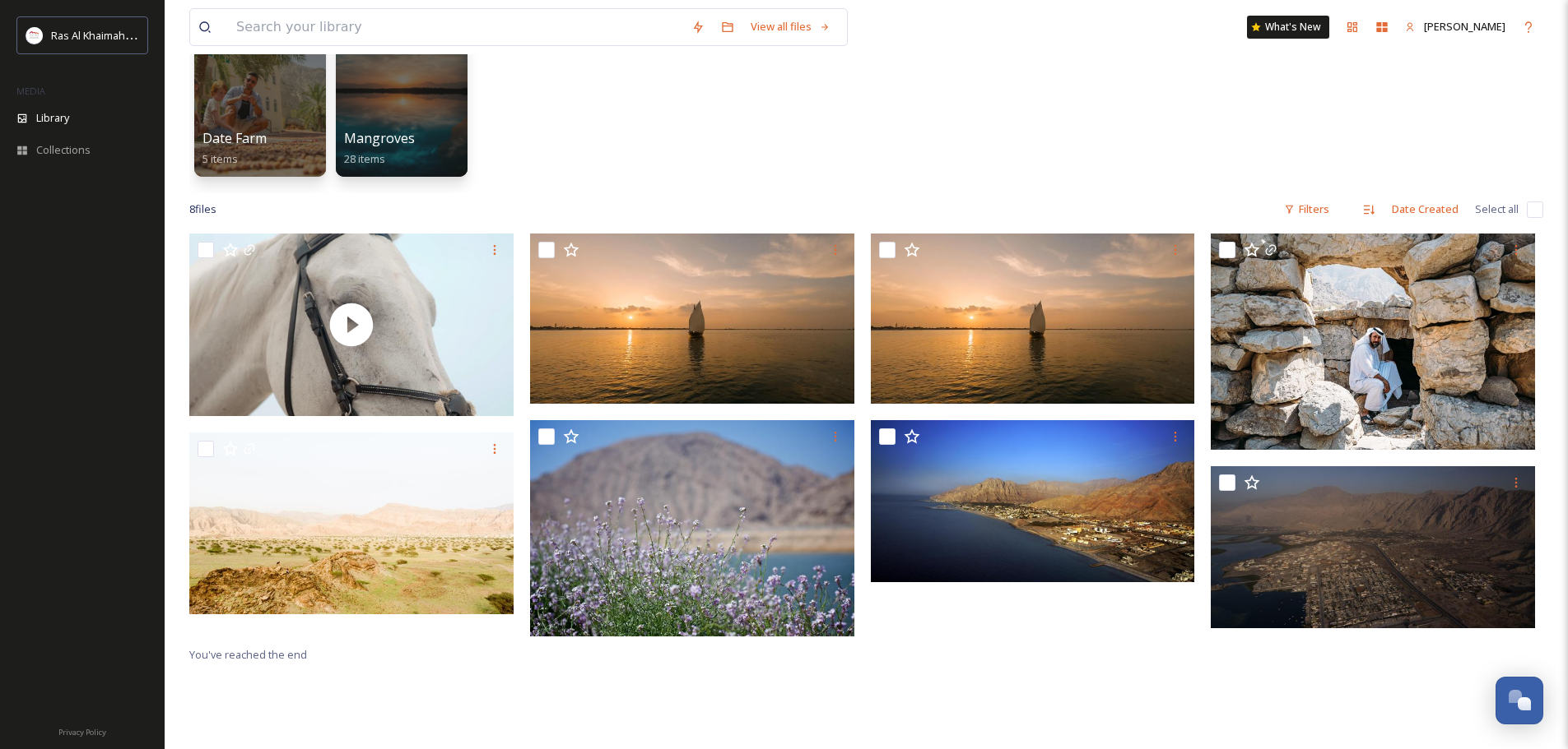
scroll to position [165, 0]
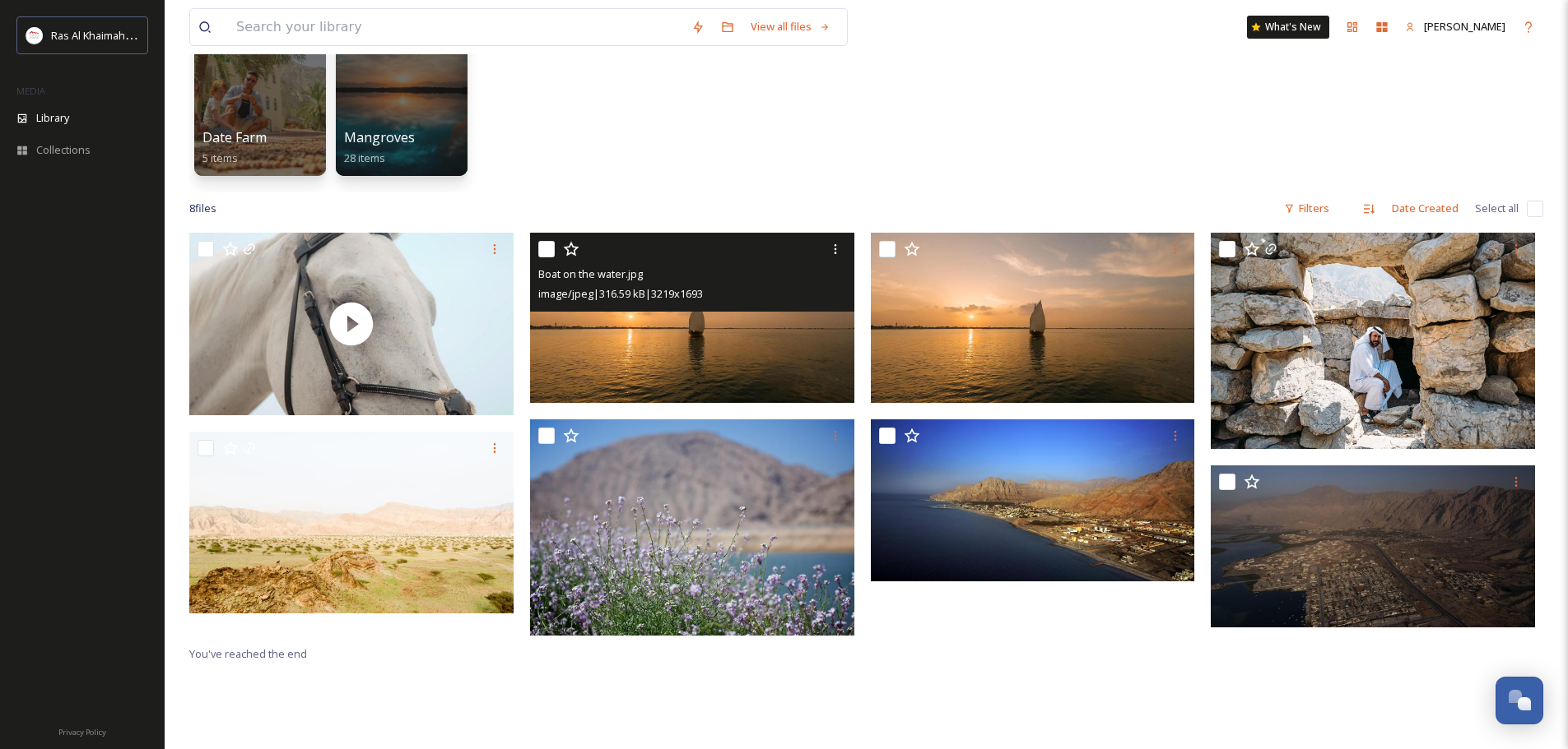
click at [749, 341] on img at bounding box center [692, 319] width 324 height 171
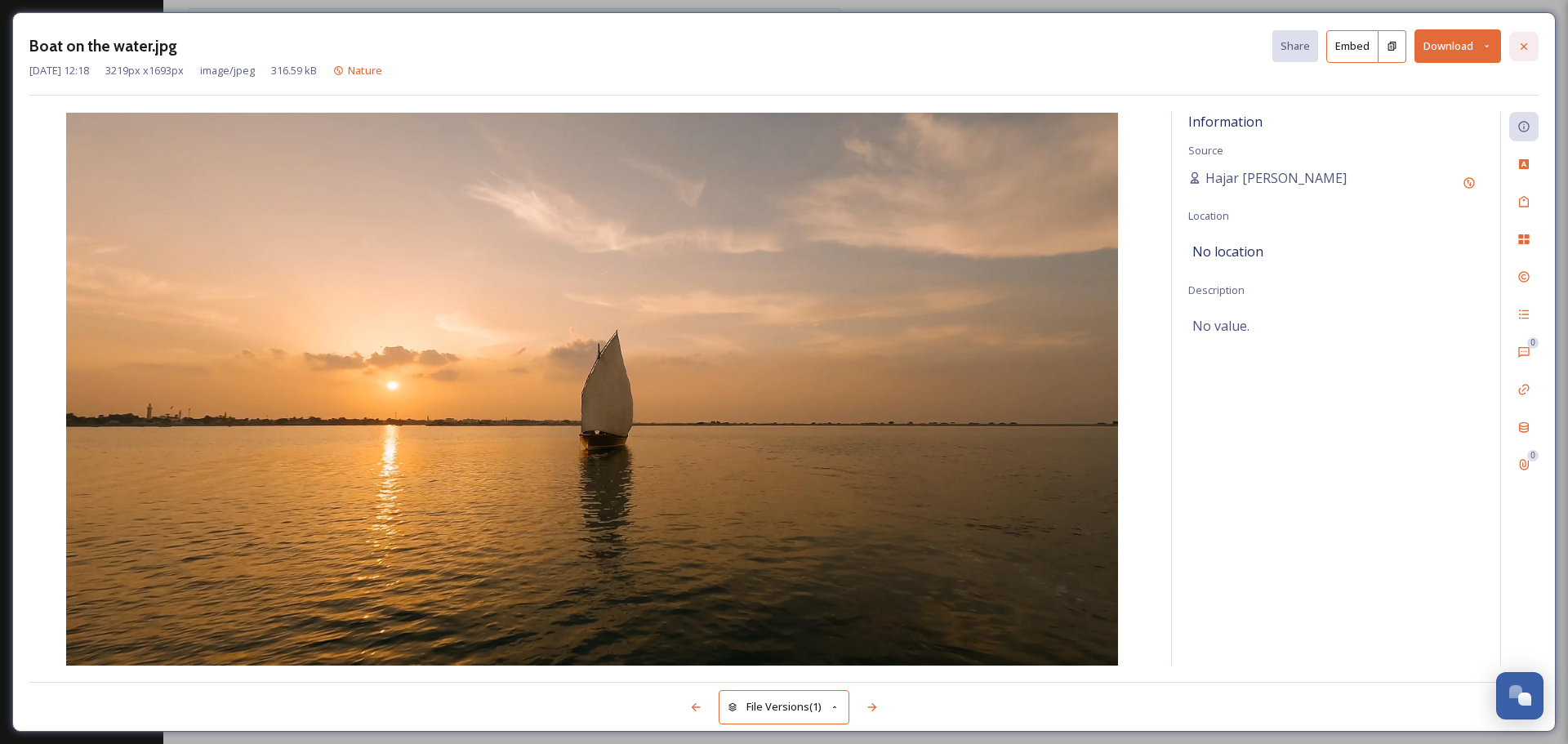
click at [1522, 47] on icon at bounding box center [1524, 45] width 7 height 7
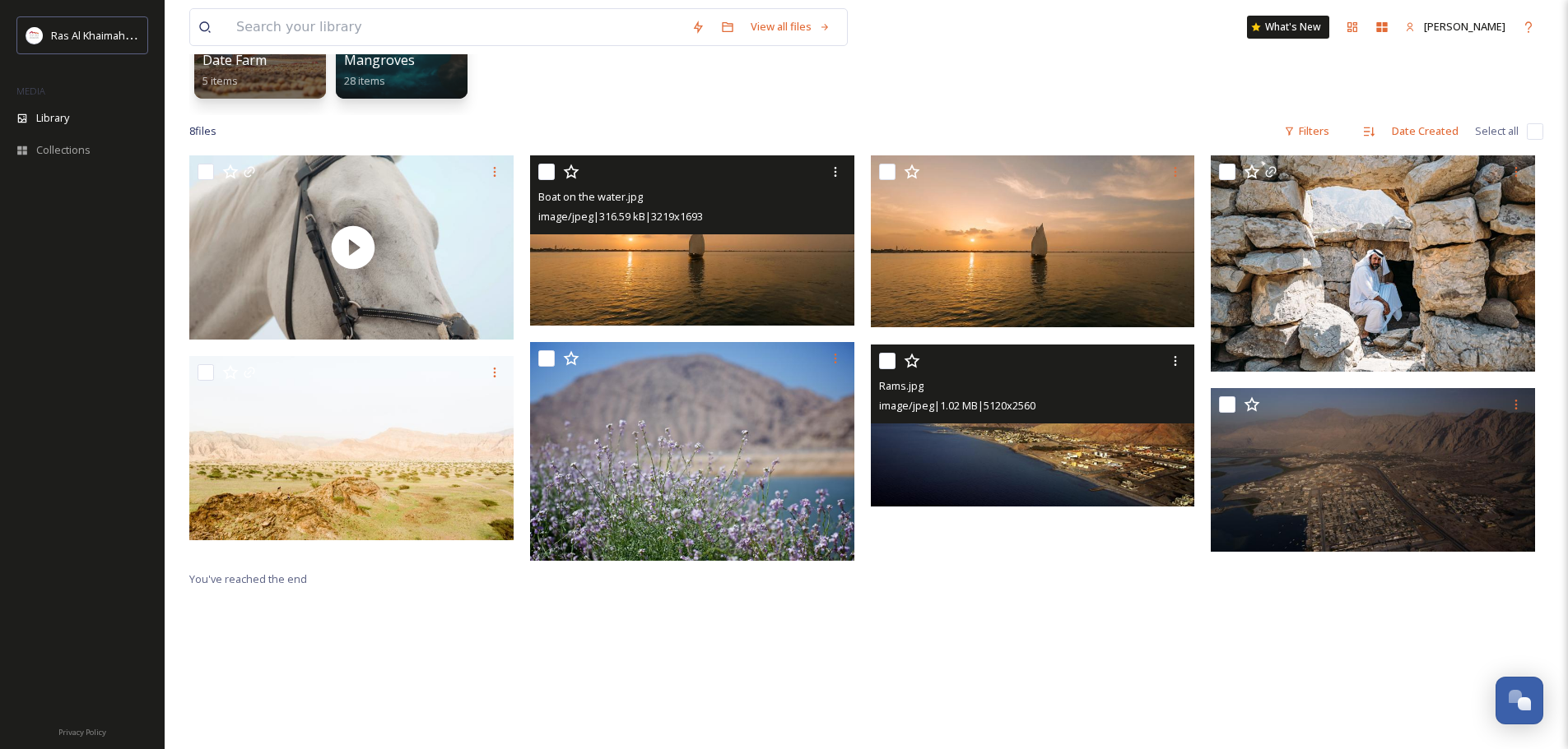
scroll to position [247, 0]
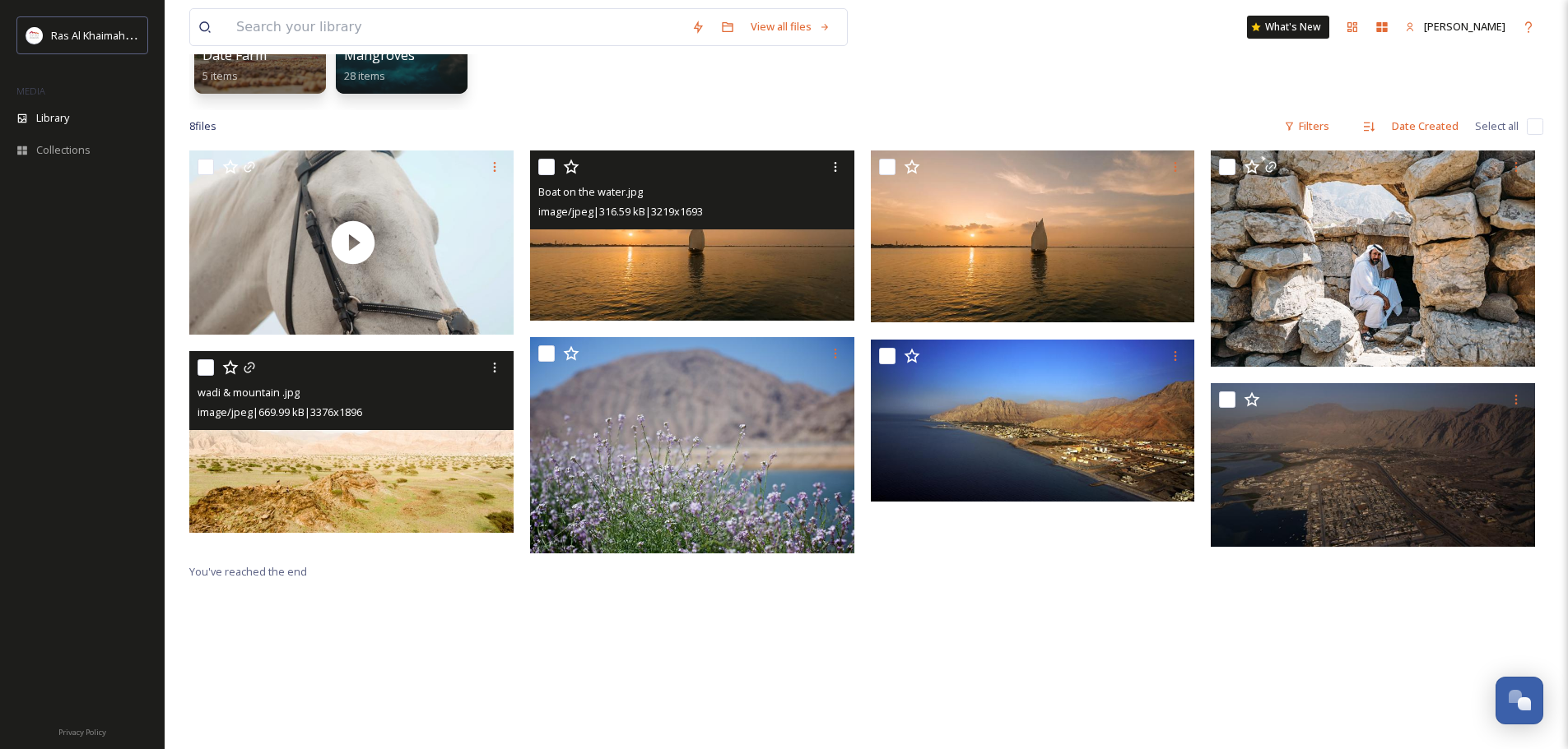
click at [400, 455] on img at bounding box center [352, 442] width 324 height 182
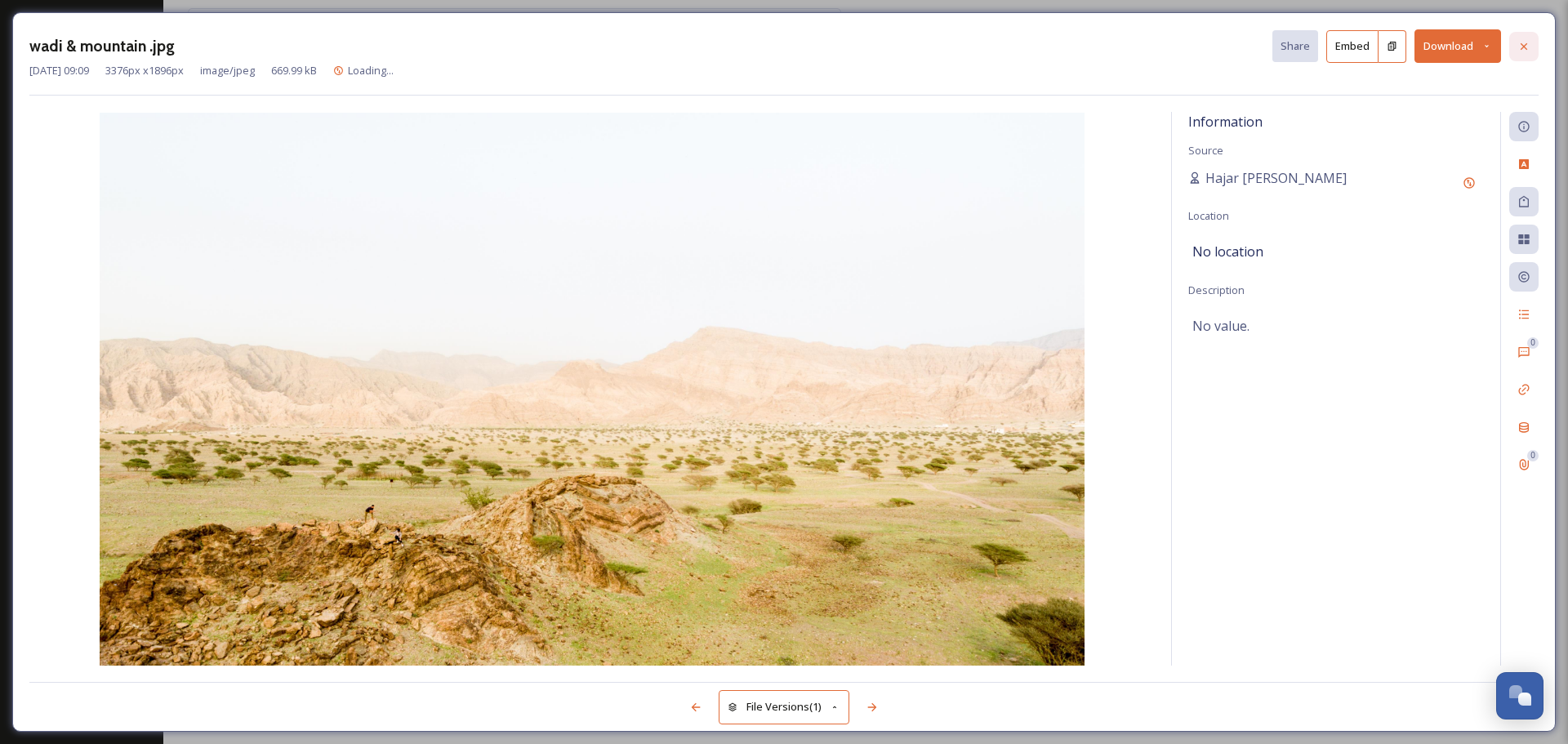
click at [1527, 46] on icon at bounding box center [1524, 47] width 13 height 13
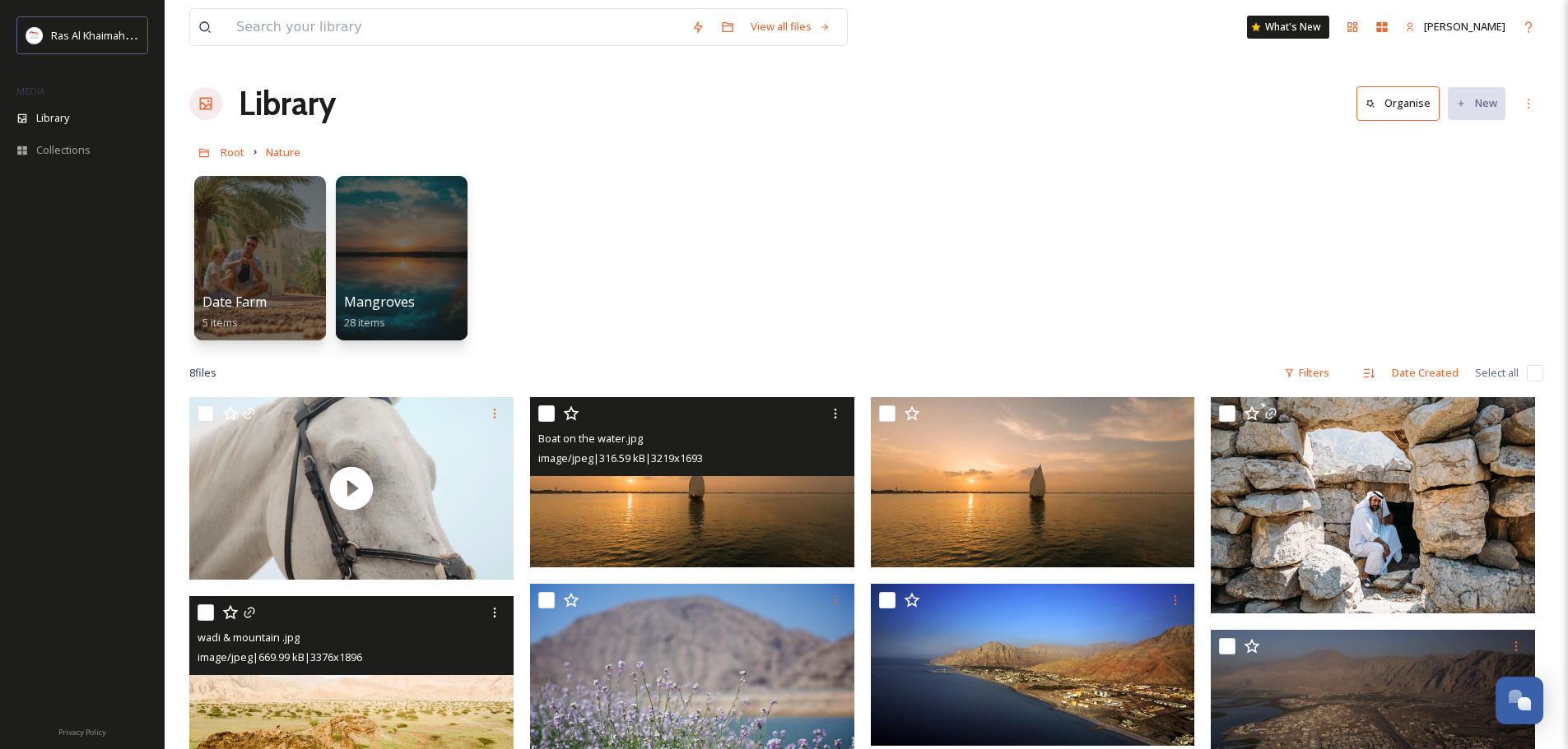
click at [219, 150] on link at bounding box center [205, 152] width 31 height 31
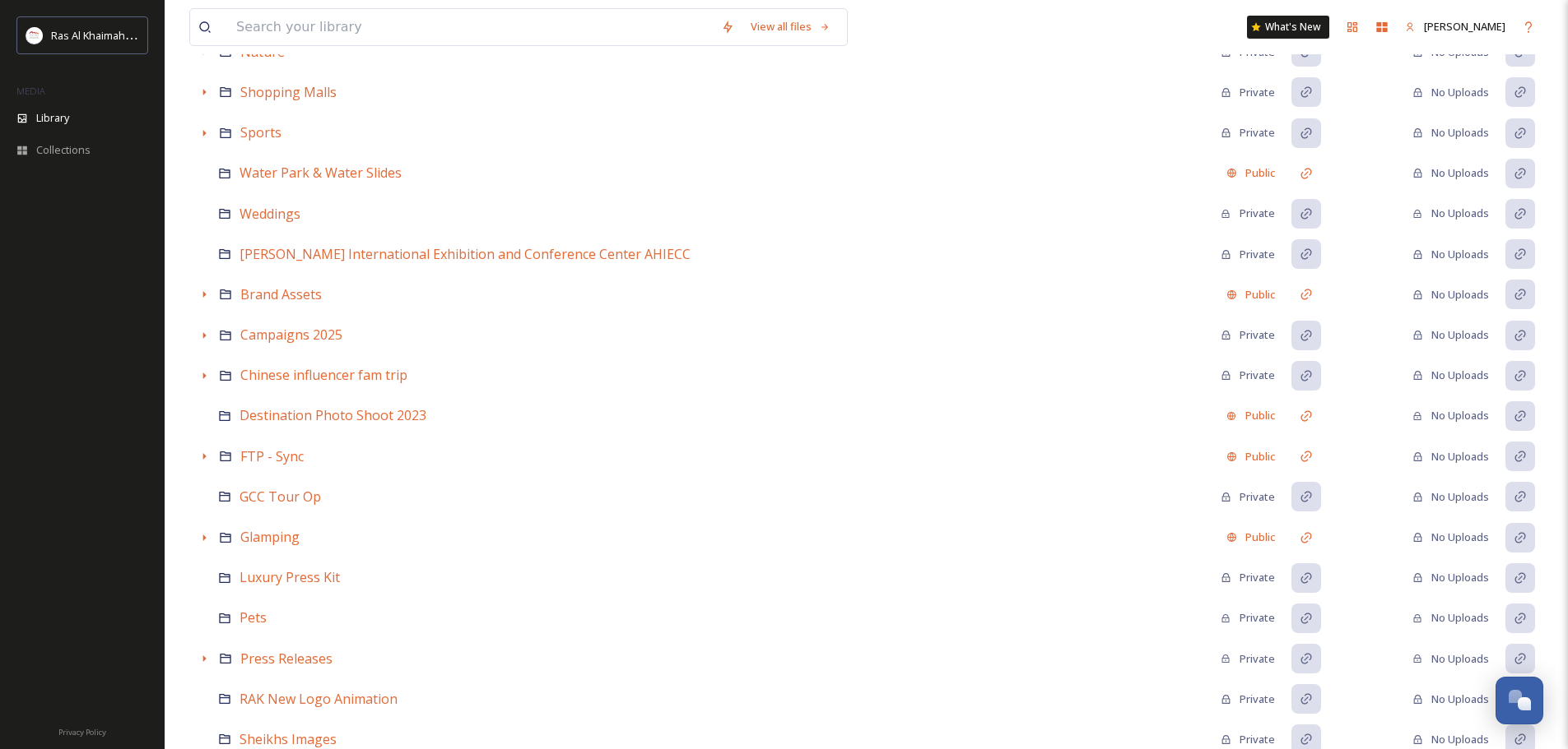
scroll to position [494, 0]
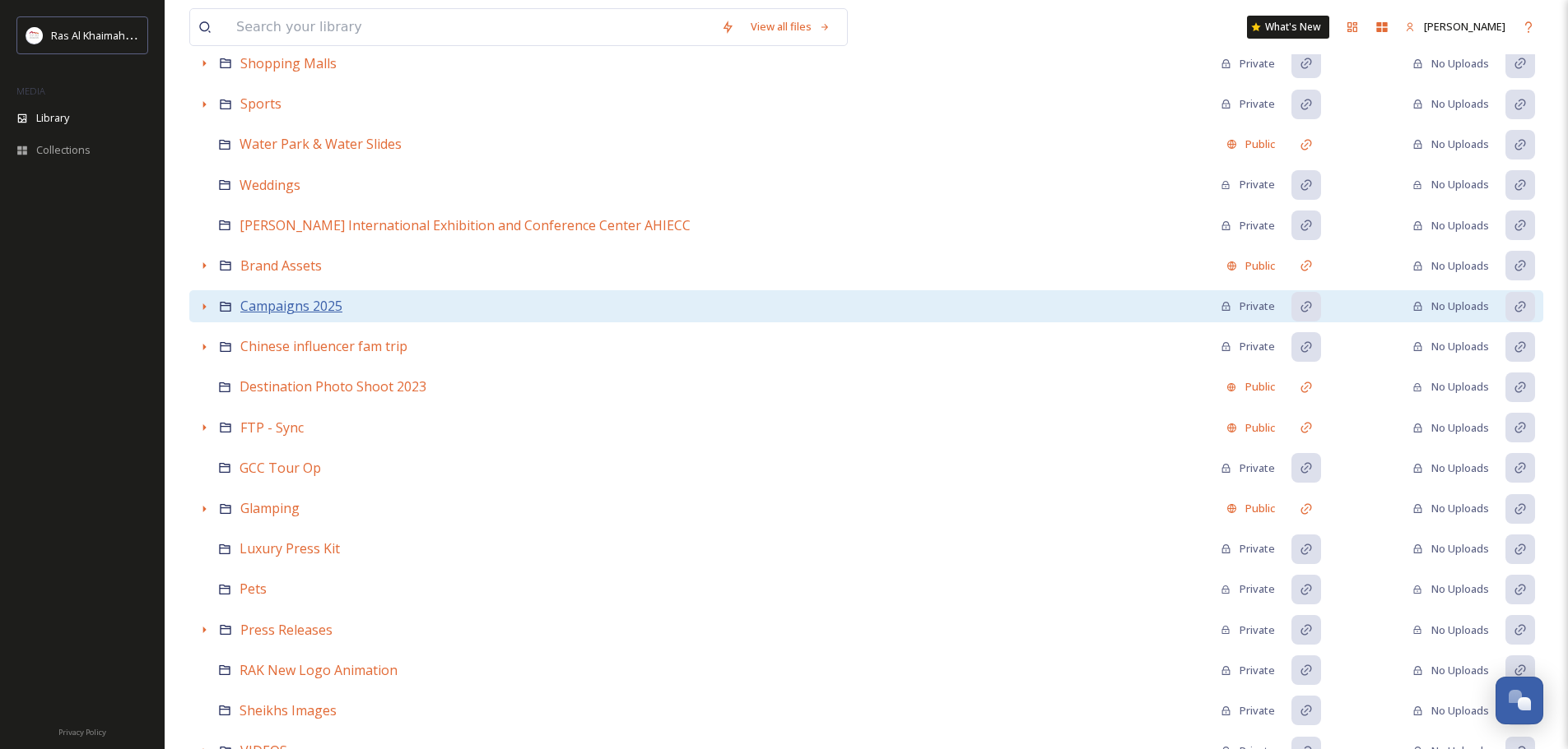
click at [294, 303] on span "Campaigns 2025" at bounding box center [291, 305] width 102 height 18
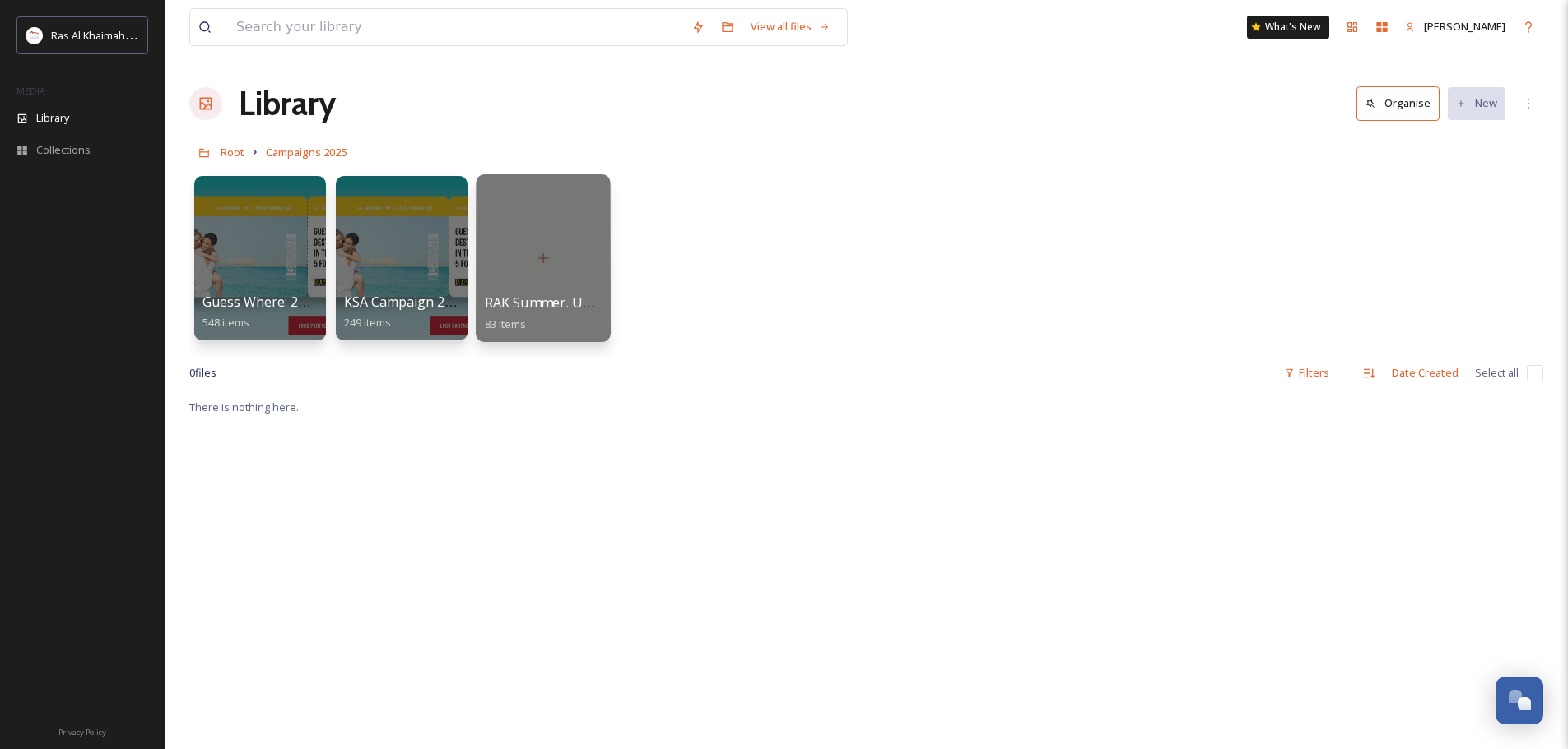
click at [546, 254] on div at bounding box center [542, 258] width 134 height 168
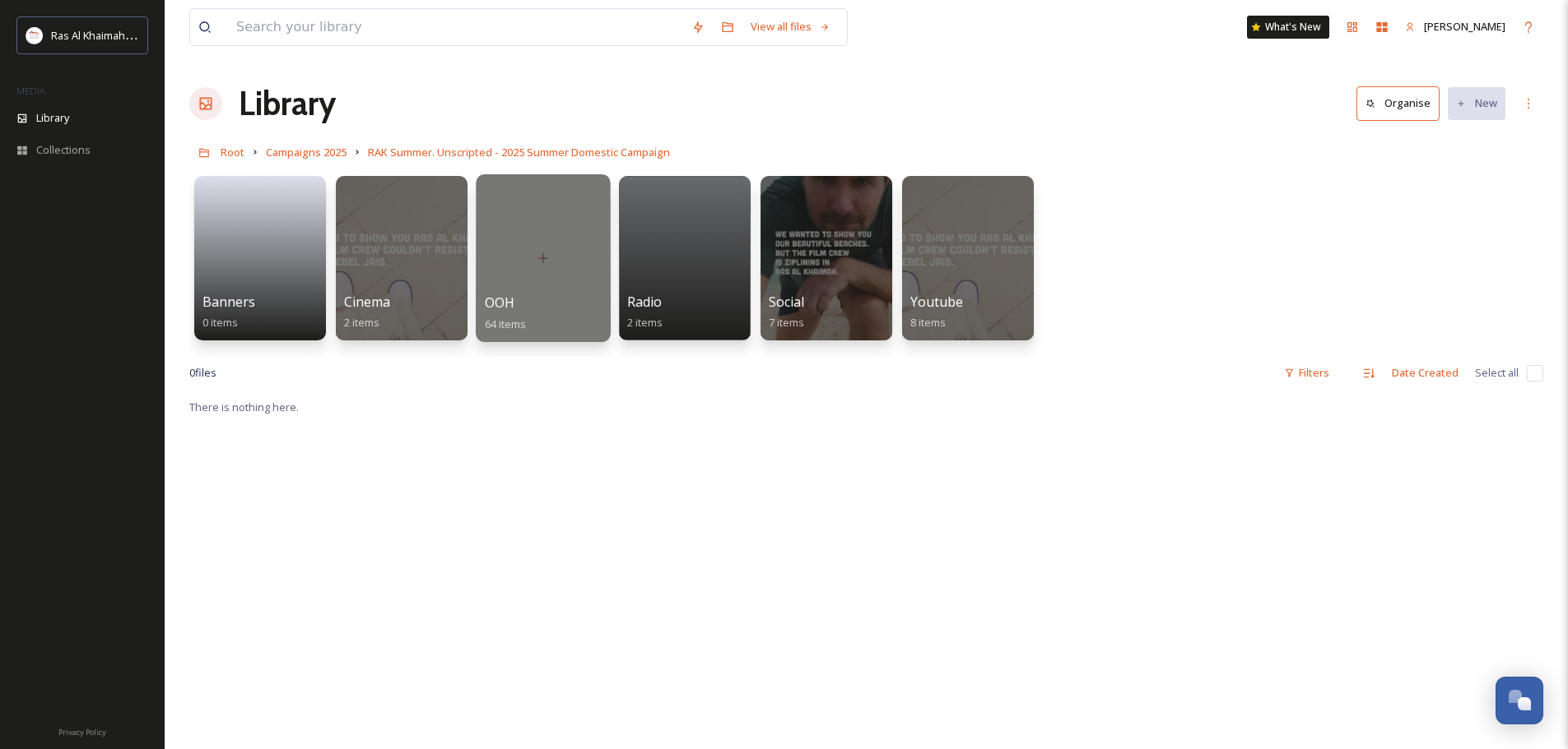
click at [536, 265] on div at bounding box center [542, 258] width 134 height 168
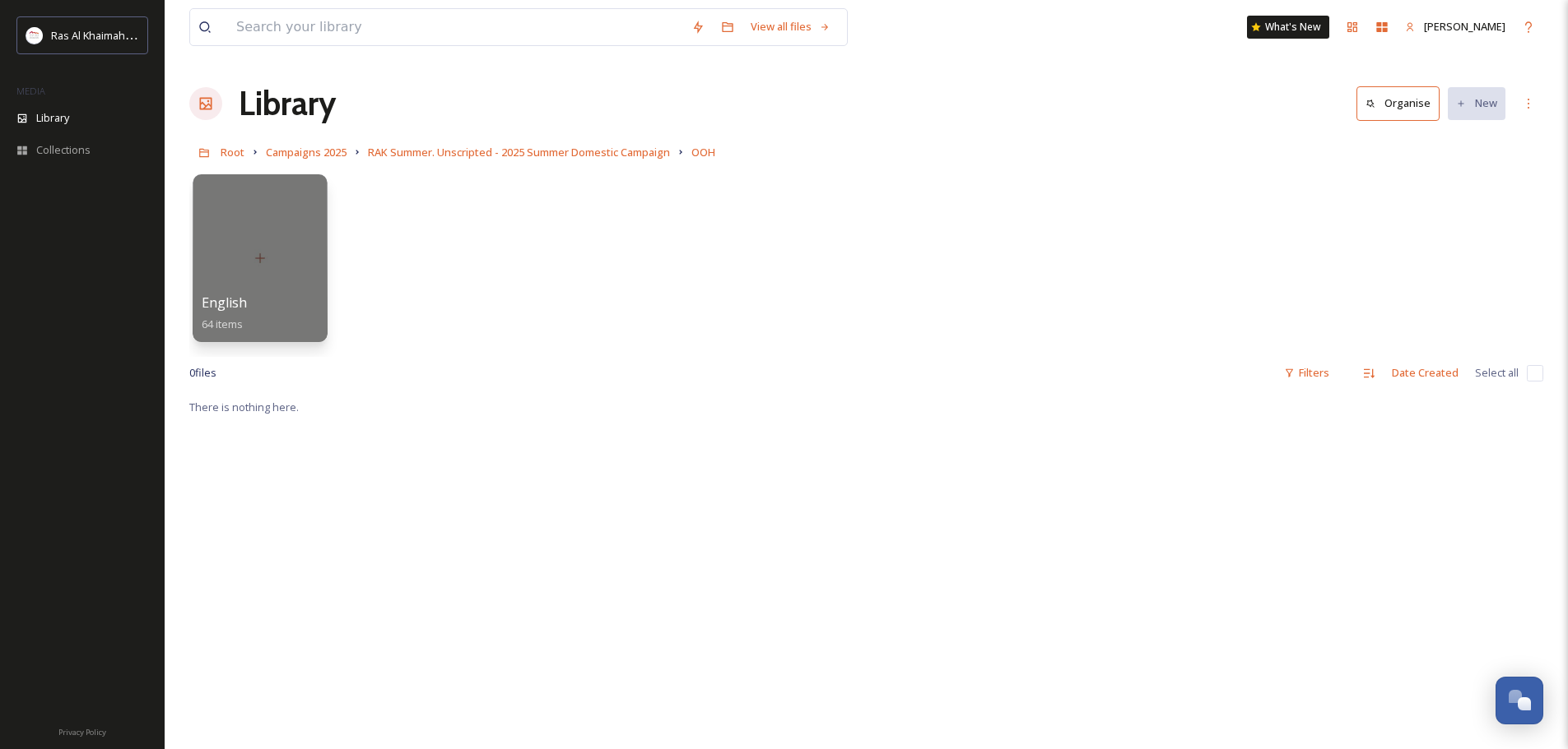
click at [293, 279] on div at bounding box center [259, 258] width 134 height 168
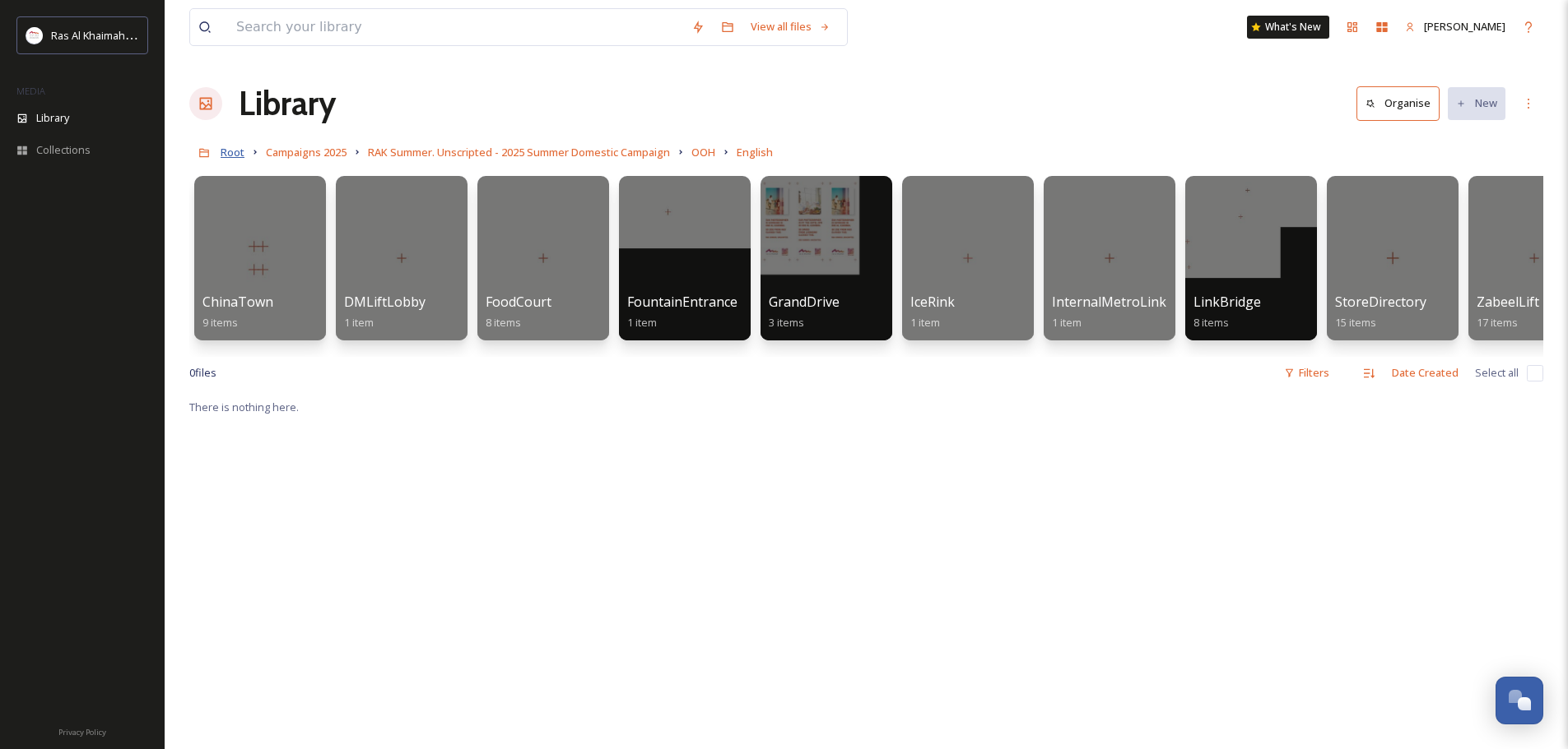
click at [233, 149] on span "Root" at bounding box center [232, 153] width 24 height 15
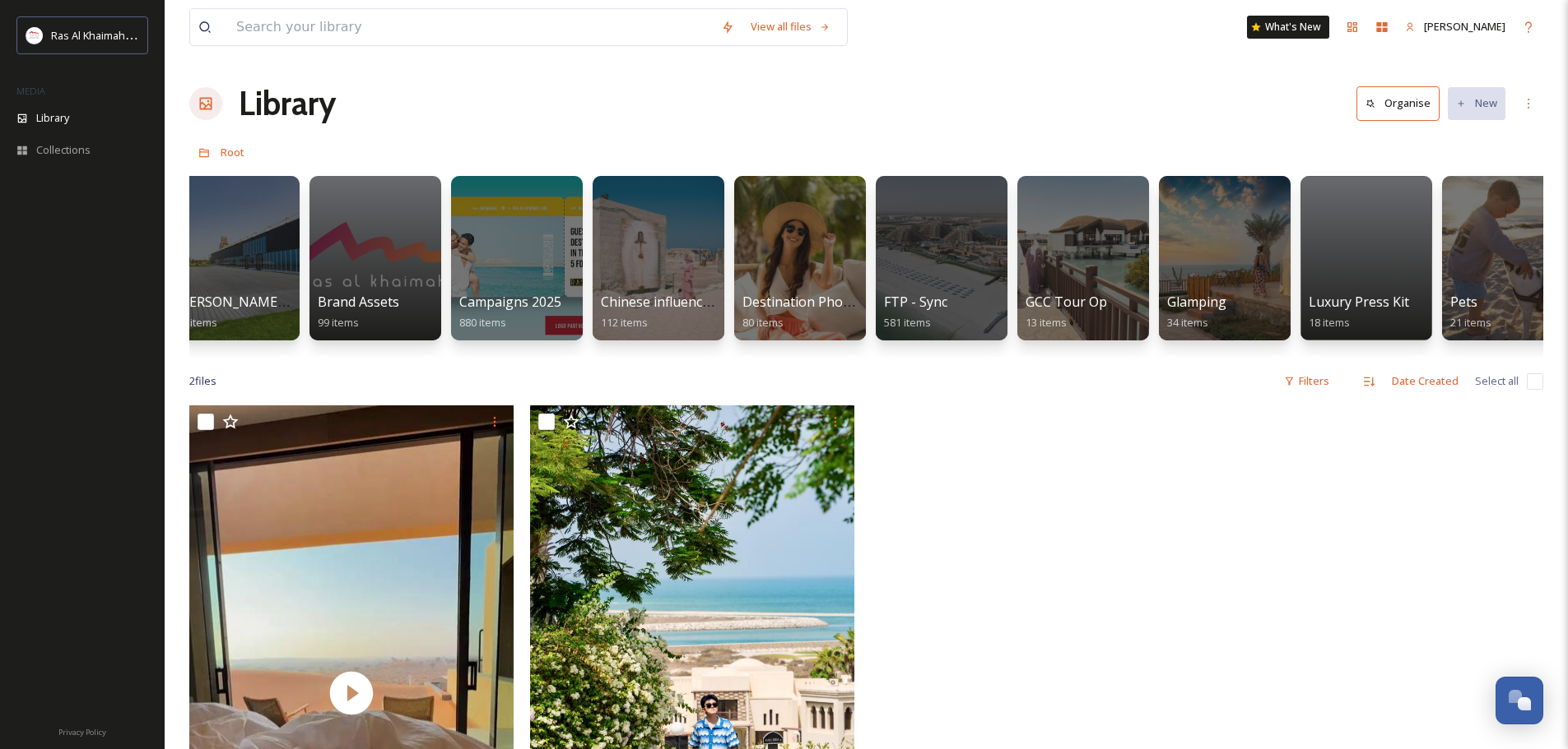
scroll to position [0, 2090]
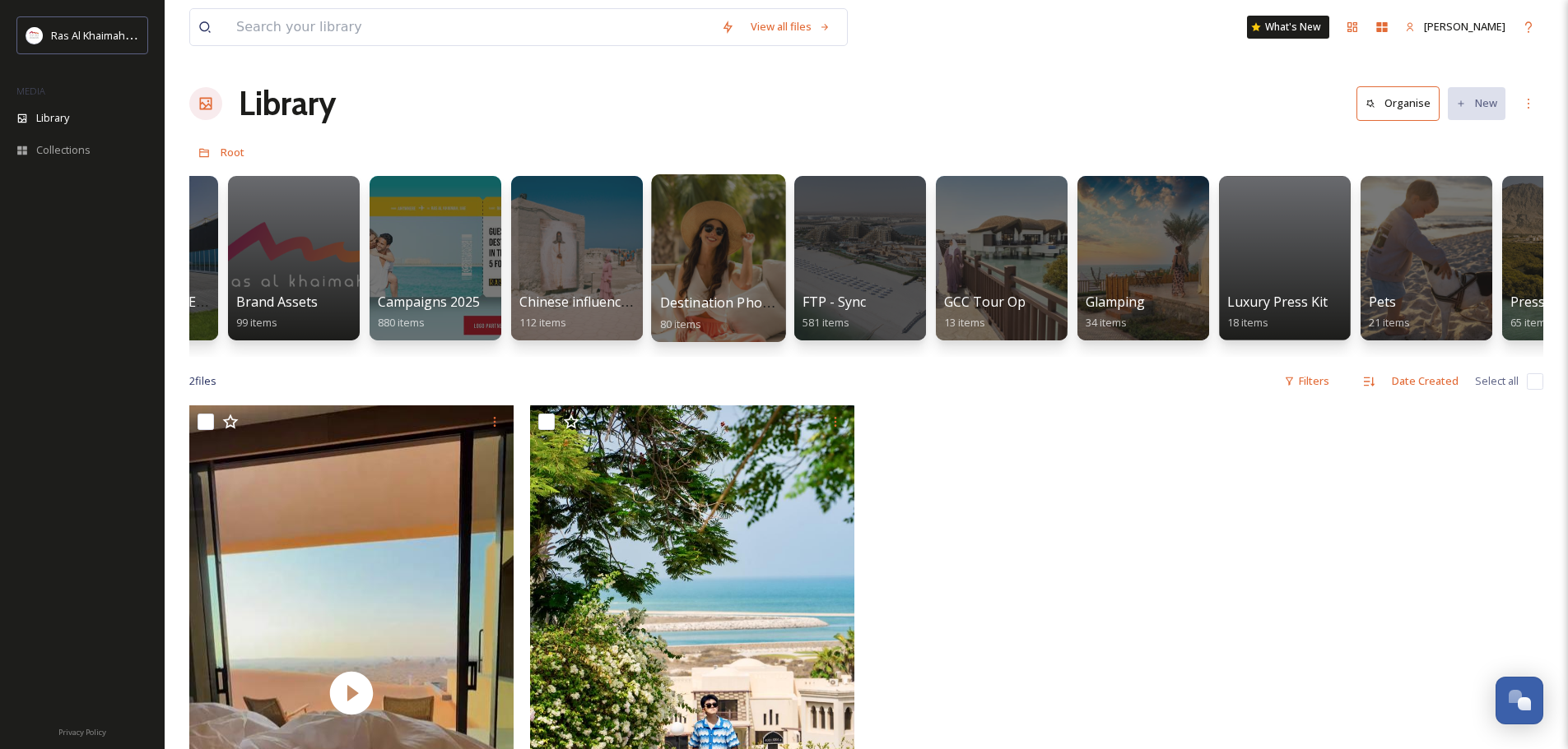
click at [724, 270] on div at bounding box center [717, 258] width 134 height 168
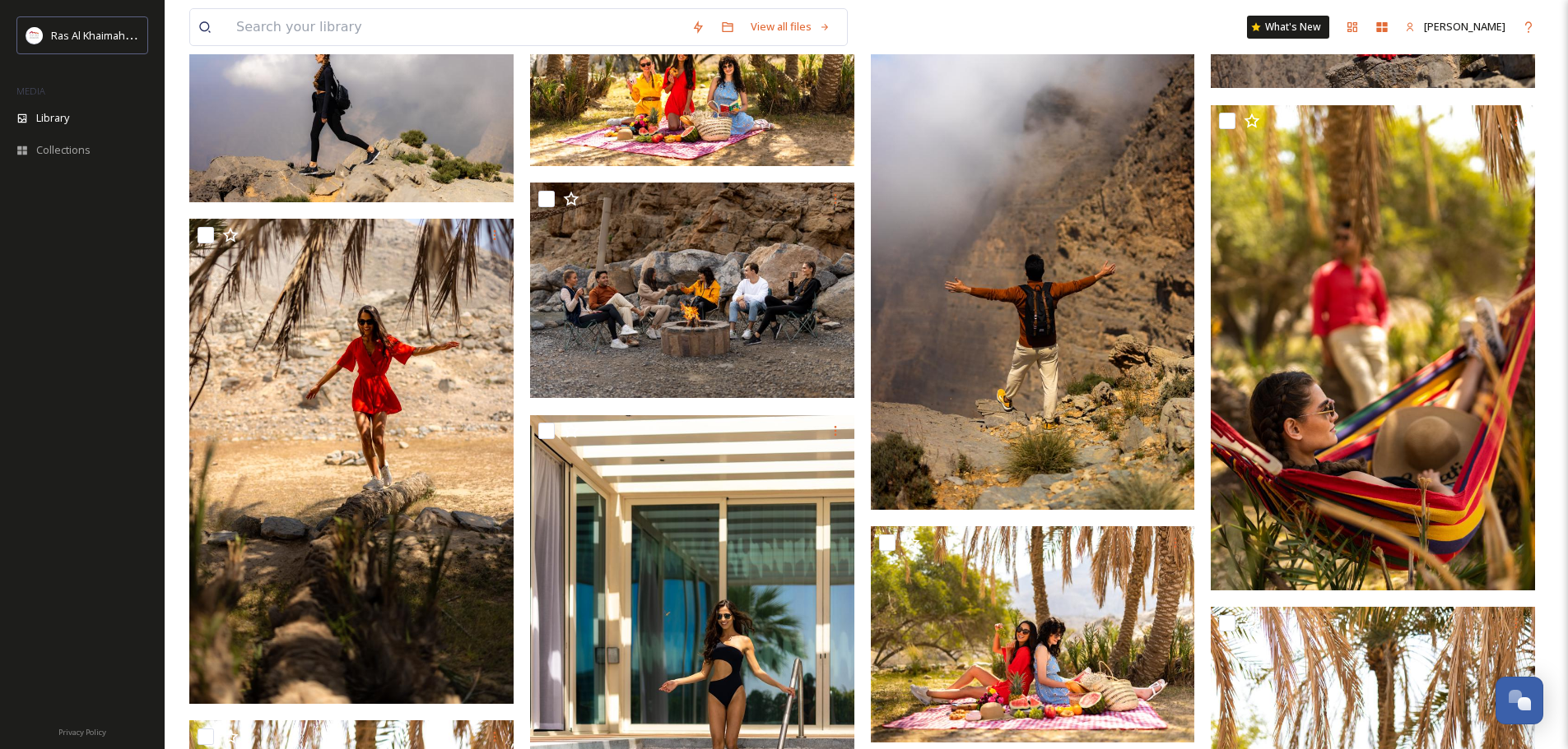
scroll to position [5347, 0]
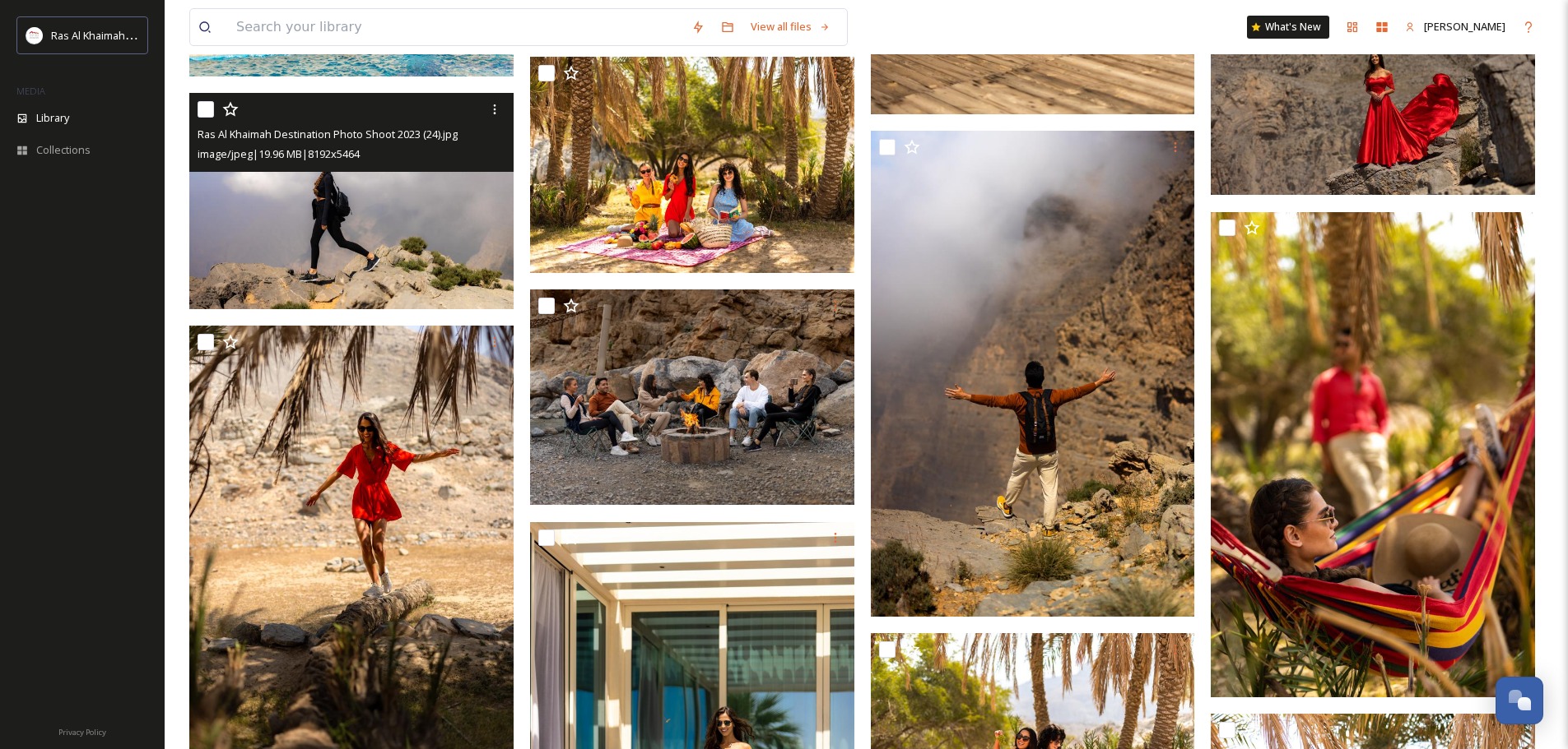
click at [423, 214] on img at bounding box center [352, 201] width 324 height 216
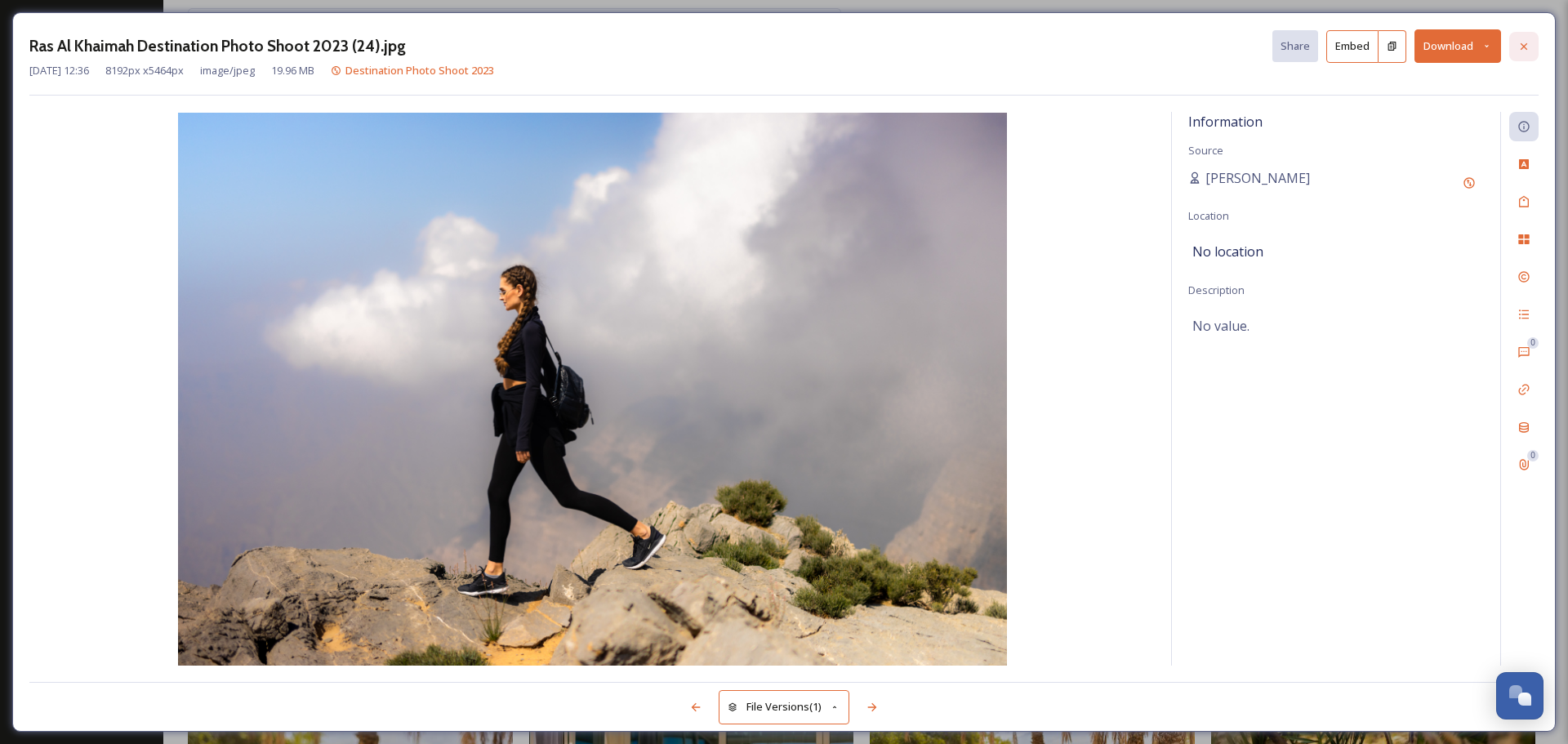
click at [1524, 47] on icon at bounding box center [1524, 47] width 13 height 13
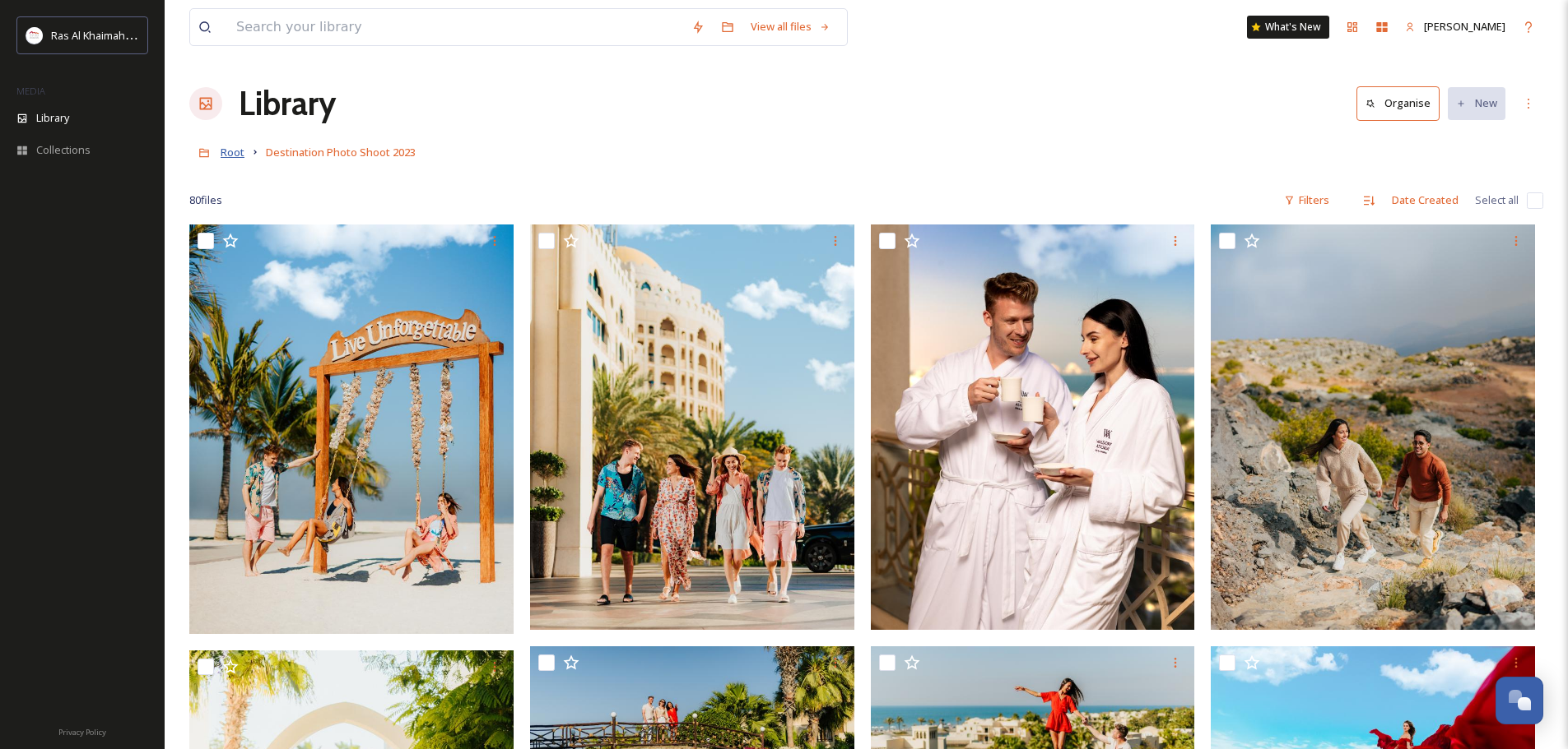
click at [232, 153] on span "Root" at bounding box center [232, 153] width 24 height 15
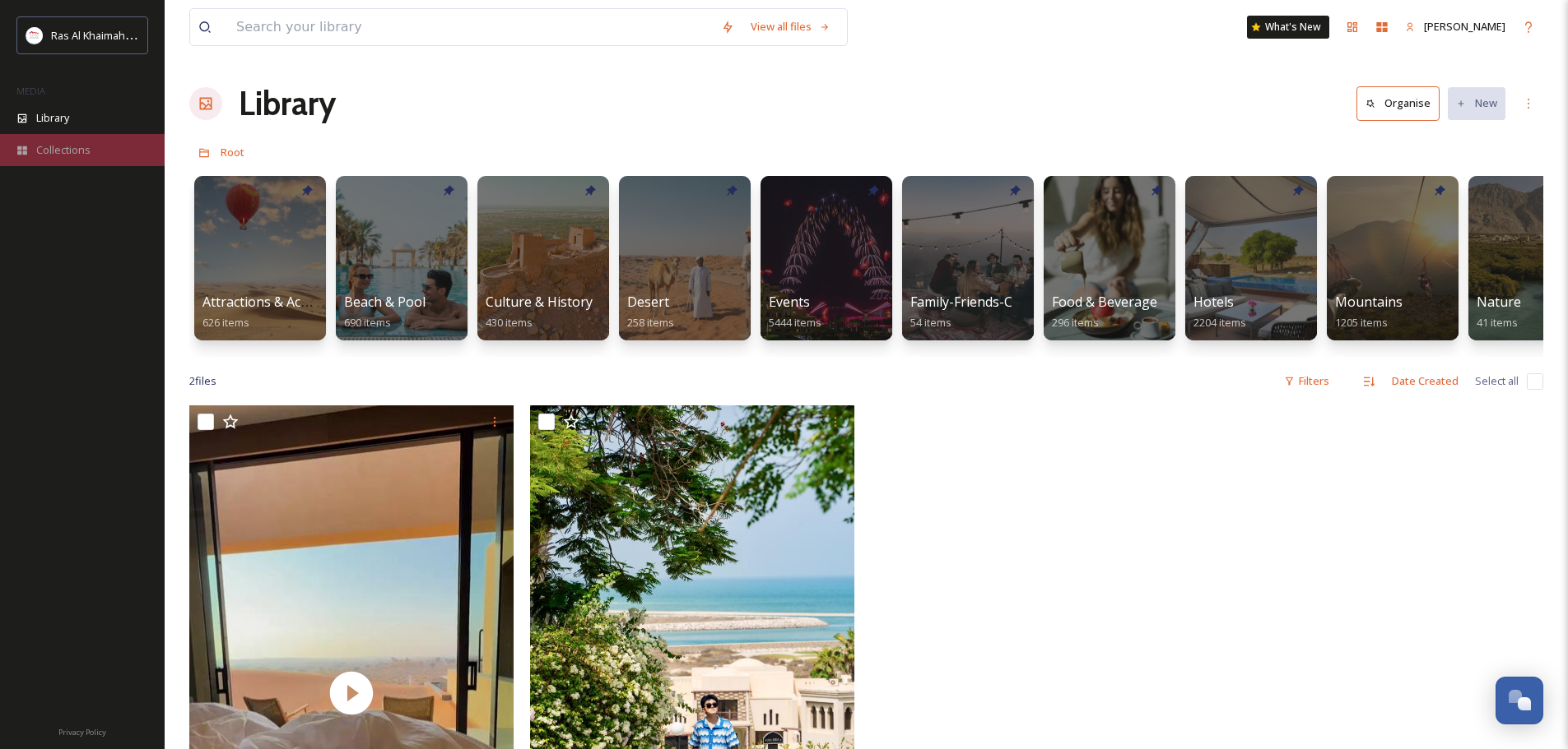
click at [66, 144] on span "Collections" at bounding box center [63, 150] width 54 height 15
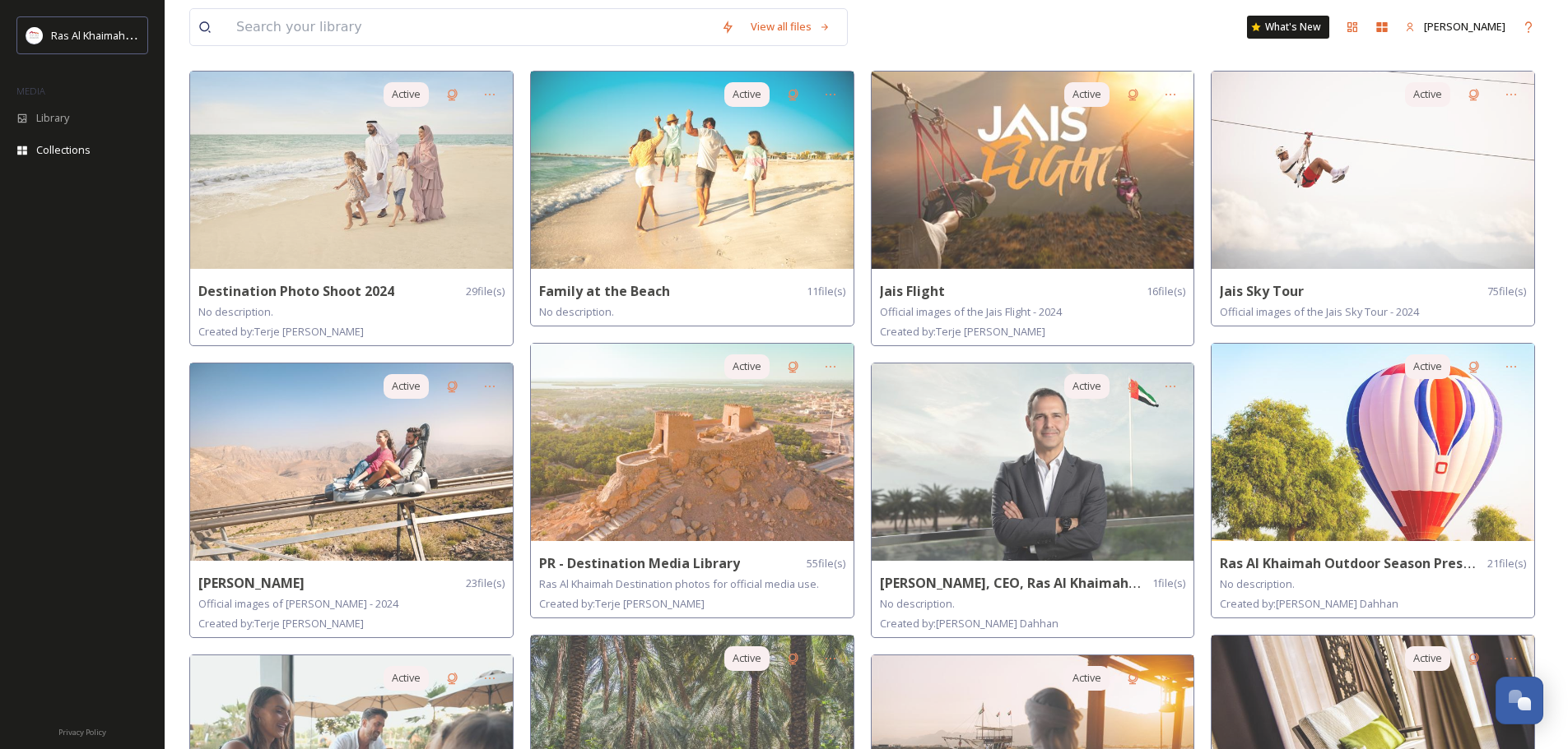
scroll to position [575, 0]
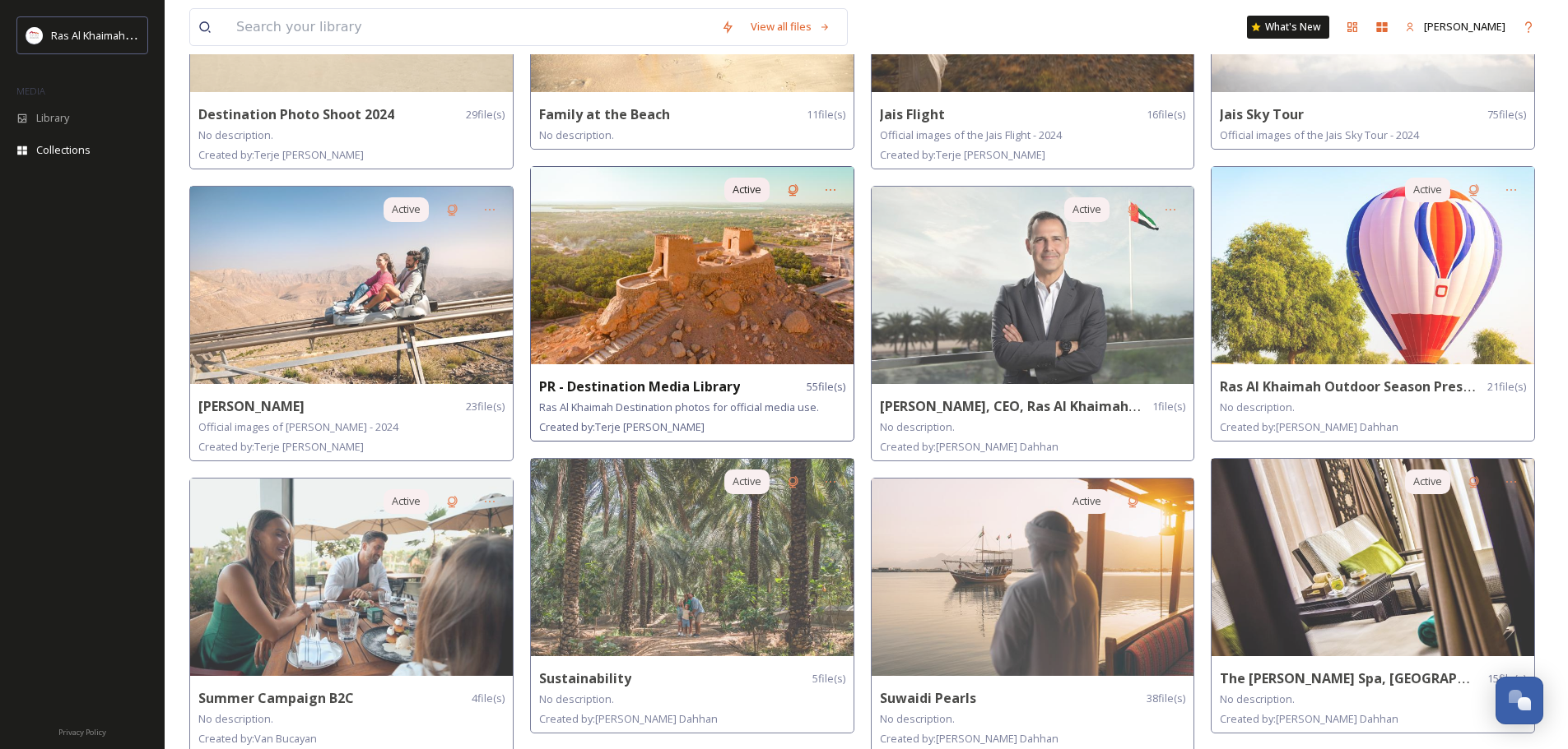
click at [705, 322] on img at bounding box center [692, 265] width 323 height 197
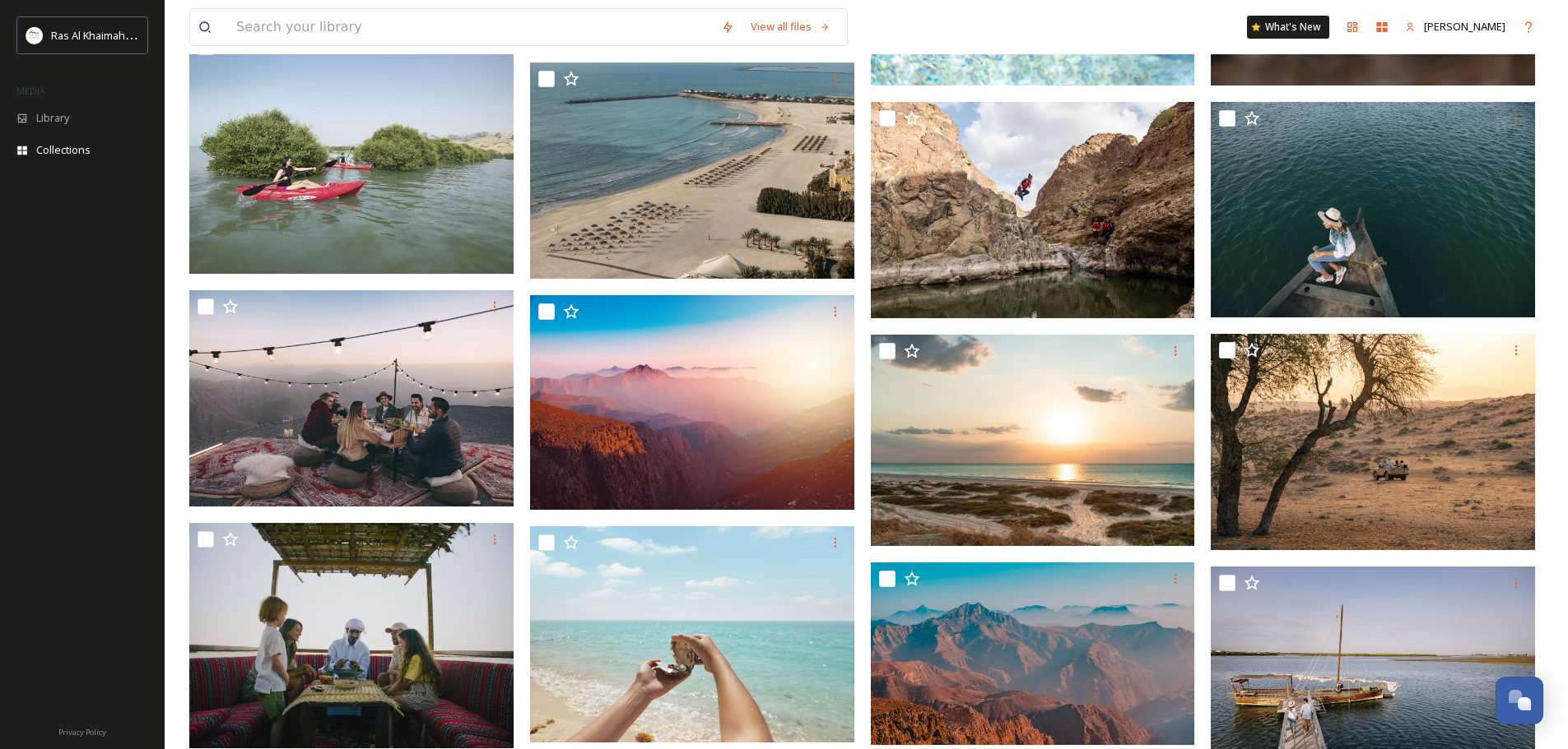
scroll to position [740, 0]
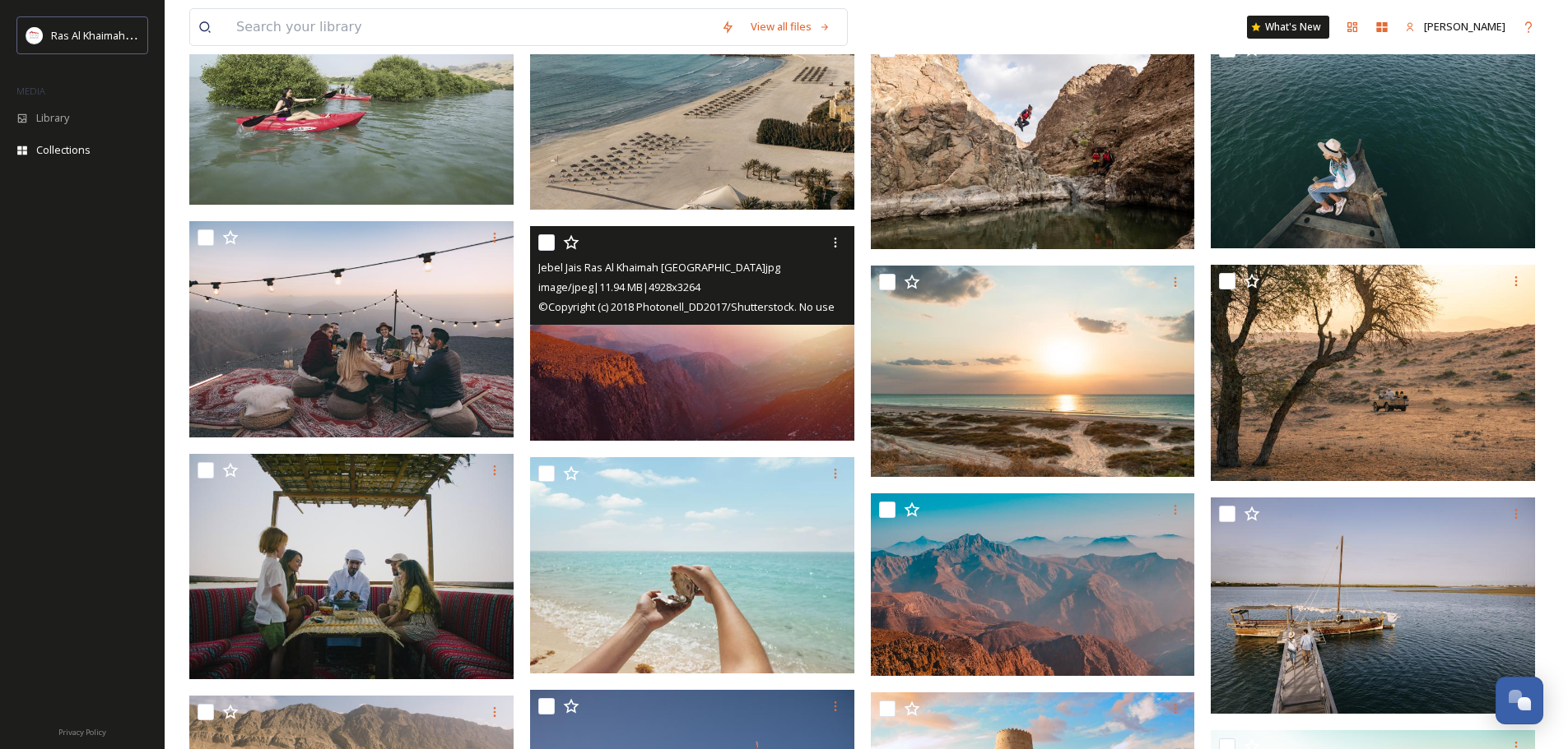
click at [646, 355] on img at bounding box center [692, 334] width 324 height 214
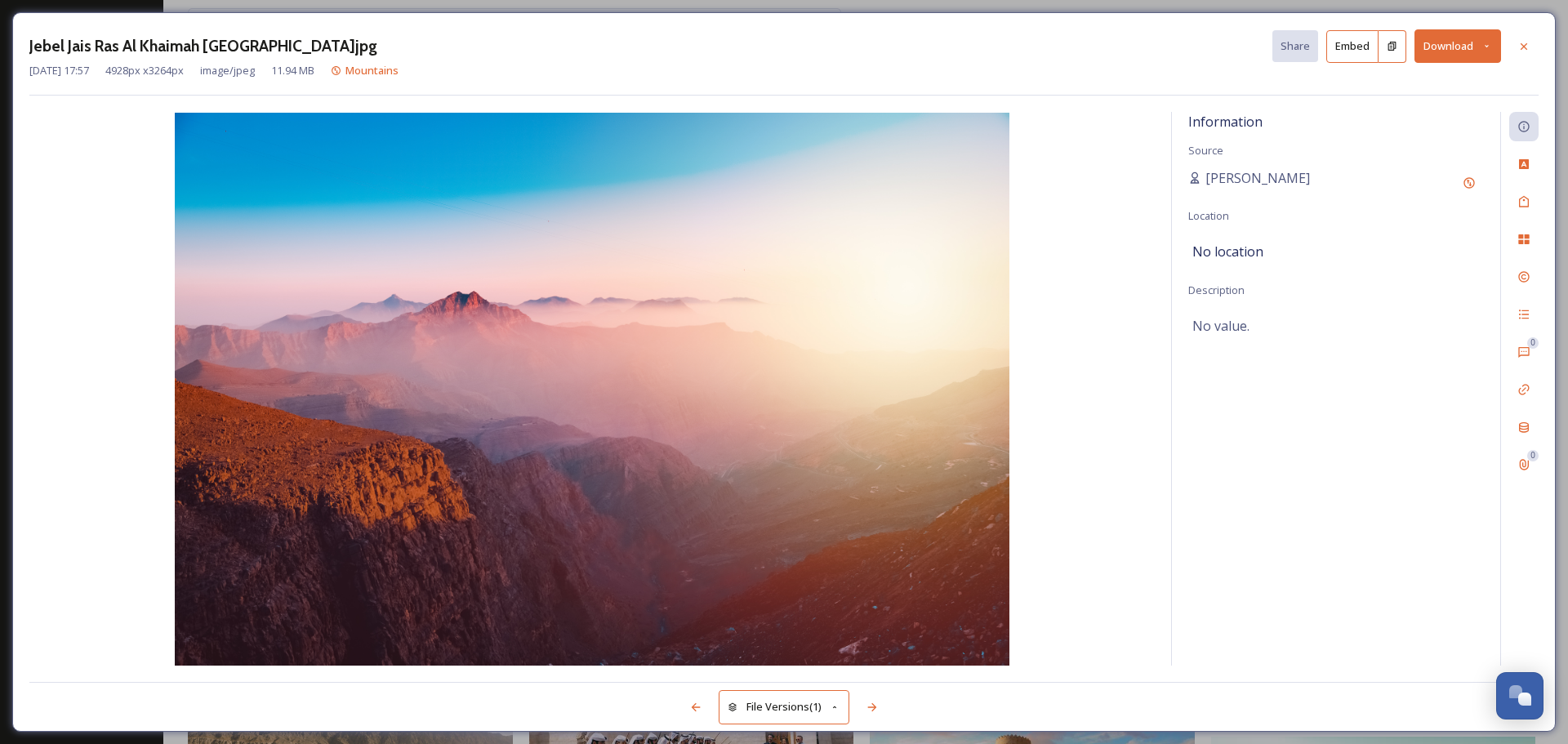
click at [1448, 53] on button "Download" at bounding box center [1458, 46] width 87 height 34
click at [1392, 80] on span "Download Original (4928 x 3264)" at bounding box center [1415, 84] width 154 height 15
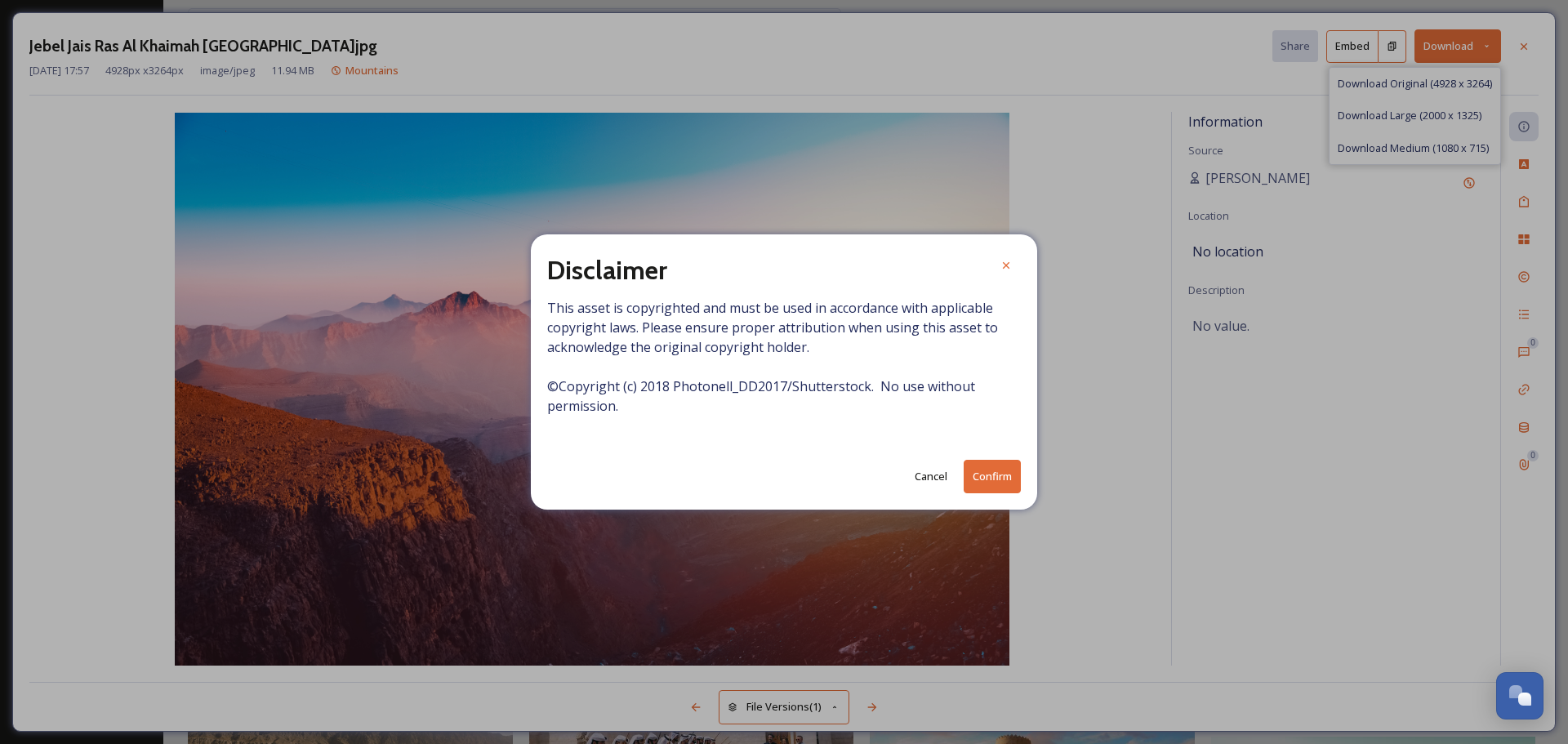
click at [990, 475] on button "Confirm" at bounding box center [992, 477] width 57 height 34
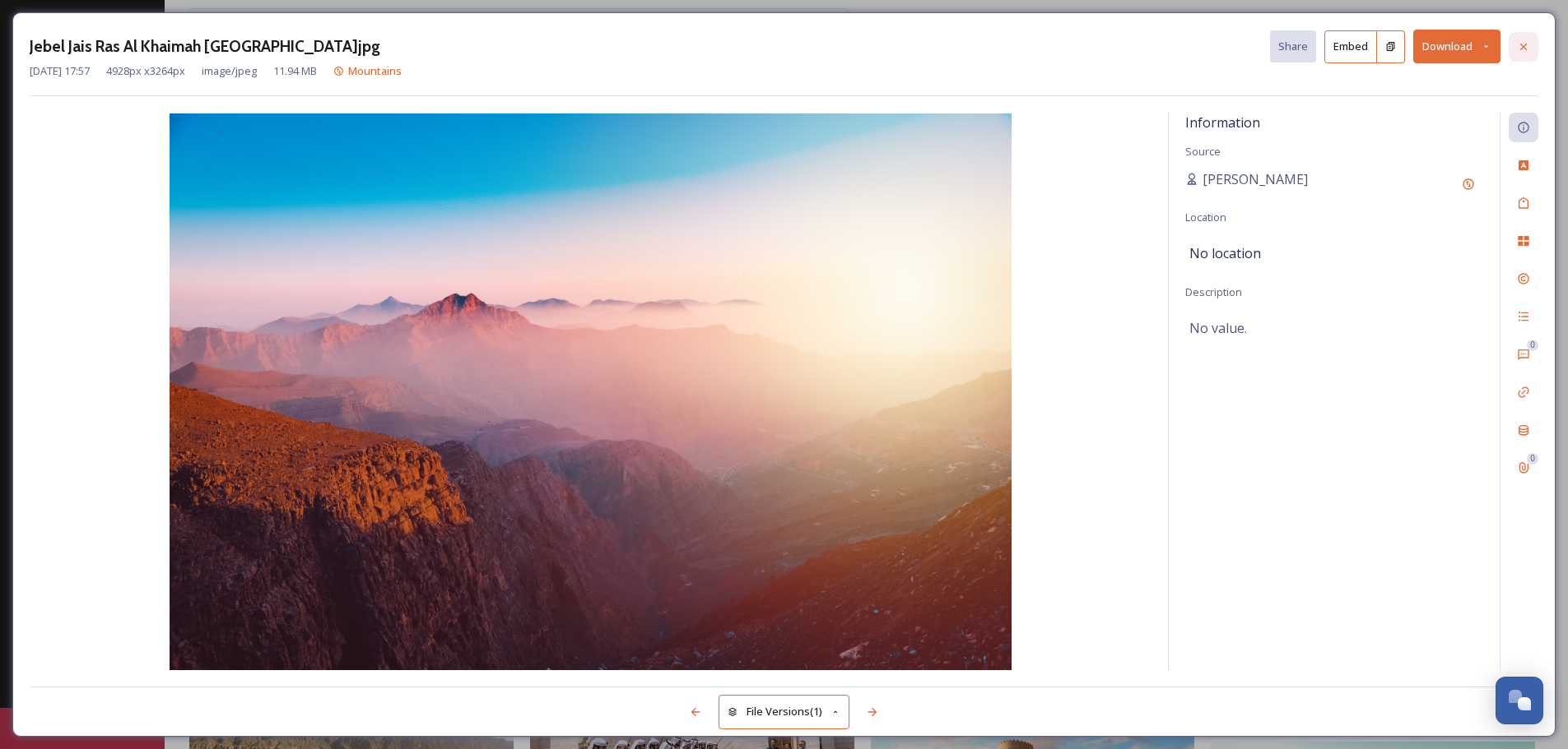
click at [1526, 45] on icon at bounding box center [1523, 47] width 13 height 13
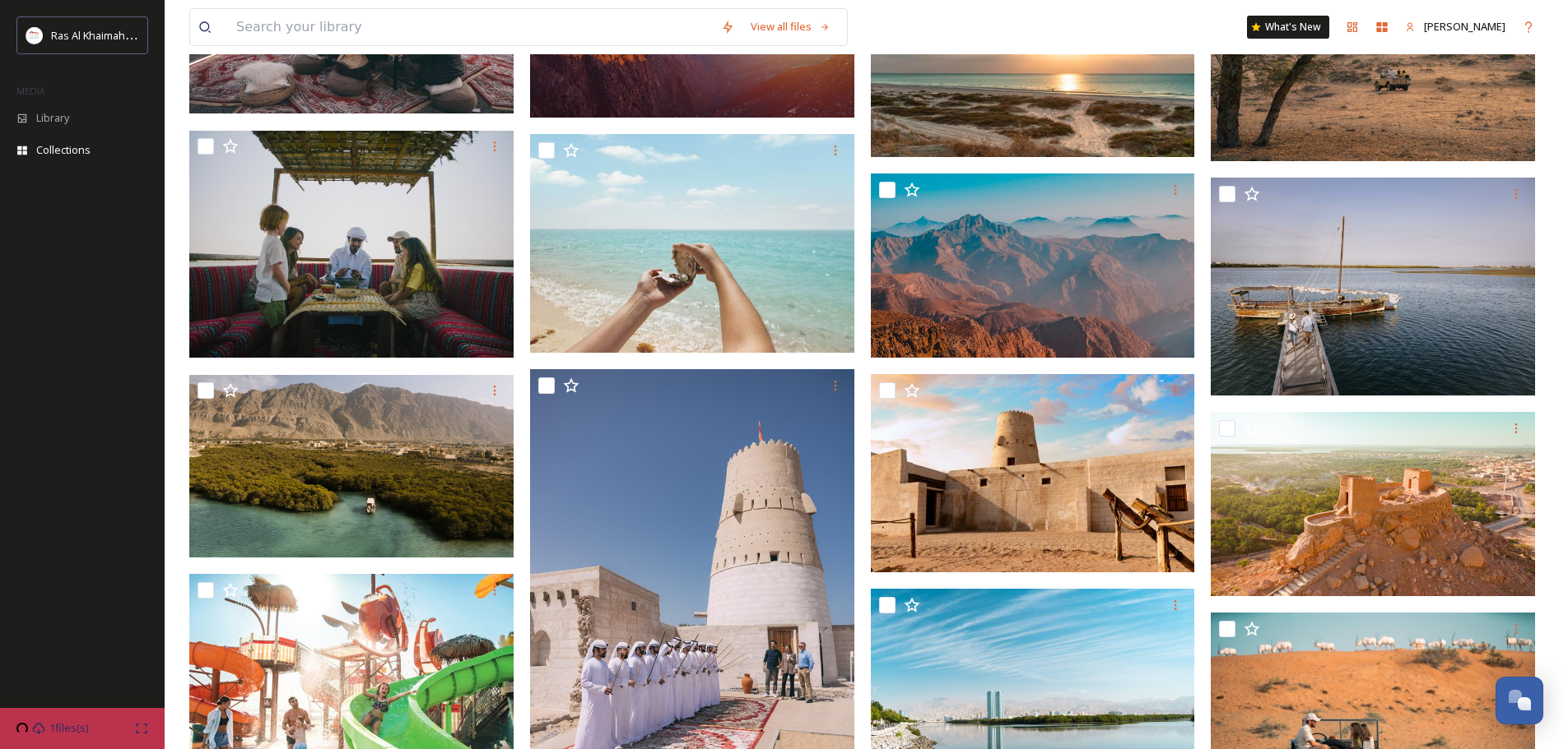
scroll to position [1069, 0]
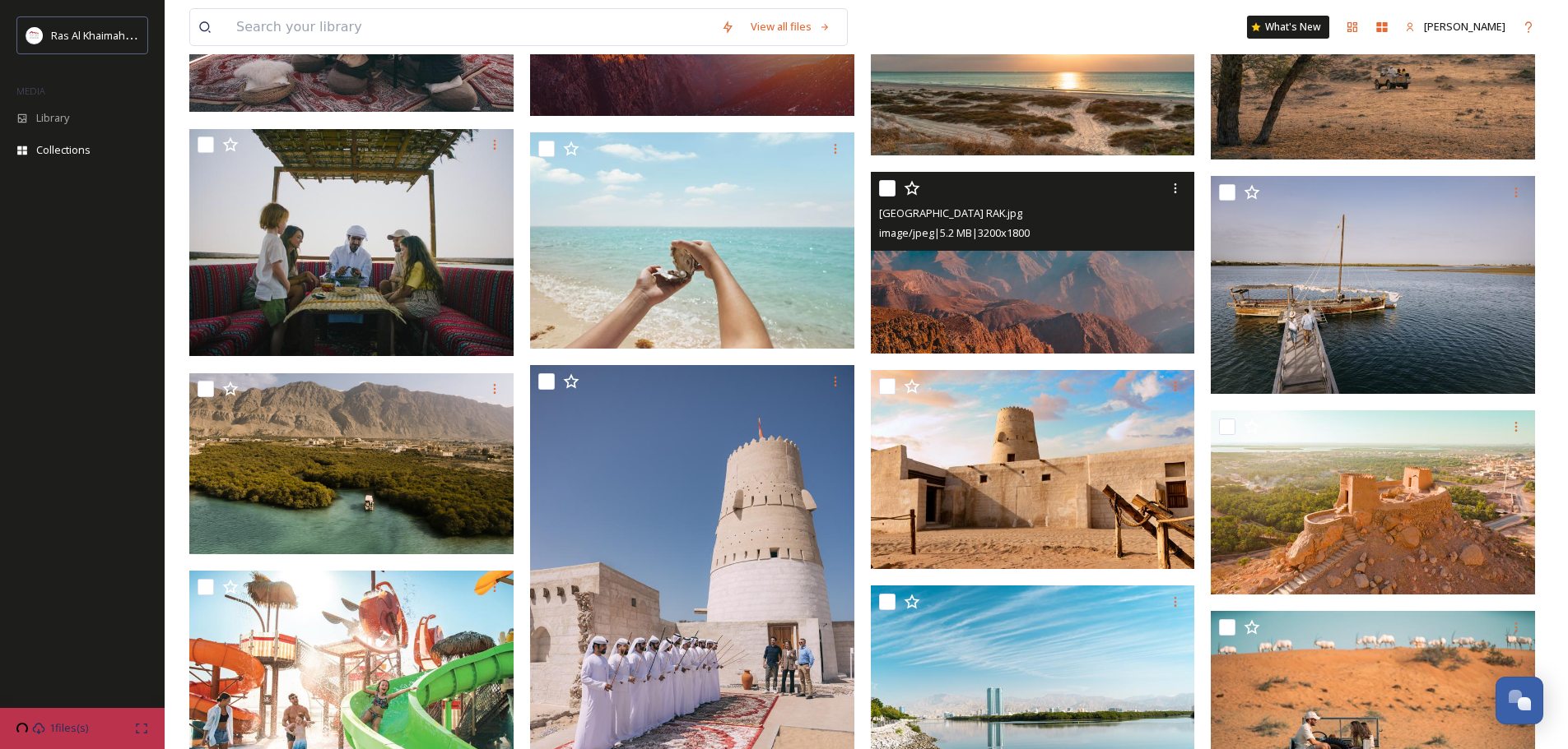
click at [1094, 233] on div "image/jpeg | 5.2 MB | 3200 x 1800" at bounding box center [1035, 232] width 312 height 20
click at [1172, 188] on icon at bounding box center [1175, 189] width 13 height 13
click at [1158, 253] on span "Download" at bounding box center [1155, 256] width 50 height 15
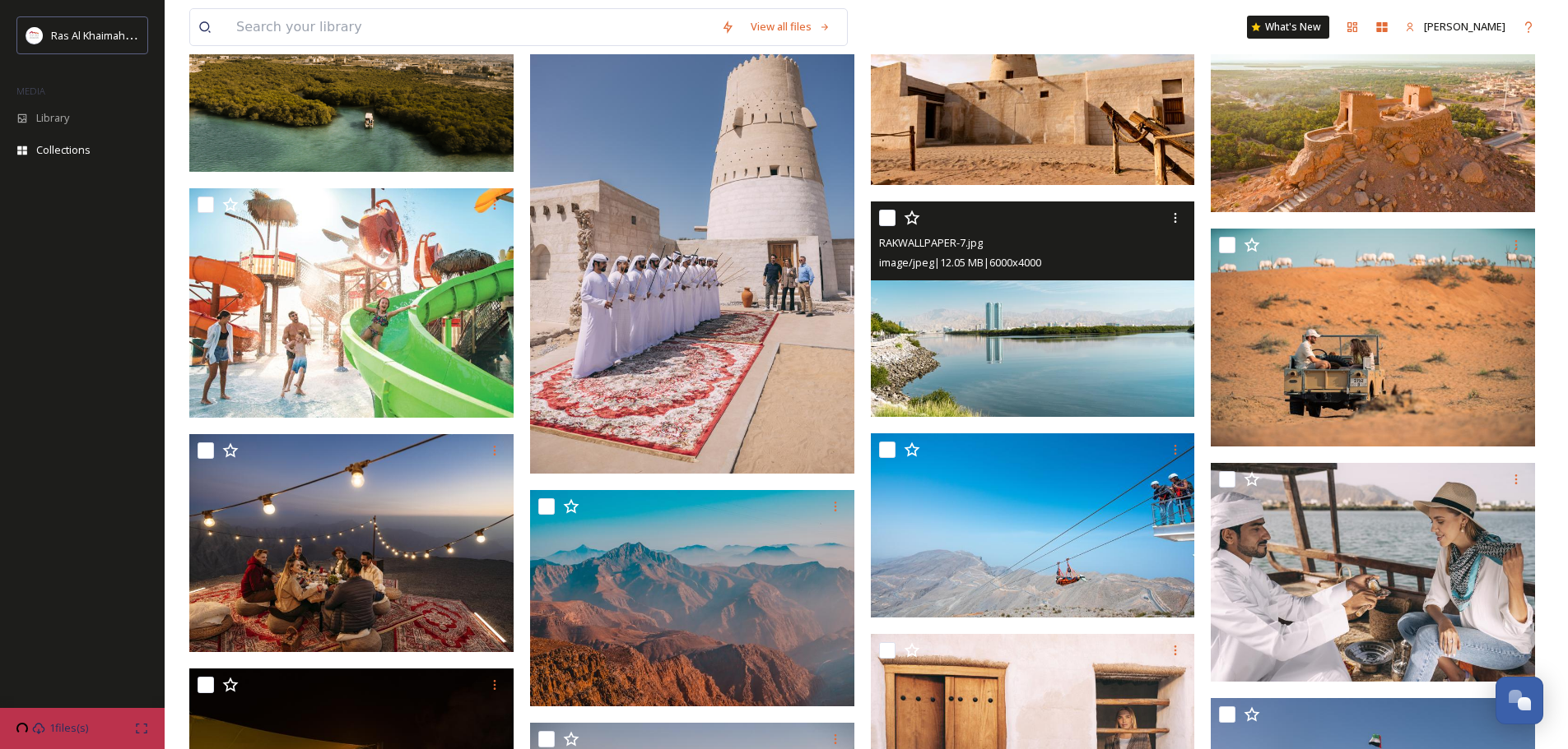
scroll to position [1481, 0]
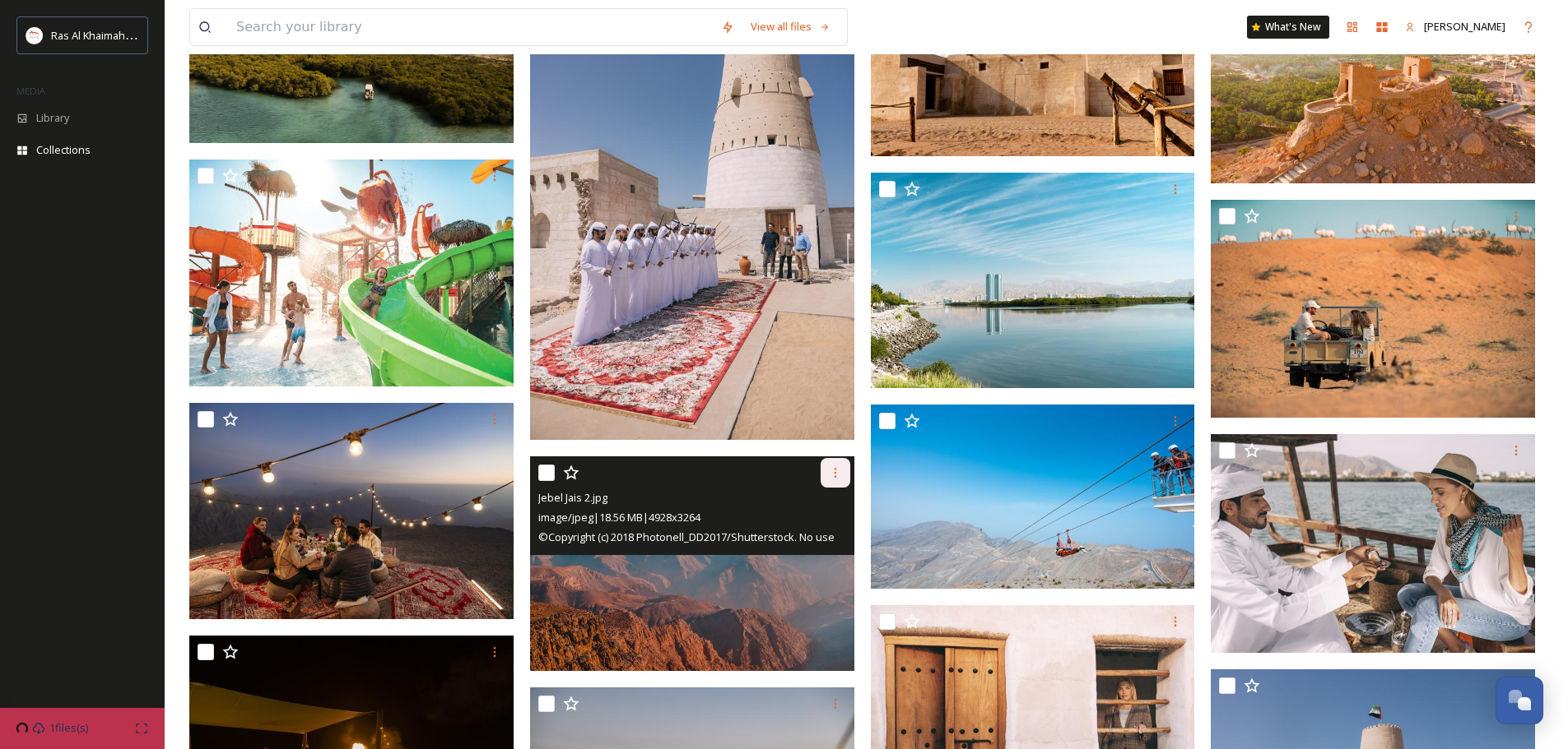
click at [837, 468] on icon at bounding box center [836, 473] width 13 height 13
click at [823, 535] on span "Download" at bounding box center [816, 540] width 50 height 15
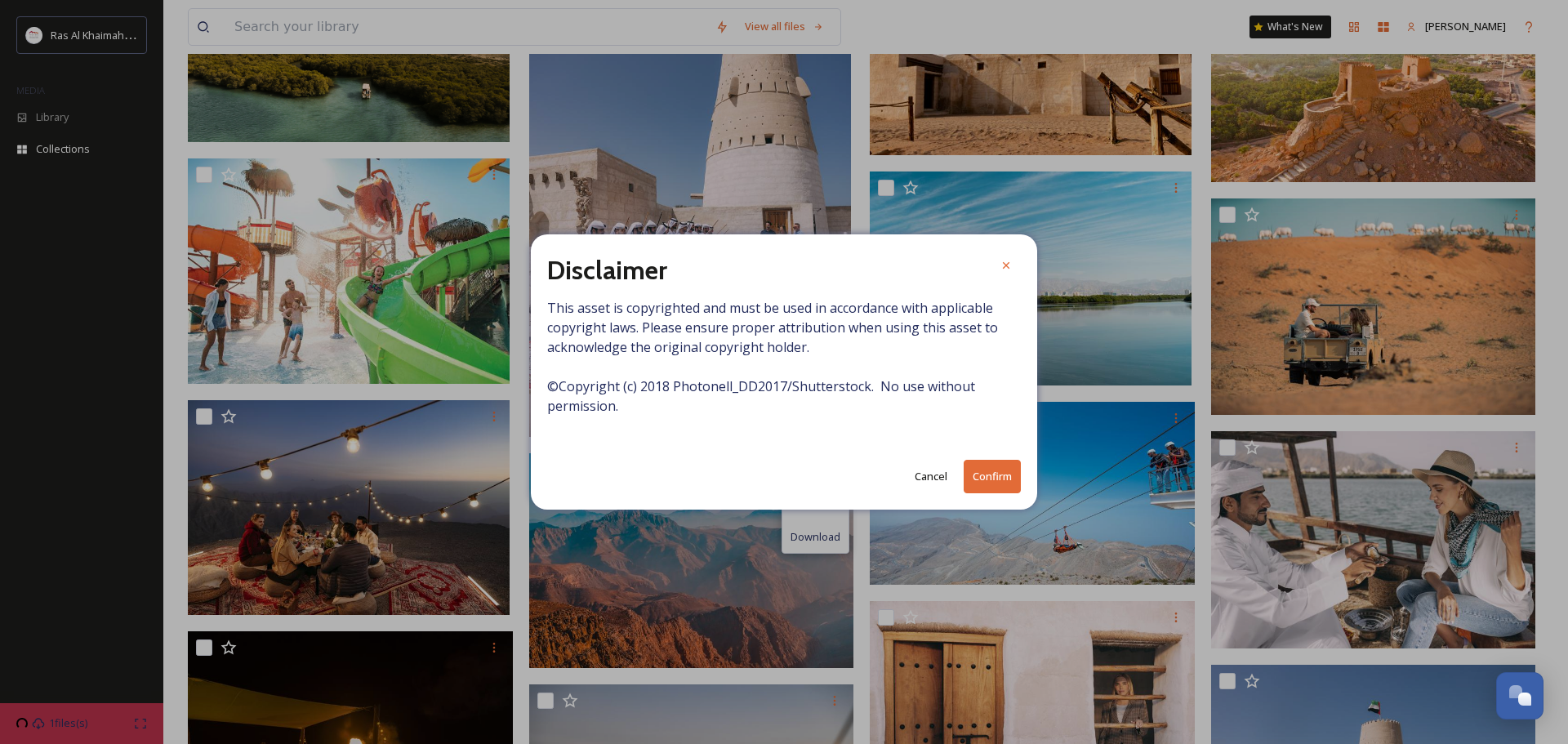
click at [985, 478] on button "Confirm" at bounding box center [992, 477] width 57 height 34
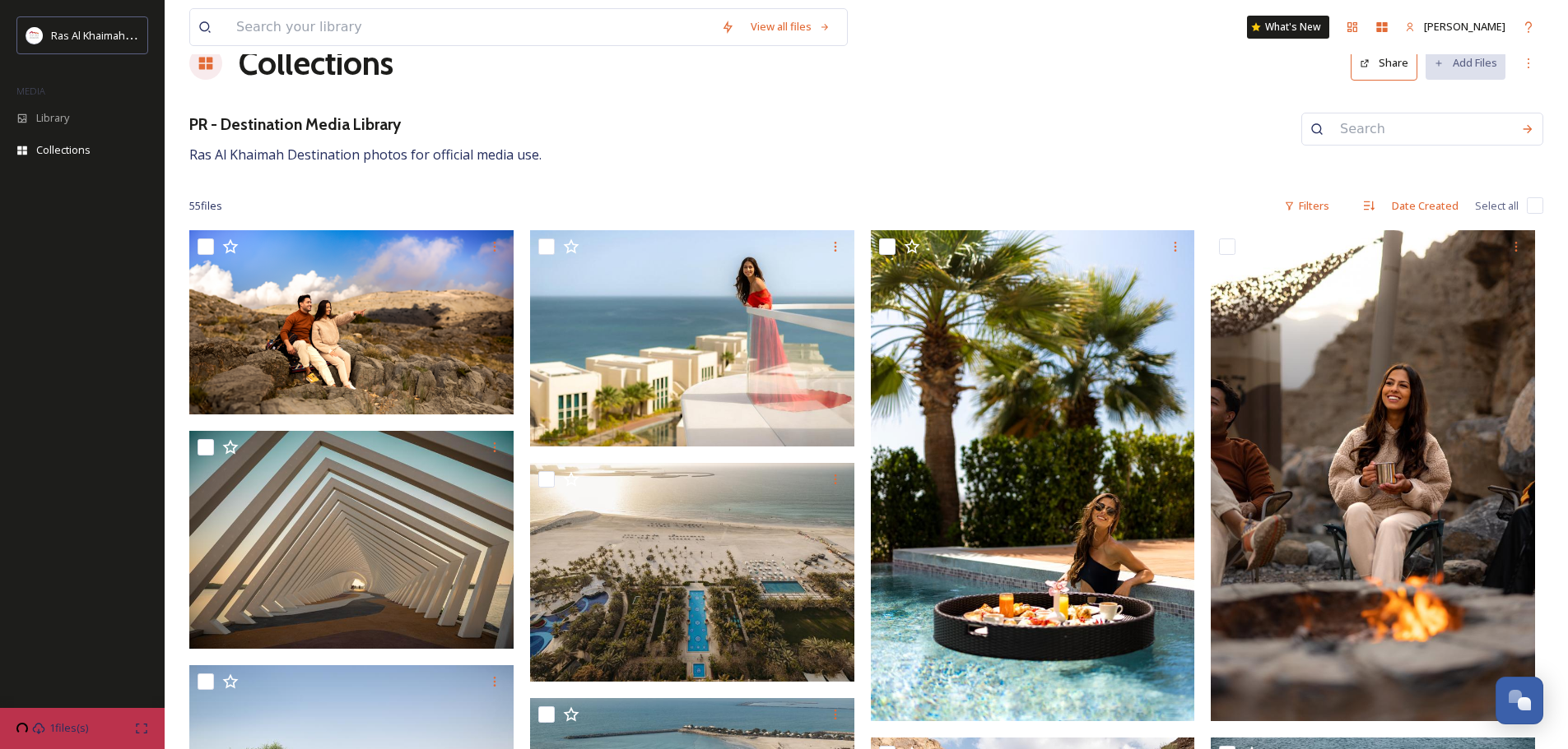
scroll to position [0, 0]
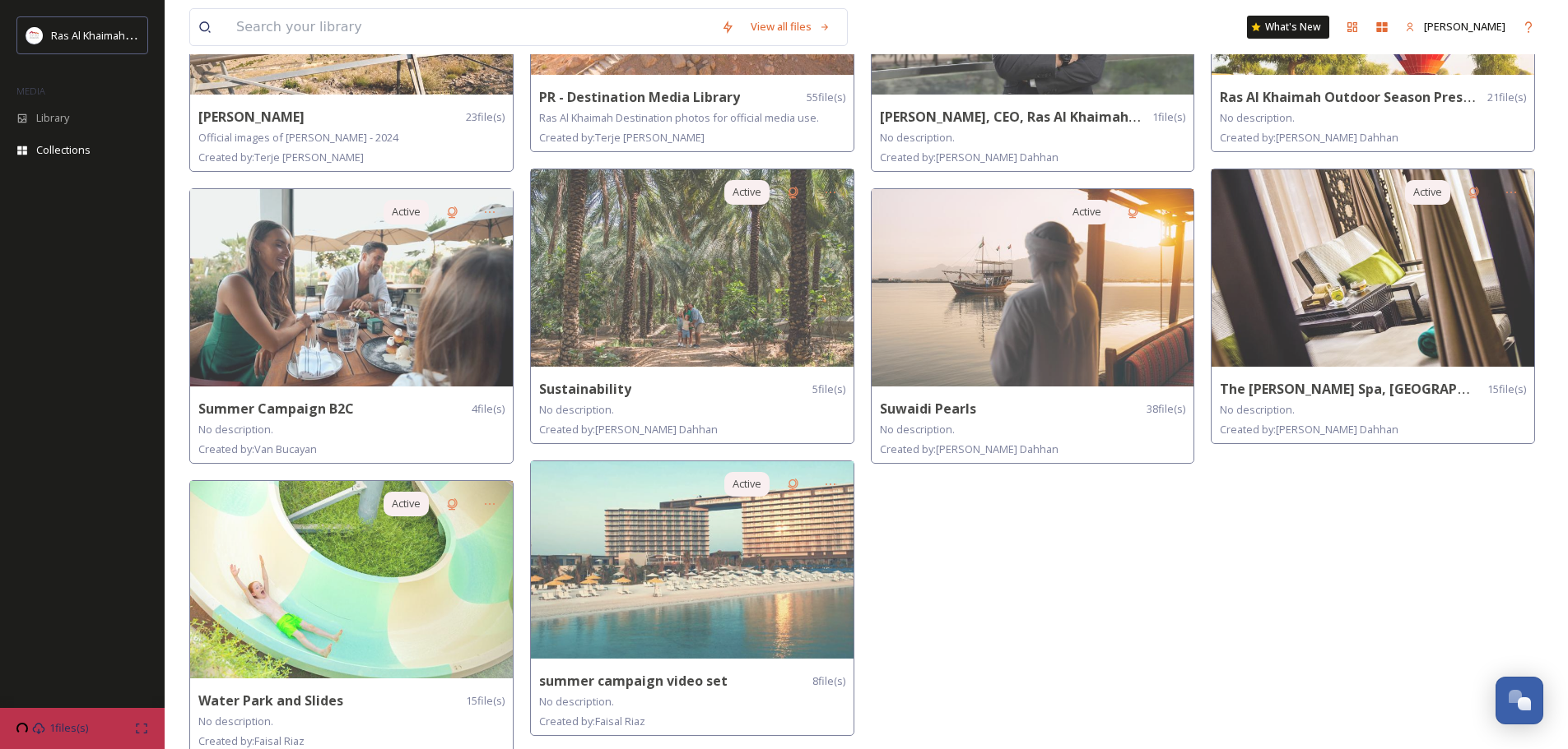
scroll to position [876, 0]
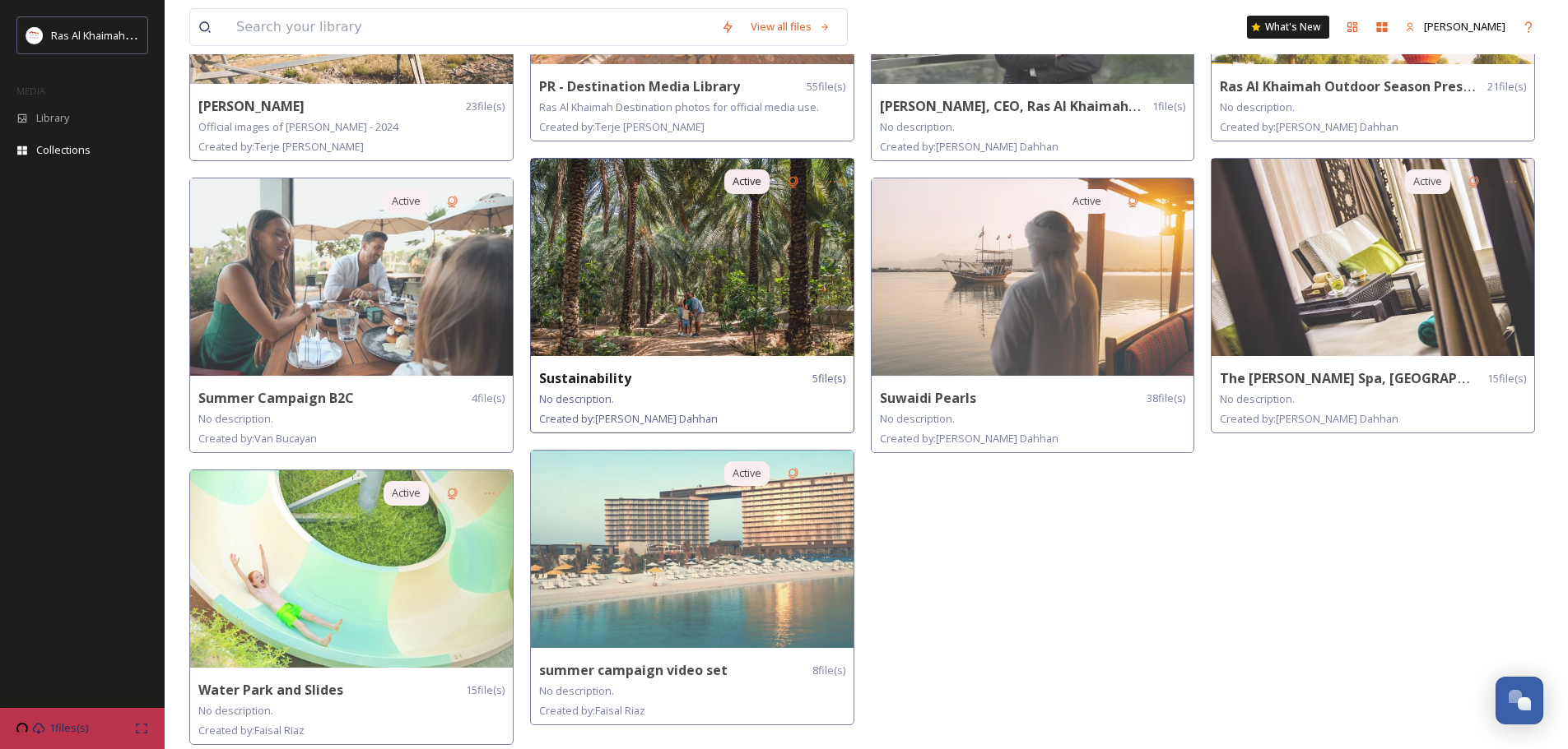
click at [755, 319] on img at bounding box center [692, 257] width 323 height 197
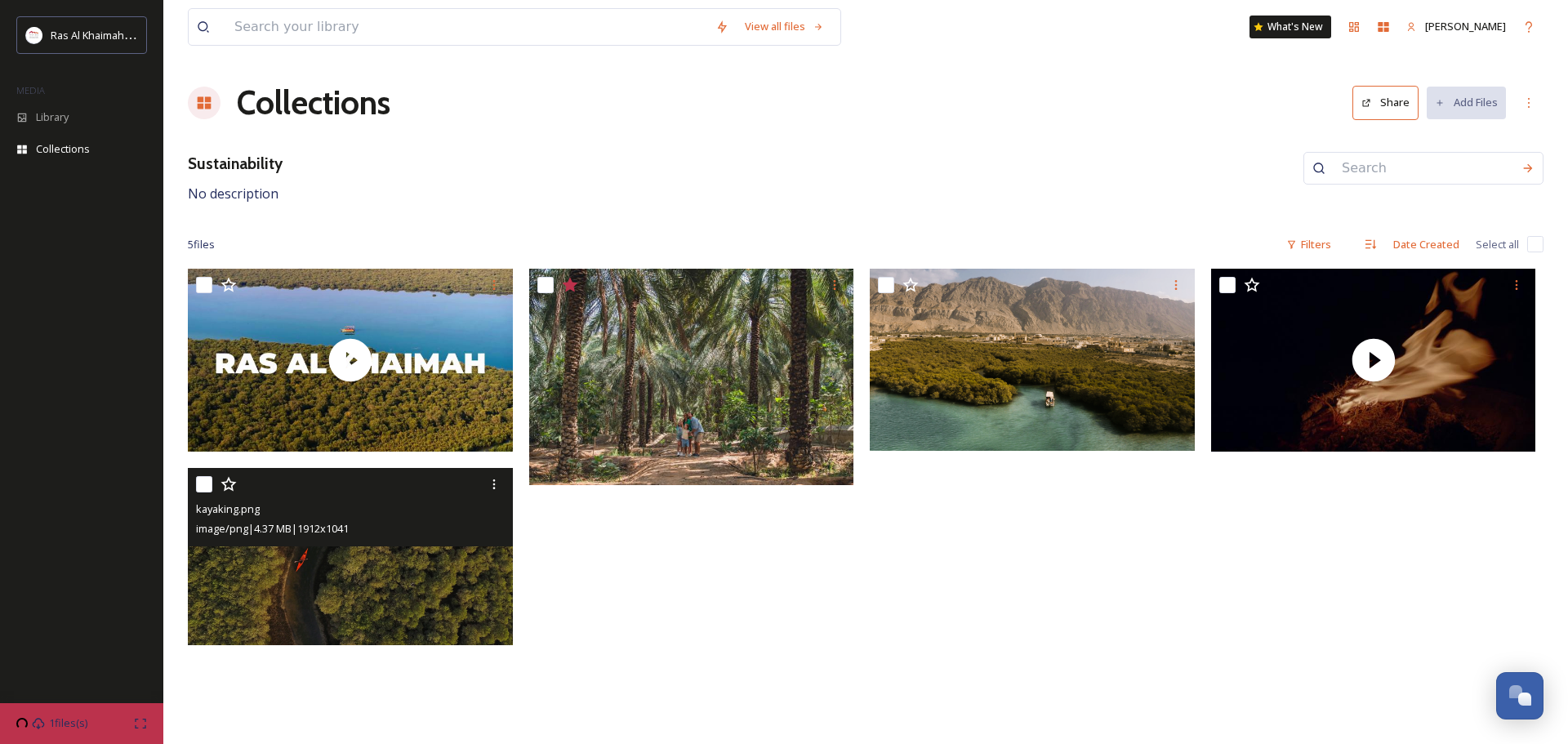
click at [397, 575] on img at bounding box center [350, 557] width 325 height 177
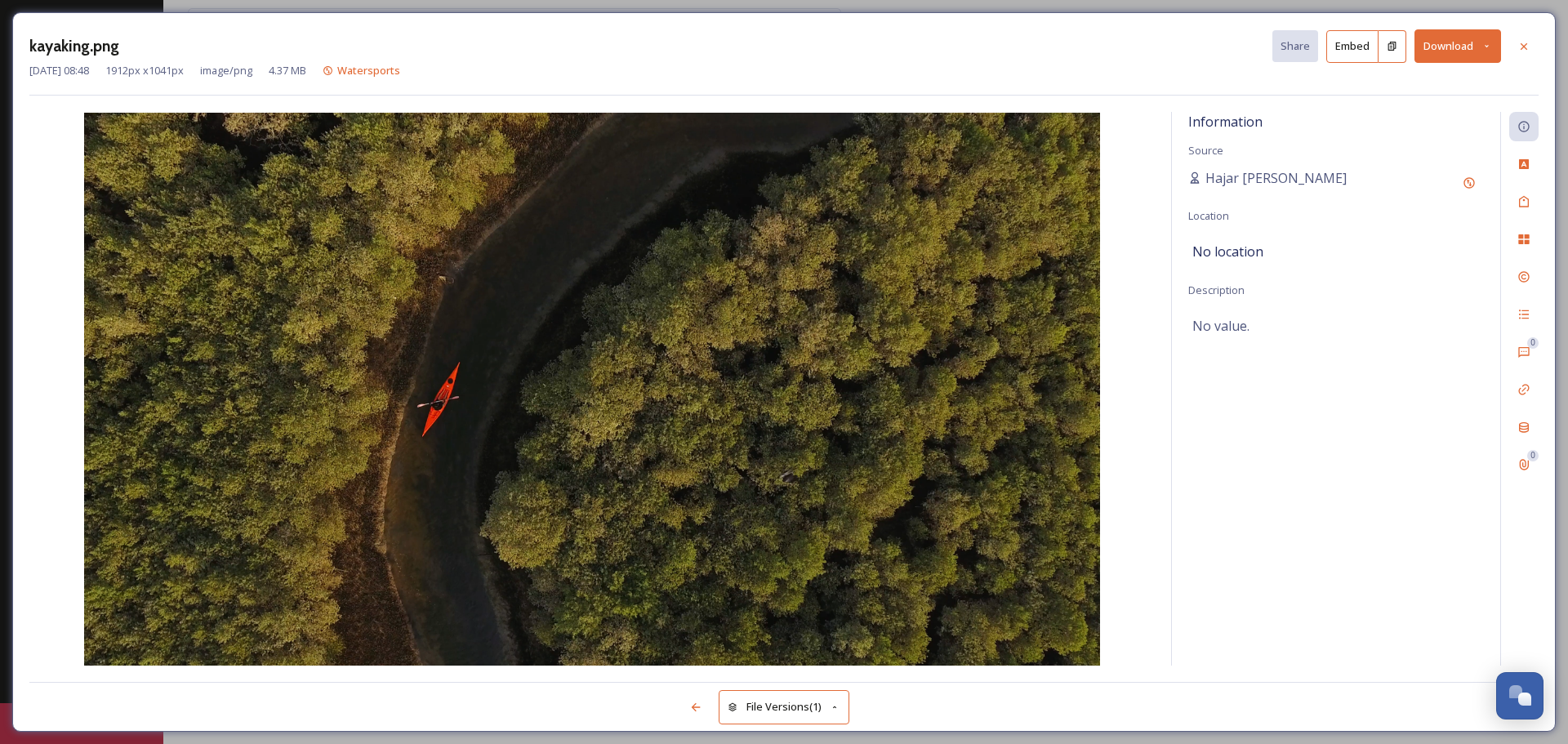
click at [1489, 51] on icon at bounding box center [1486, 45] width 10 height 10
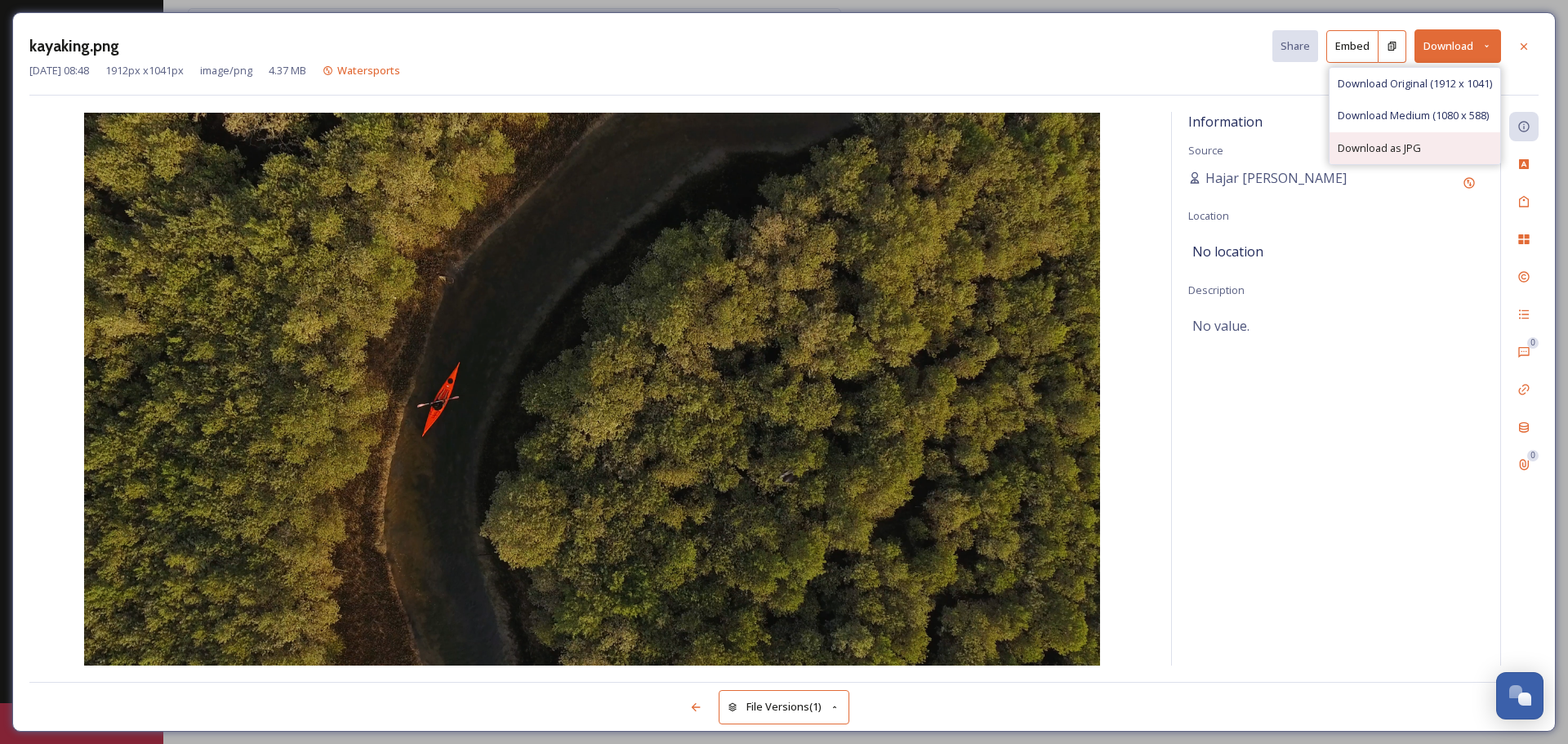
click at [1396, 151] on span "Download as JPG" at bounding box center [1379, 148] width 83 height 15
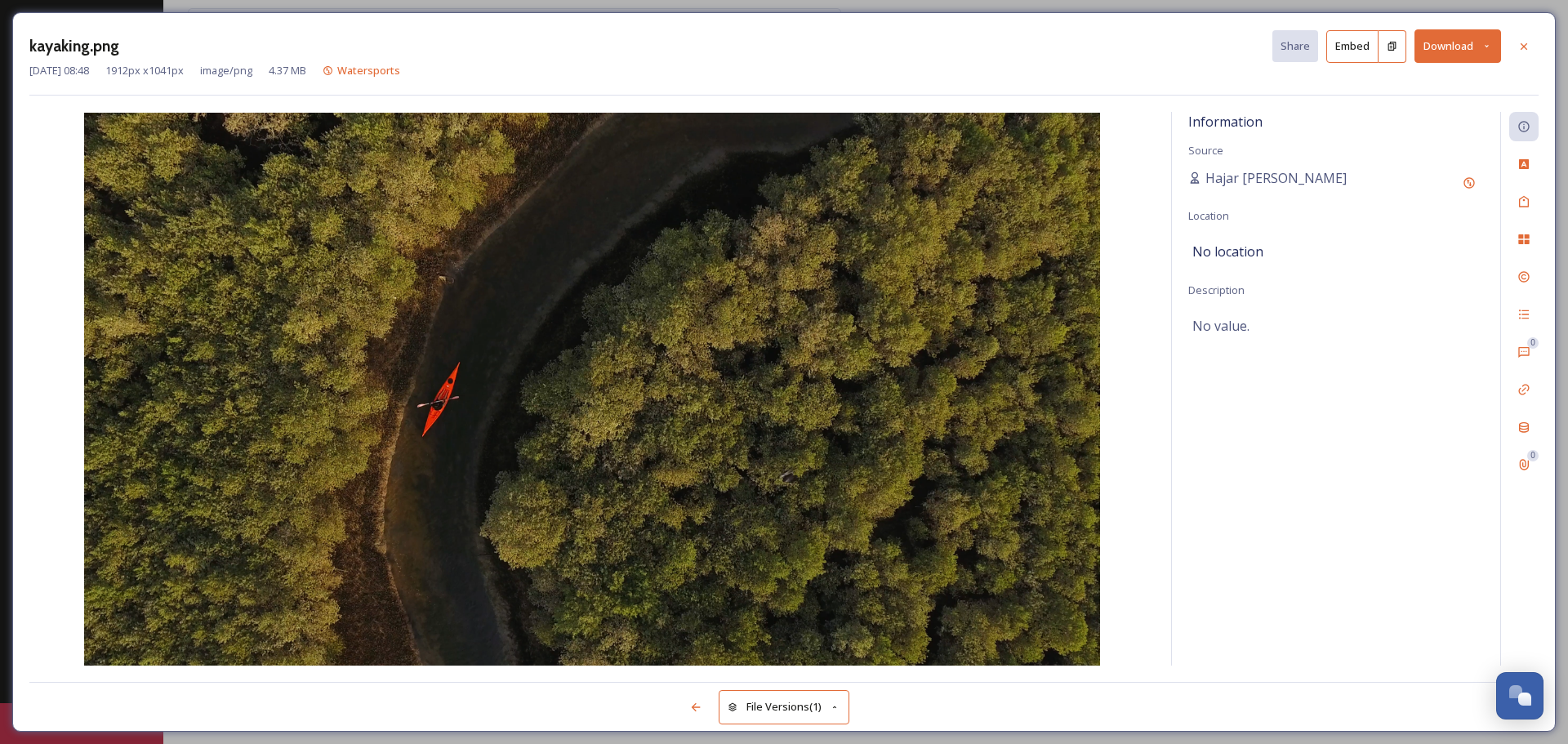
click at [1033, 60] on div "kayaking.png Share Embed Download" at bounding box center [783, 46] width 1509 height 34
click at [1523, 42] on icon at bounding box center [1524, 47] width 13 height 13
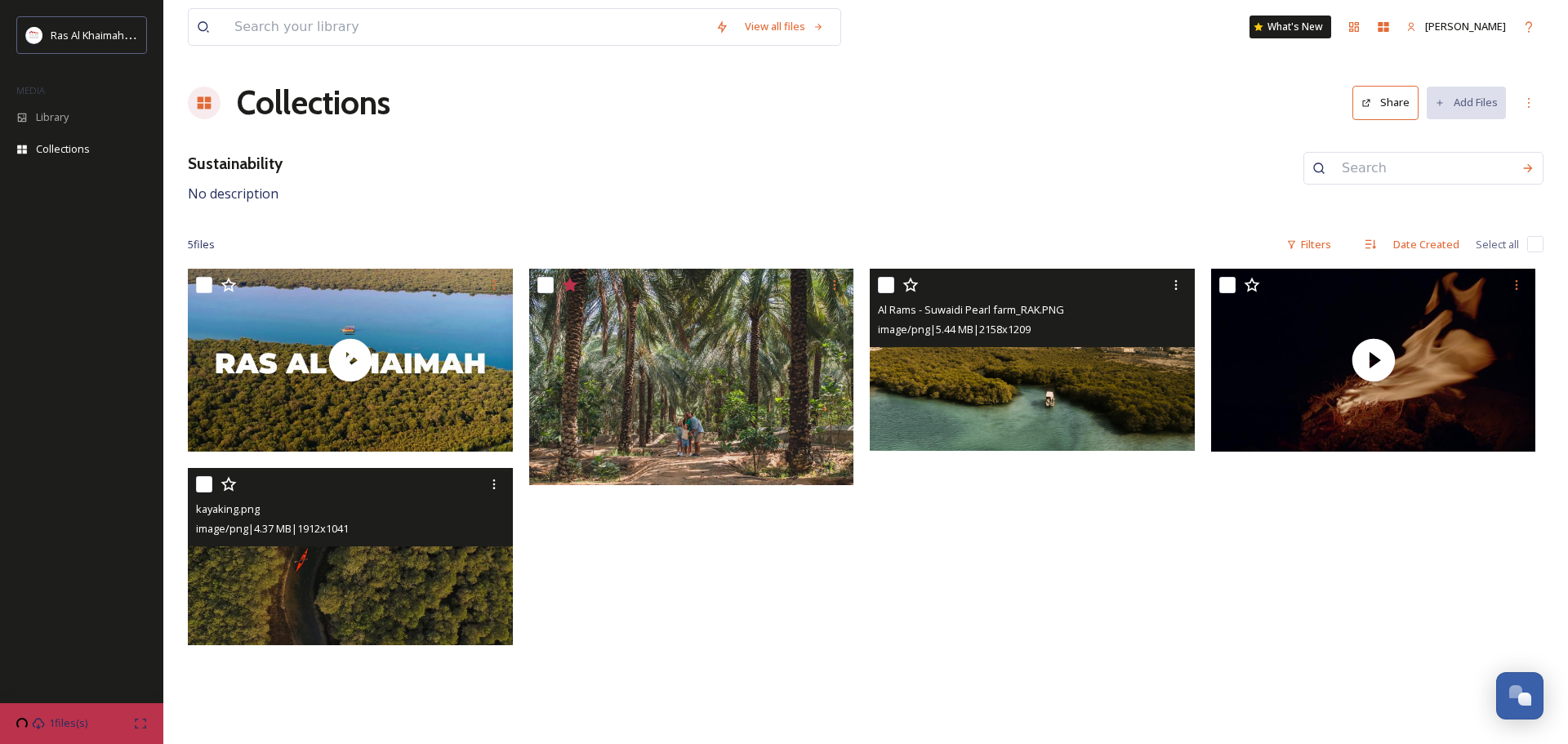
click at [1012, 372] on img at bounding box center [1032, 359] width 325 height 182
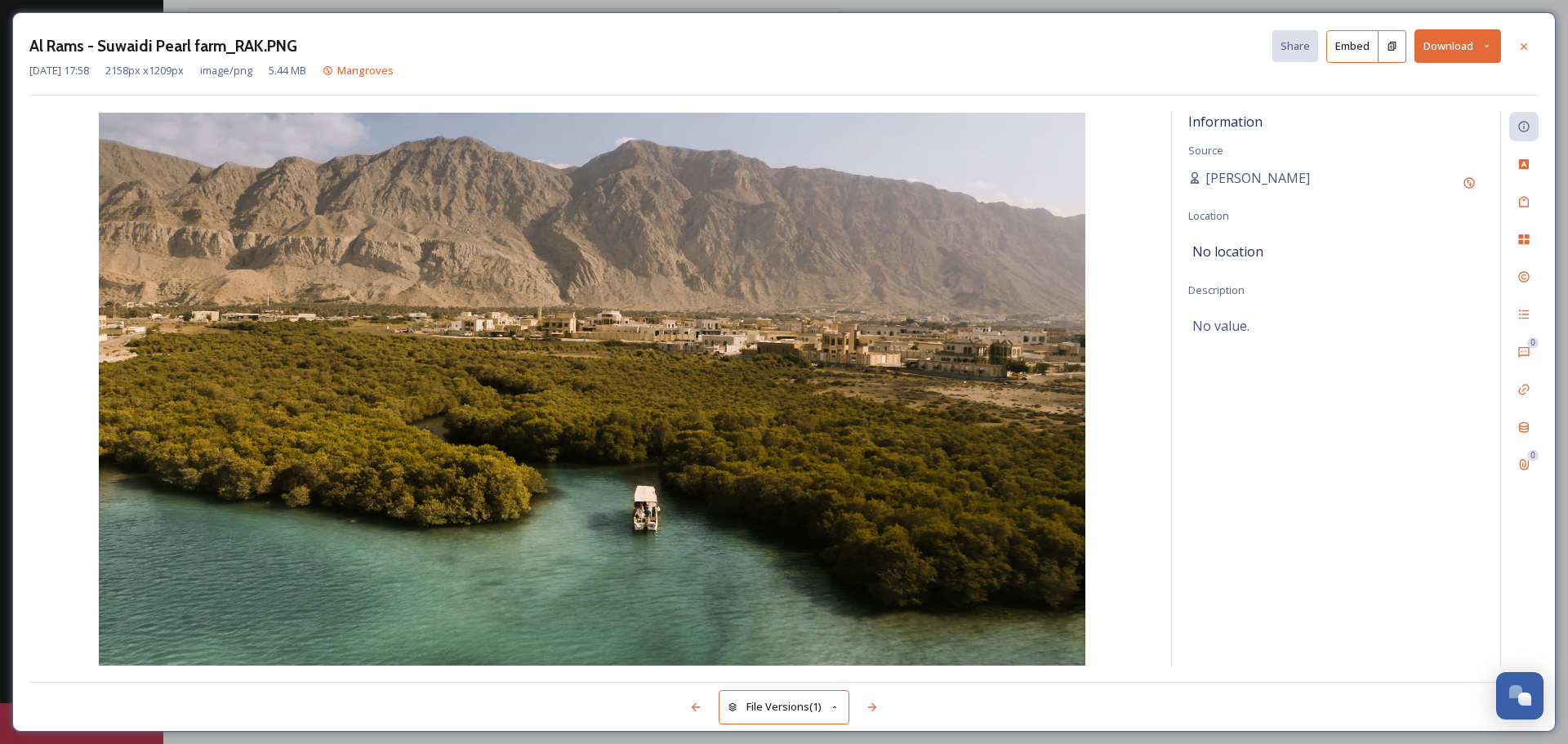
click at [1490, 48] on icon at bounding box center [1486, 45] width 10 height 10
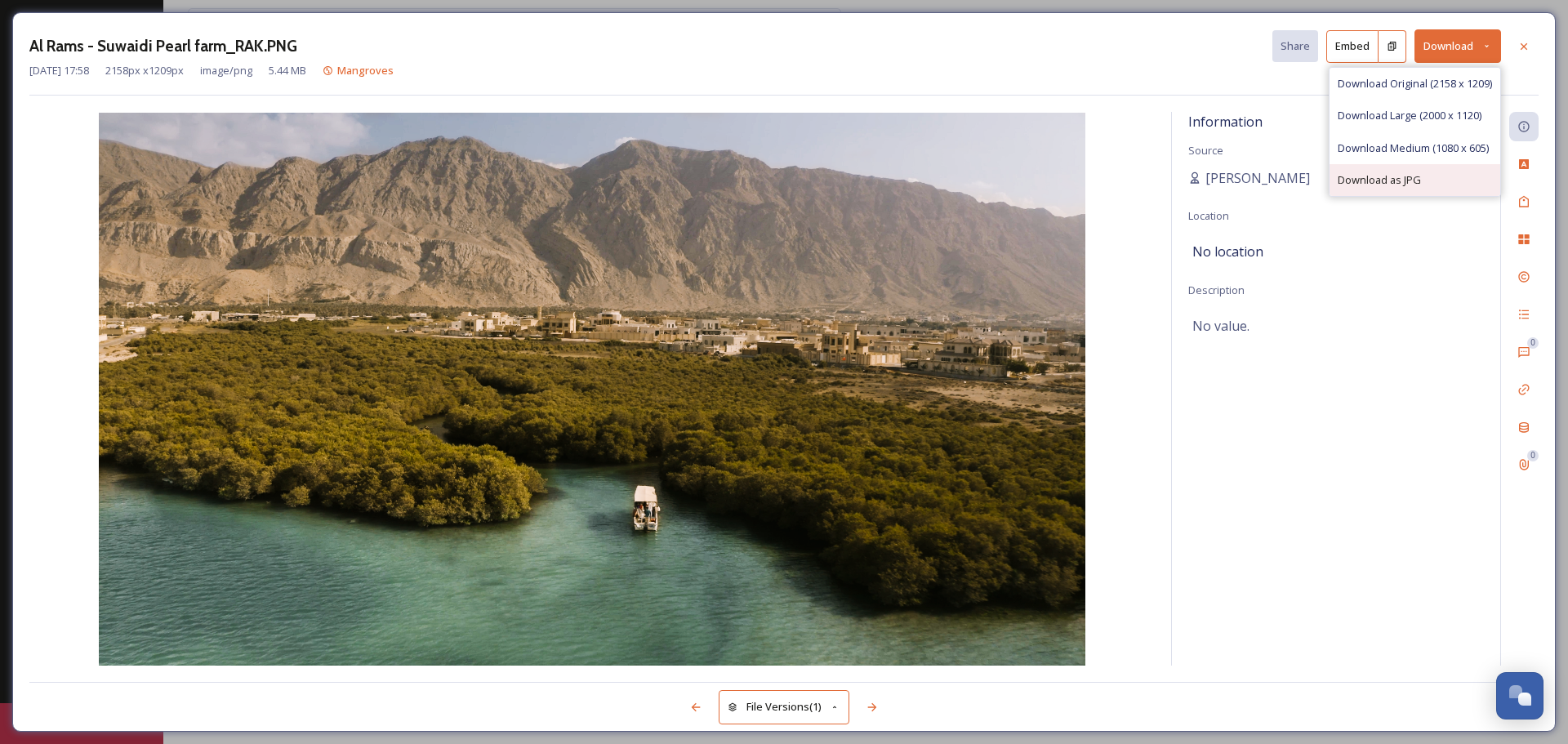
click at [1411, 185] on span "Download as JPG" at bounding box center [1379, 180] width 83 height 15
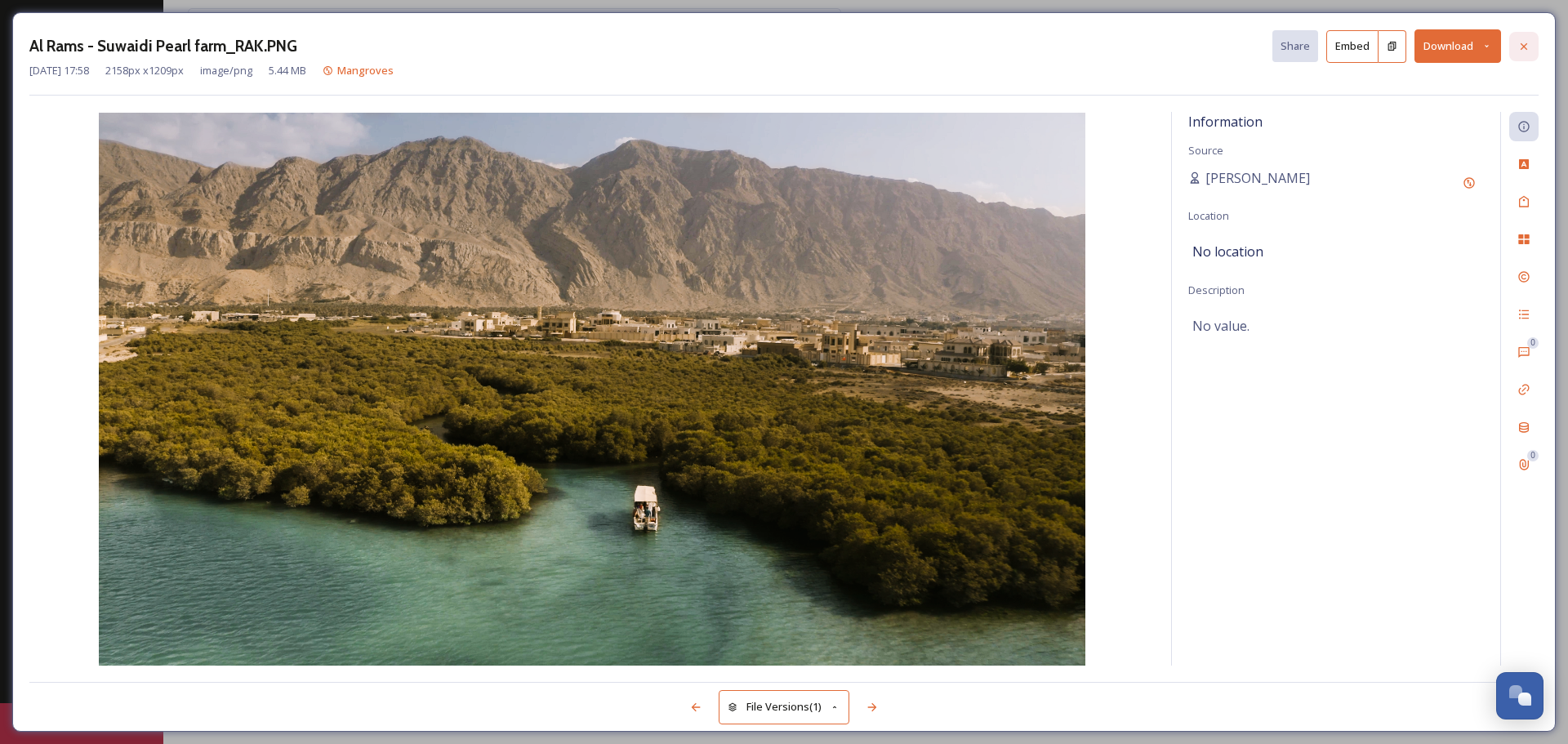
click at [1525, 49] on icon at bounding box center [1524, 47] width 13 height 13
